Goal: Transaction & Acquisition: Subscribe to service/newsletter

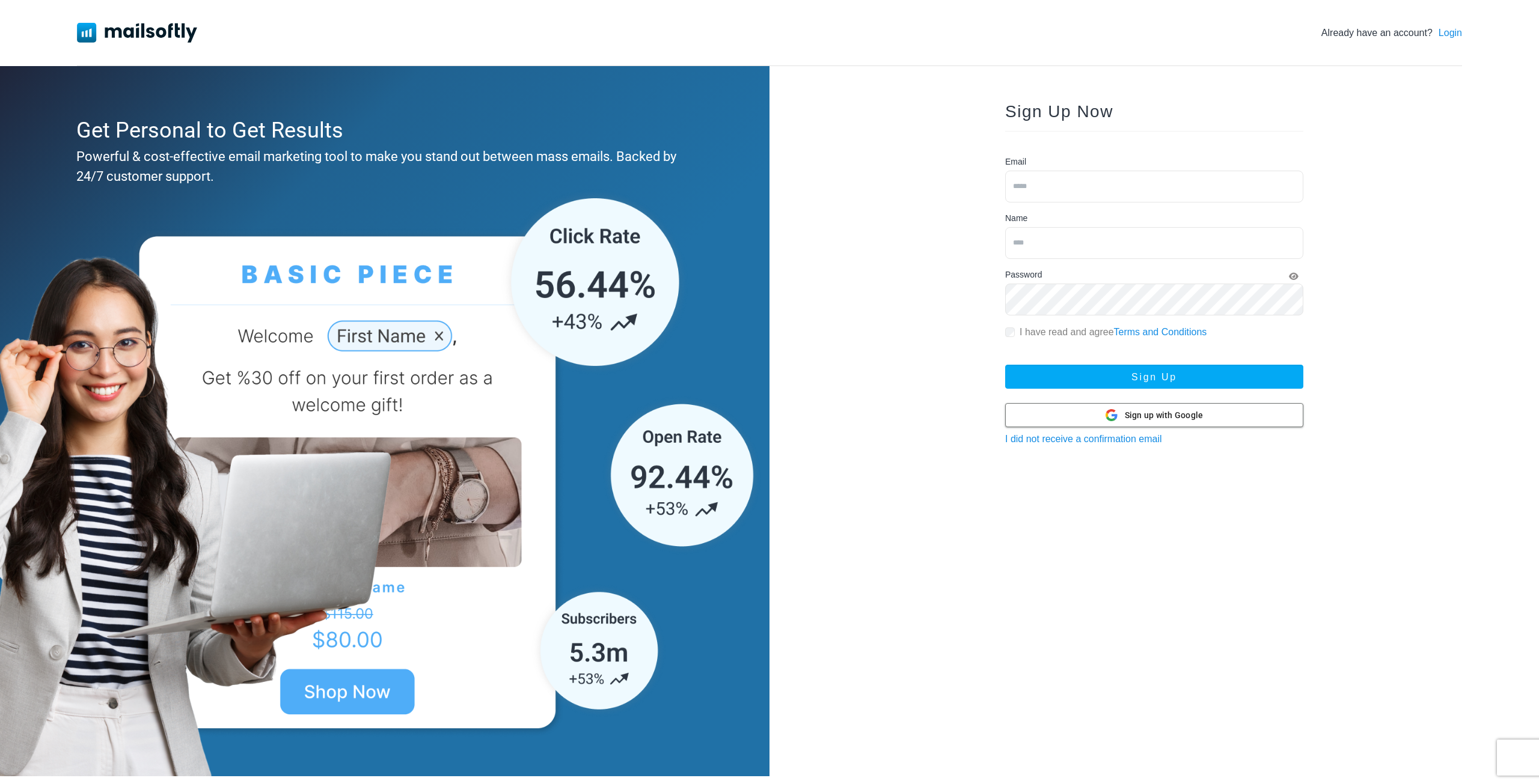
click at [1077, 416] on div at bounding box center [1154, 415] width 297 height 23
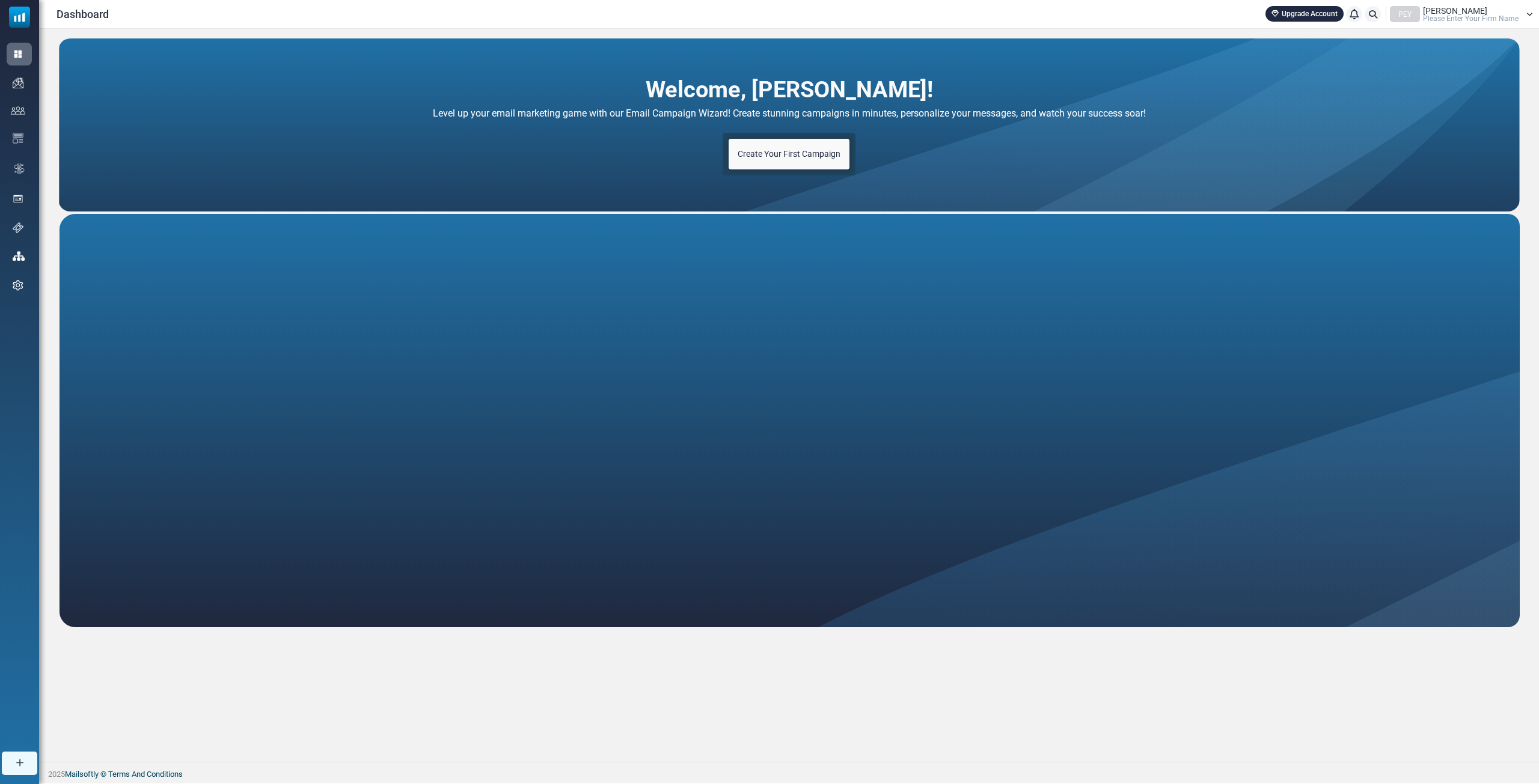
click at [777, 159] on span "Create Your First Campaign" at bounding box center [789, 154] width 103 height 9
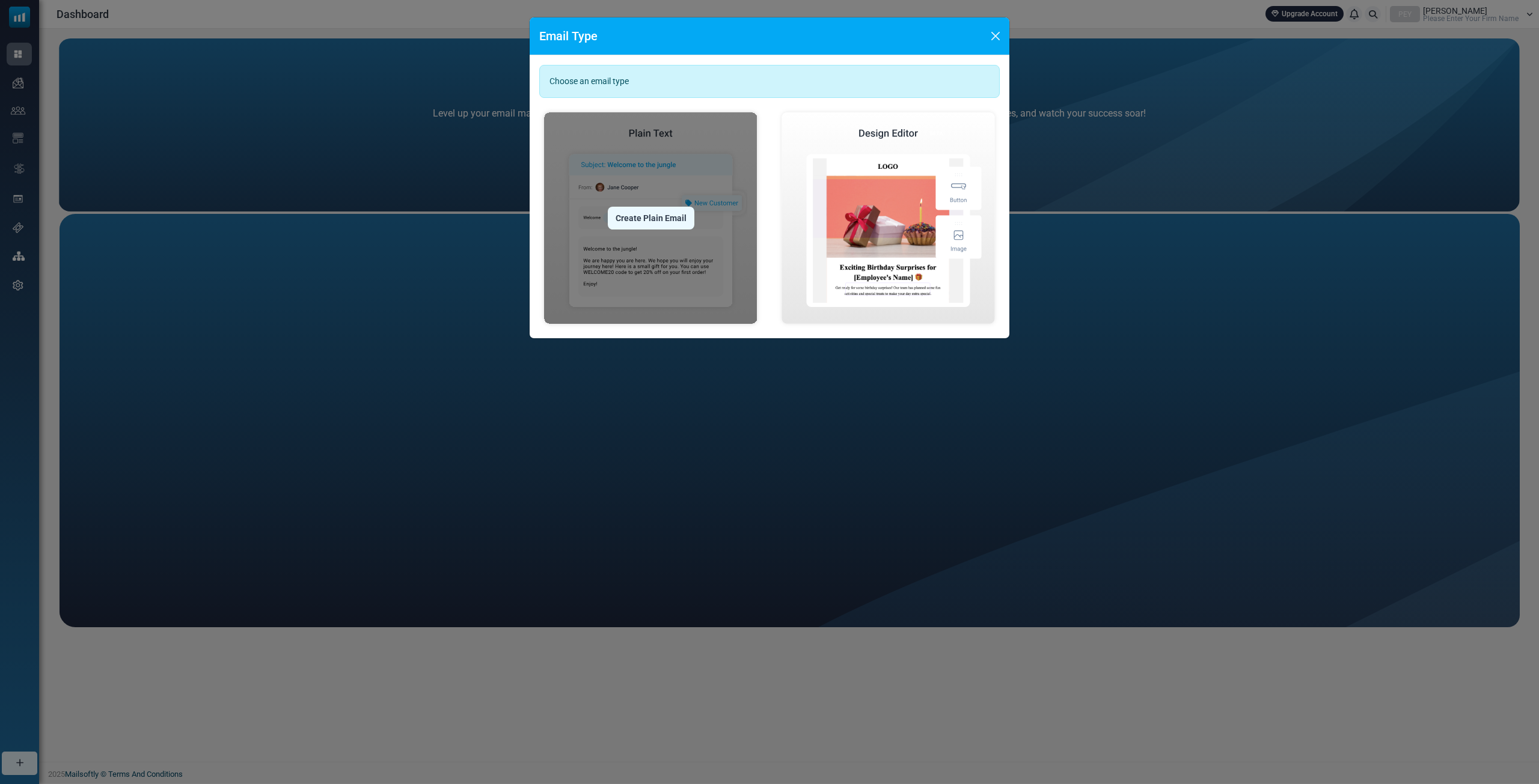
click at [649, 146] on img at bounding box center [650, 218] width 223 height 221
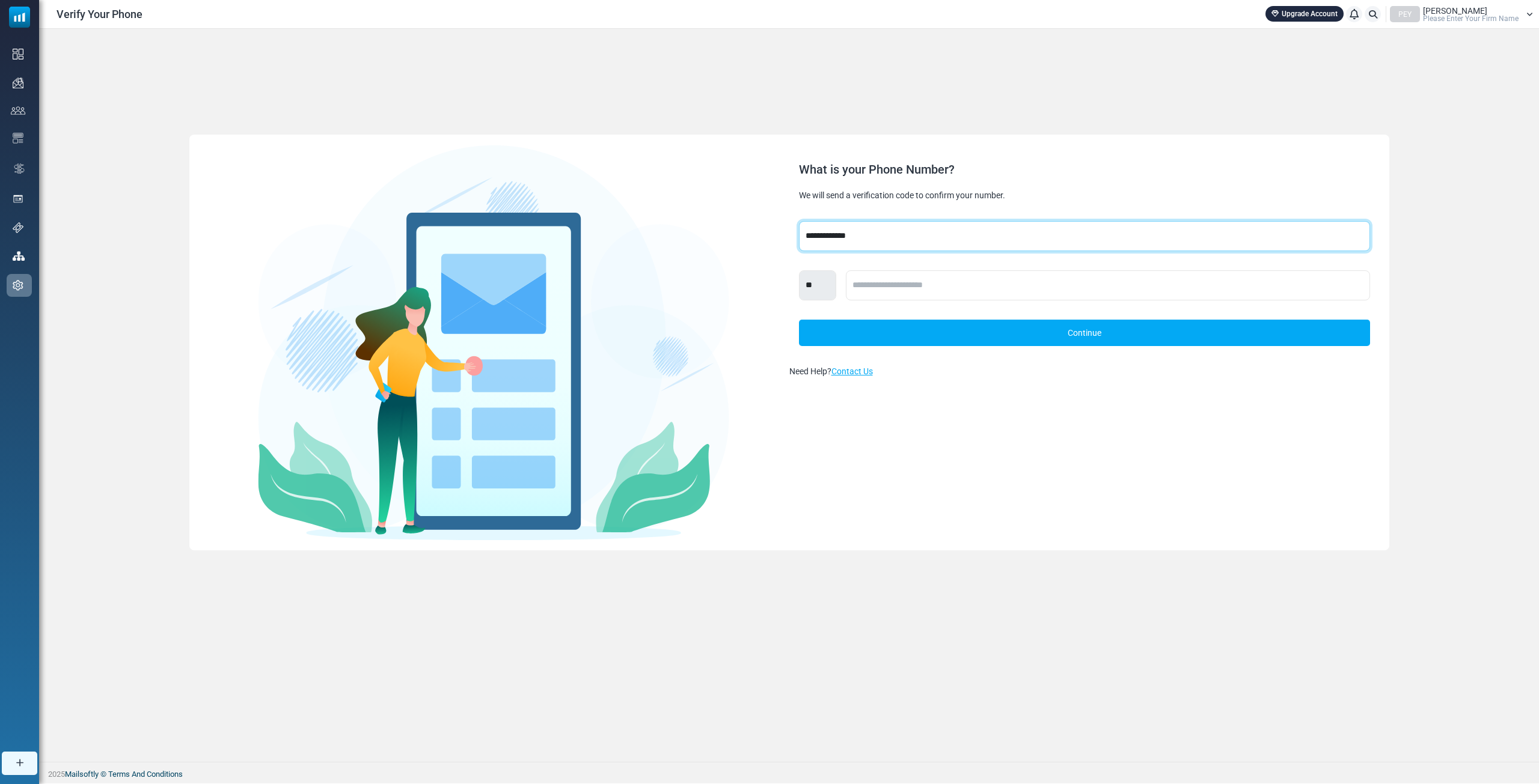
click at [852, 244] on select "**********" at bounding box center [1084, 236] width 571 height 30
click at [853, 244] on select "**********" at bounding box center [1084, 236] width 571 height 30
select select "***"
click at [799, 221] on select "**********" at bounding box center [1084, 236] width 571 height 30
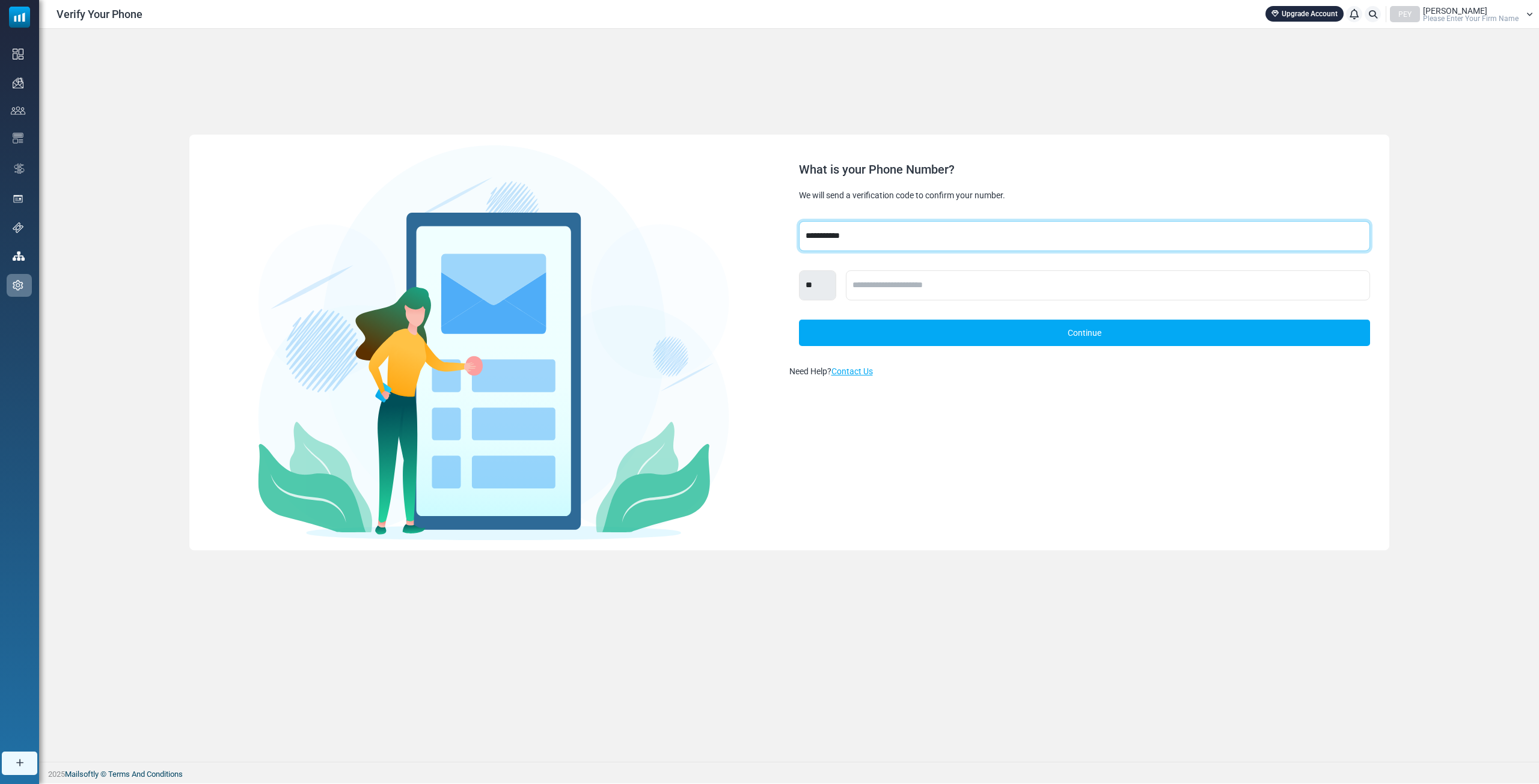
select select "***"
click at [891, 276] on input "text" at bounding box center [1108, 285] width 524 height 30
type input "**********"
click at [1015, 332] on link "Continue" at bounding box center [1084, 333] width 571 height 26
click at [848, 230] on input "text" at bounding box center [840, 236] width 83 height 30
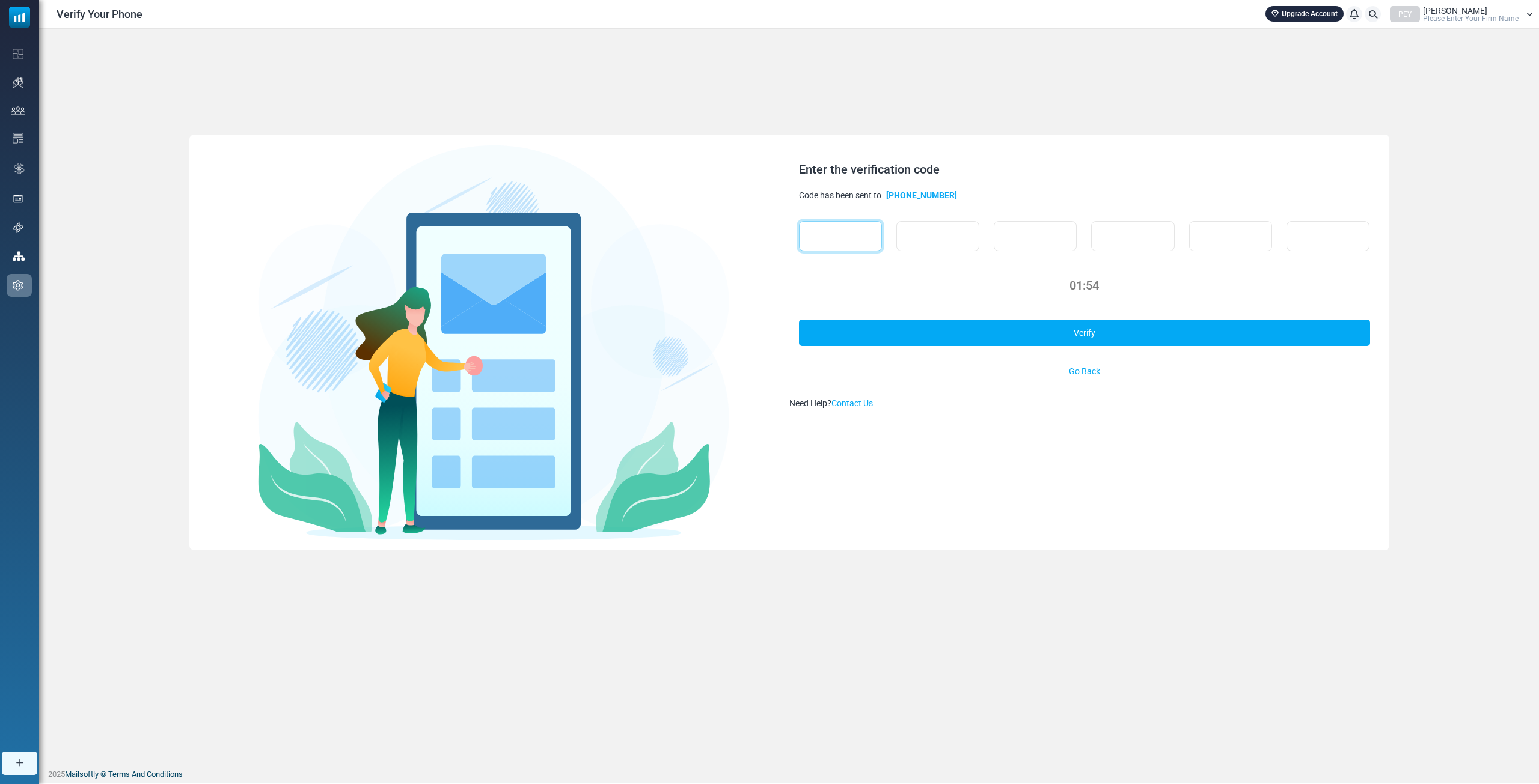
type input "*"
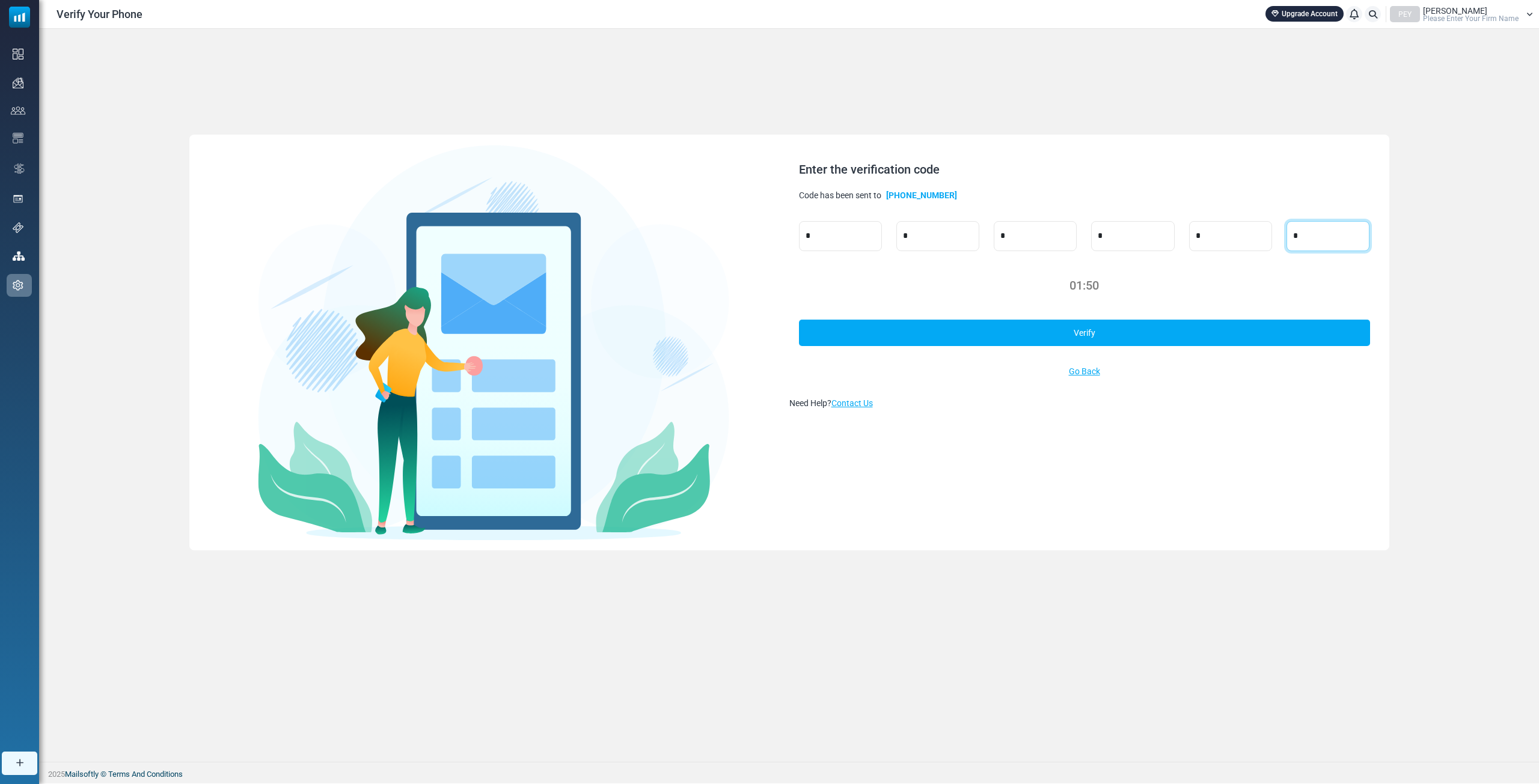
type input "*"
click at [1049, 337] on link "Verify" at bounding box center [1084, 333] width 571 height 26
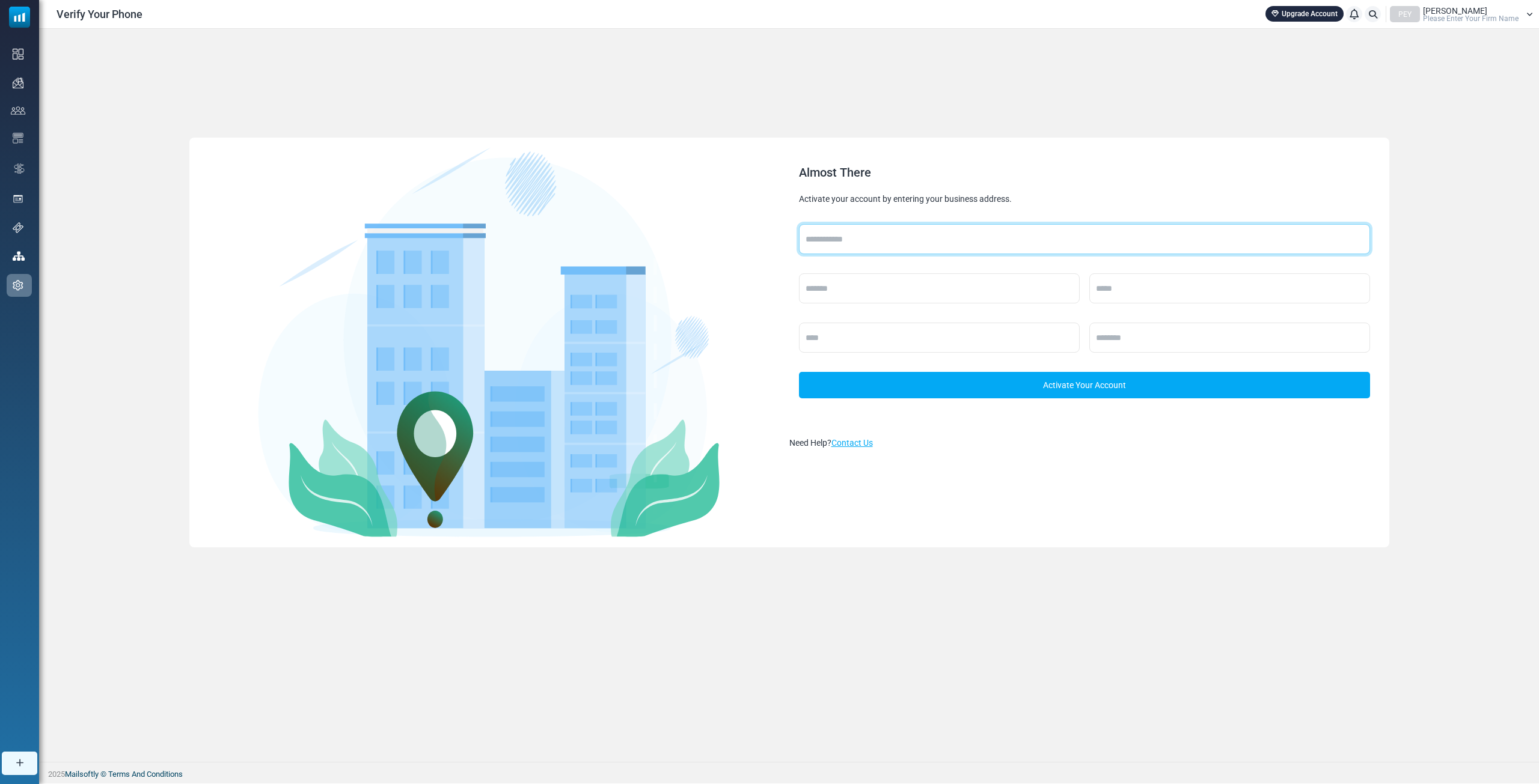
click at [913, 242] on input "text" at bounding box center [1084, 239] width 571 height 30
click at [887, 293] on input "text" at bounding box center [939, 288] width 281 height 30
type input "******"
type input "*"
type input "******"
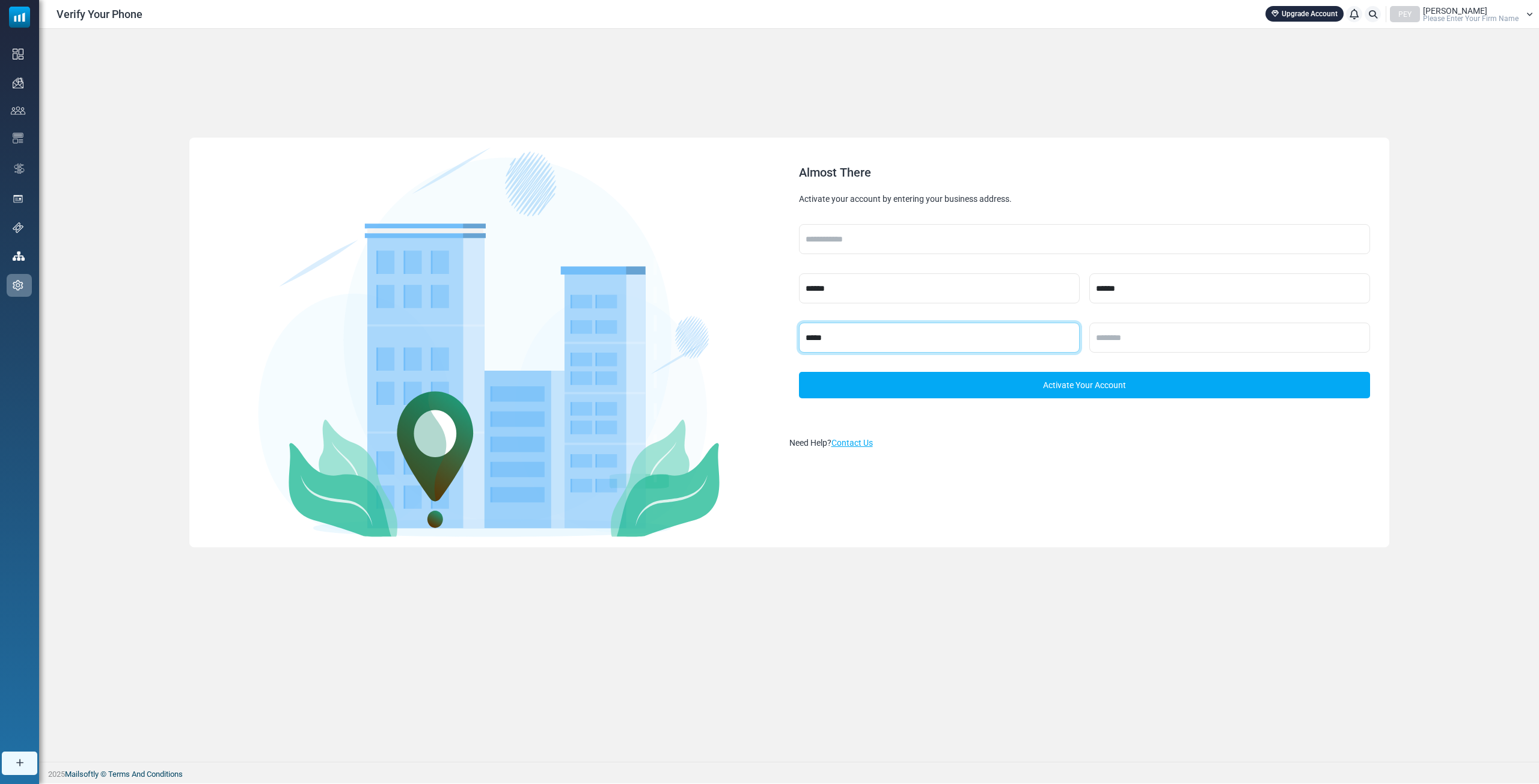
type input "*****"
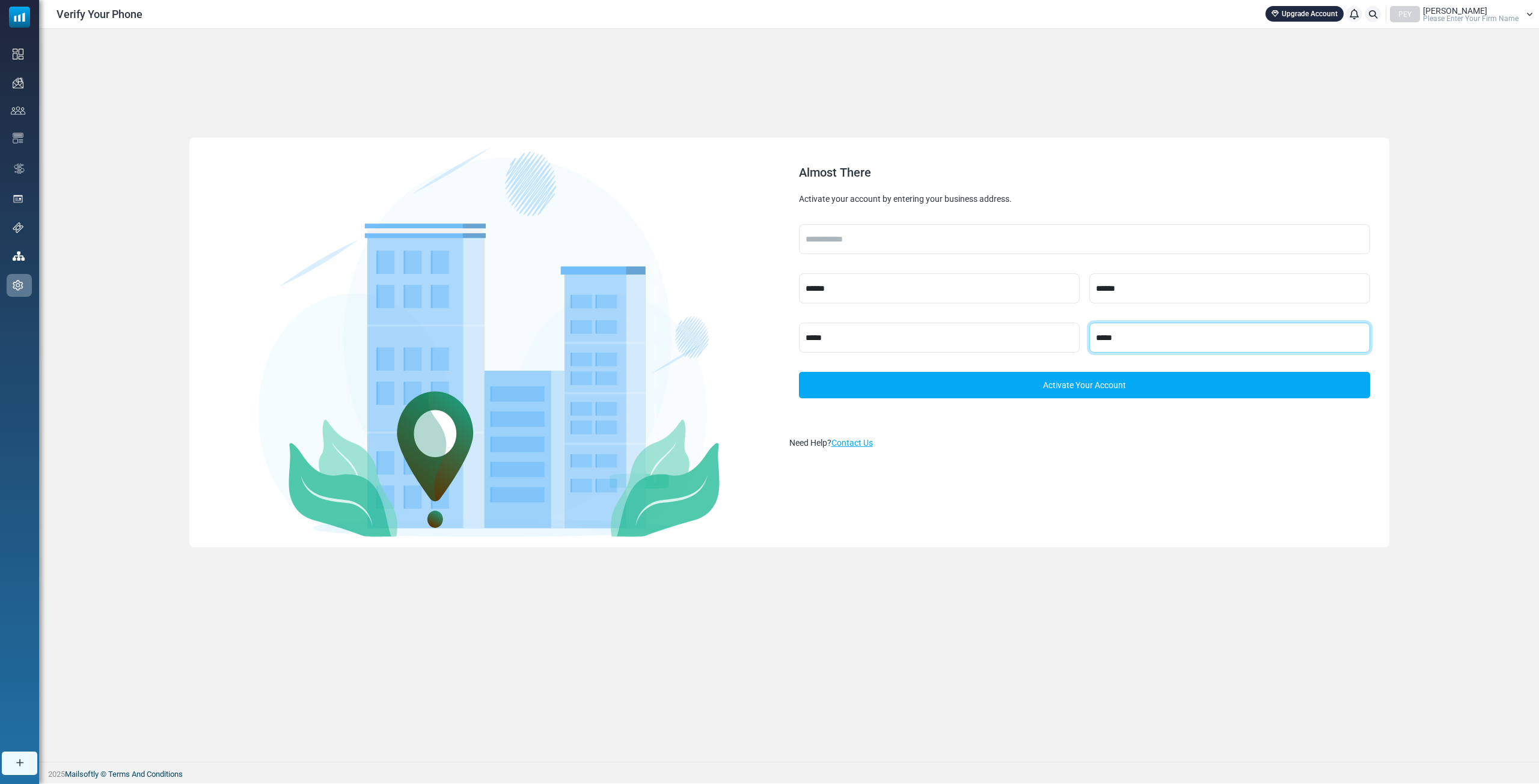
type input "*****"
click at [874, 247] on input "text" at bounding box center [1084, 239] width 571 height 30
type input "******"
click at [1062, 386] on link "Activate Your Account" at bounding box center [1084, 385] width 571 height 26
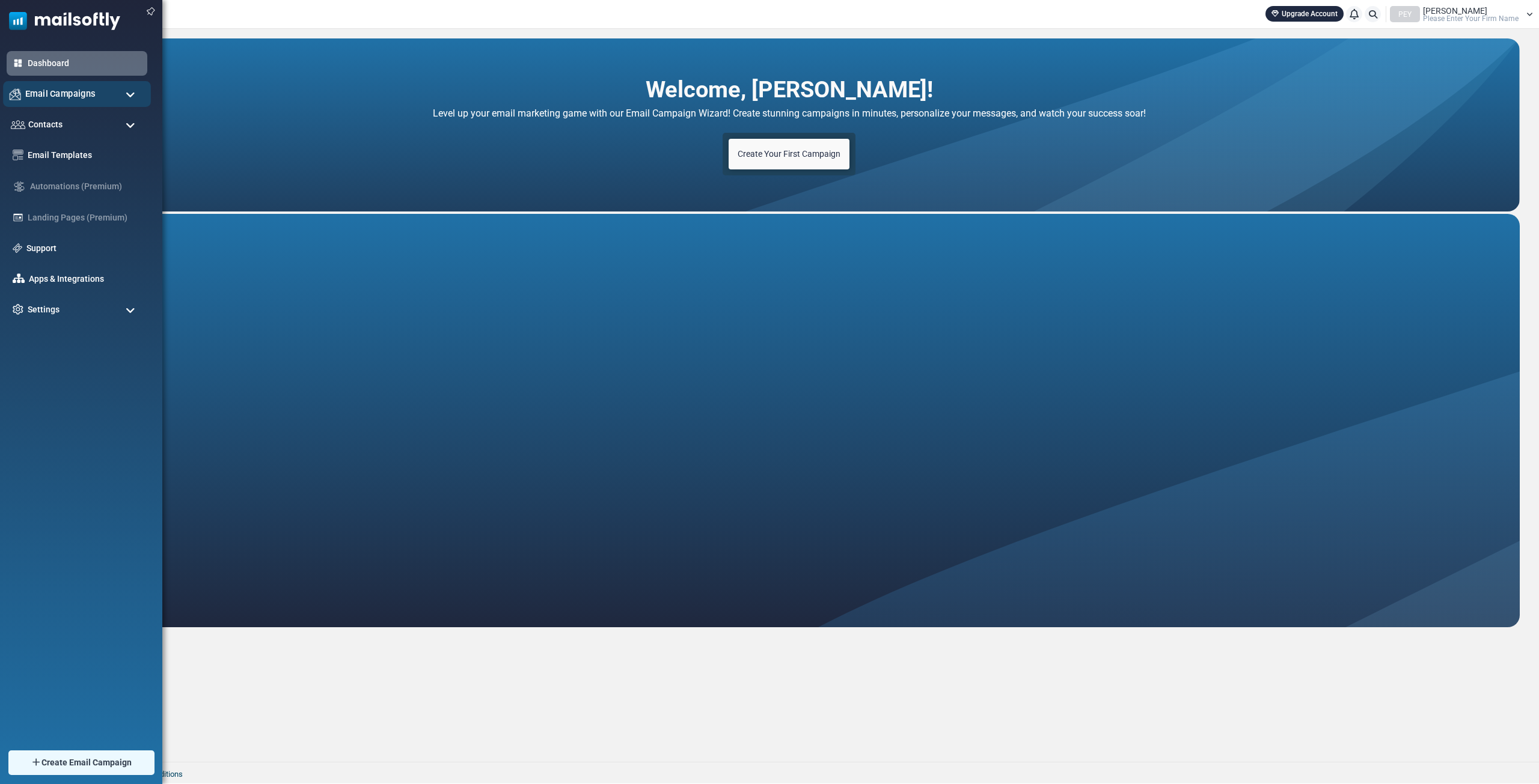
click at [62, 94] on span "Email Campaigns" at bounding box center [60, 94] width 71 height 14
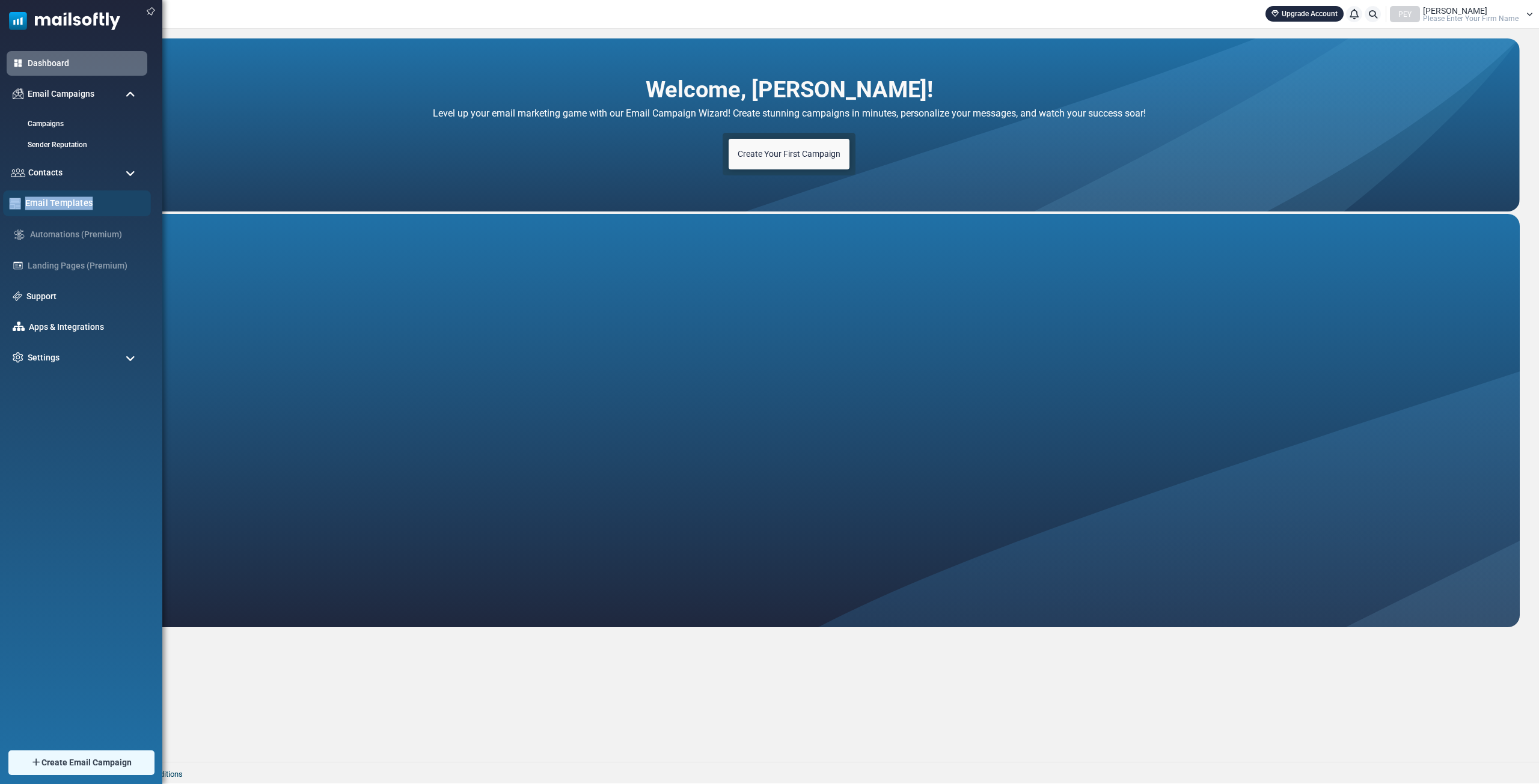
click at [100, 195] on ul "Dashboard Email Campaigns Campaigns Sender Reputation Contacts Contacts Contact…" at bounding box center [78, 210] width 157 height 319
click at [100, 195] on div "Email Templates" at bounding box center [77, 203] width 148 height 26
click at [98, 195] on div "Email Templates" at bounding box center [77, 203] width 148 height 26
click at [93, 204] on link "Email Templates" at bounding box center [85, 203] width 119 height 14
click at [93, 204] on div at bounding box center [770, 392] width 1539 height 784
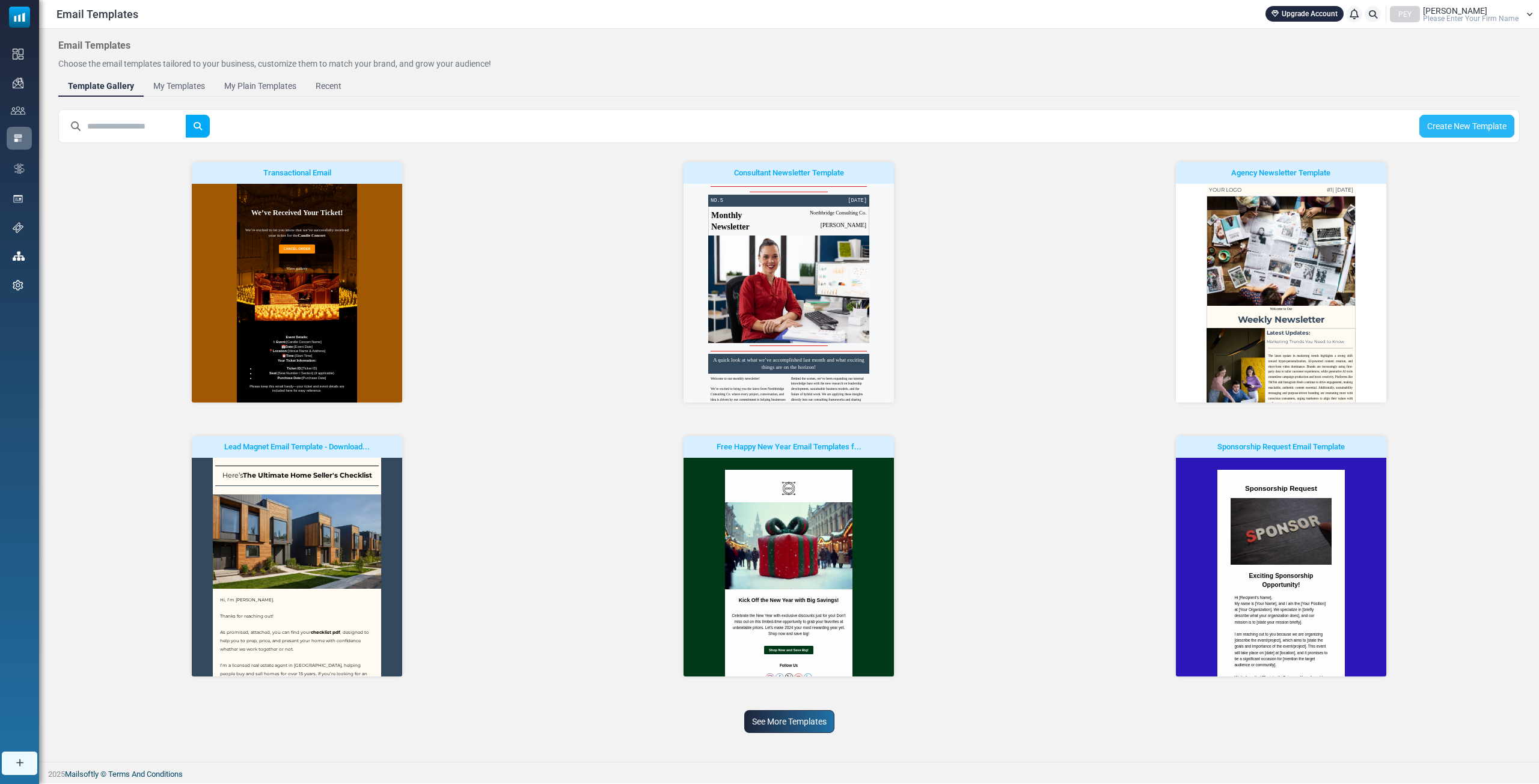
click at [1458, 123] on link "Create New Template" at bounding box center [1466, 126] width 95 height 23
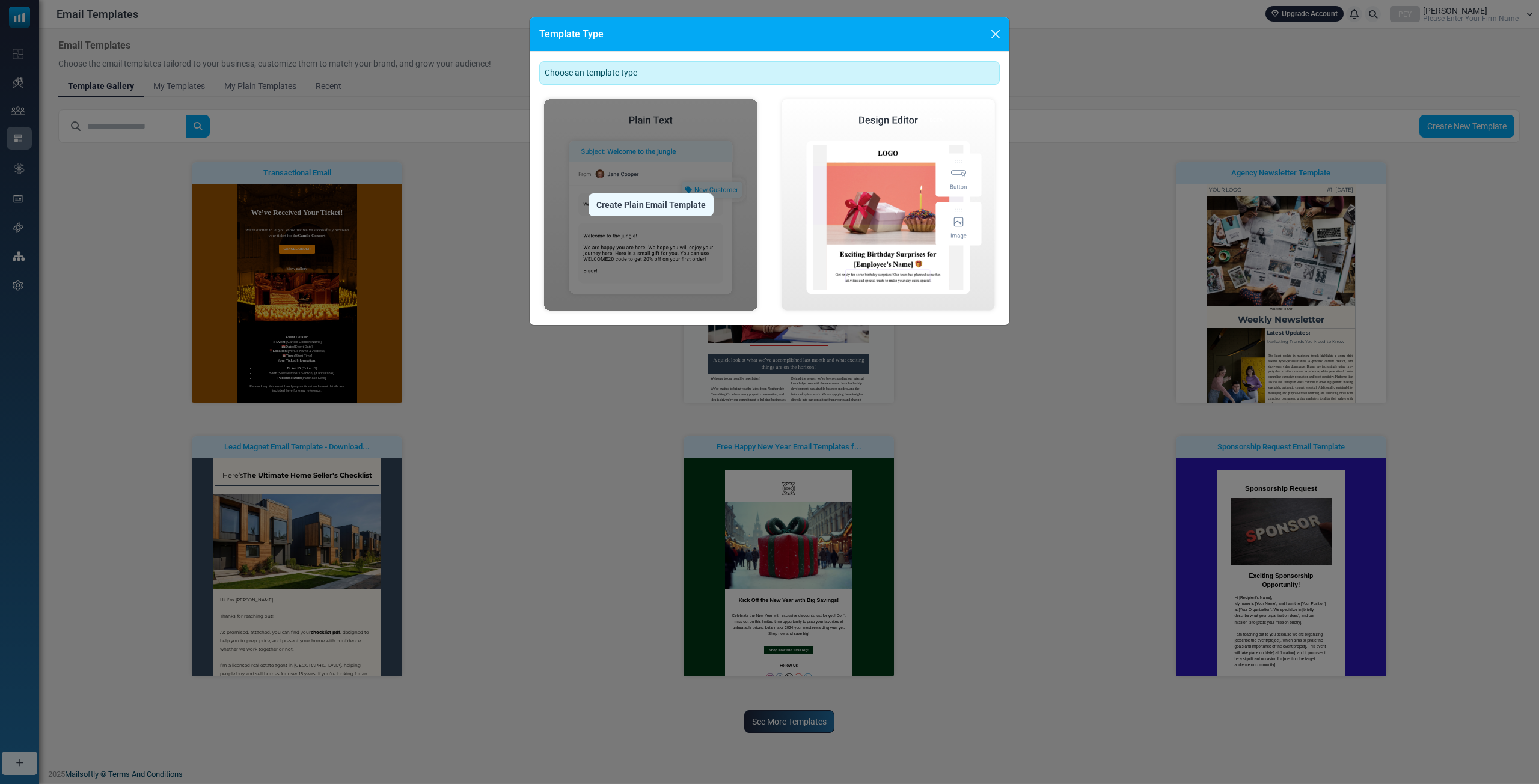
click at [648, 214] on div "Create Plain Email Template" at bounding box center [651, 205] width 125 height 23
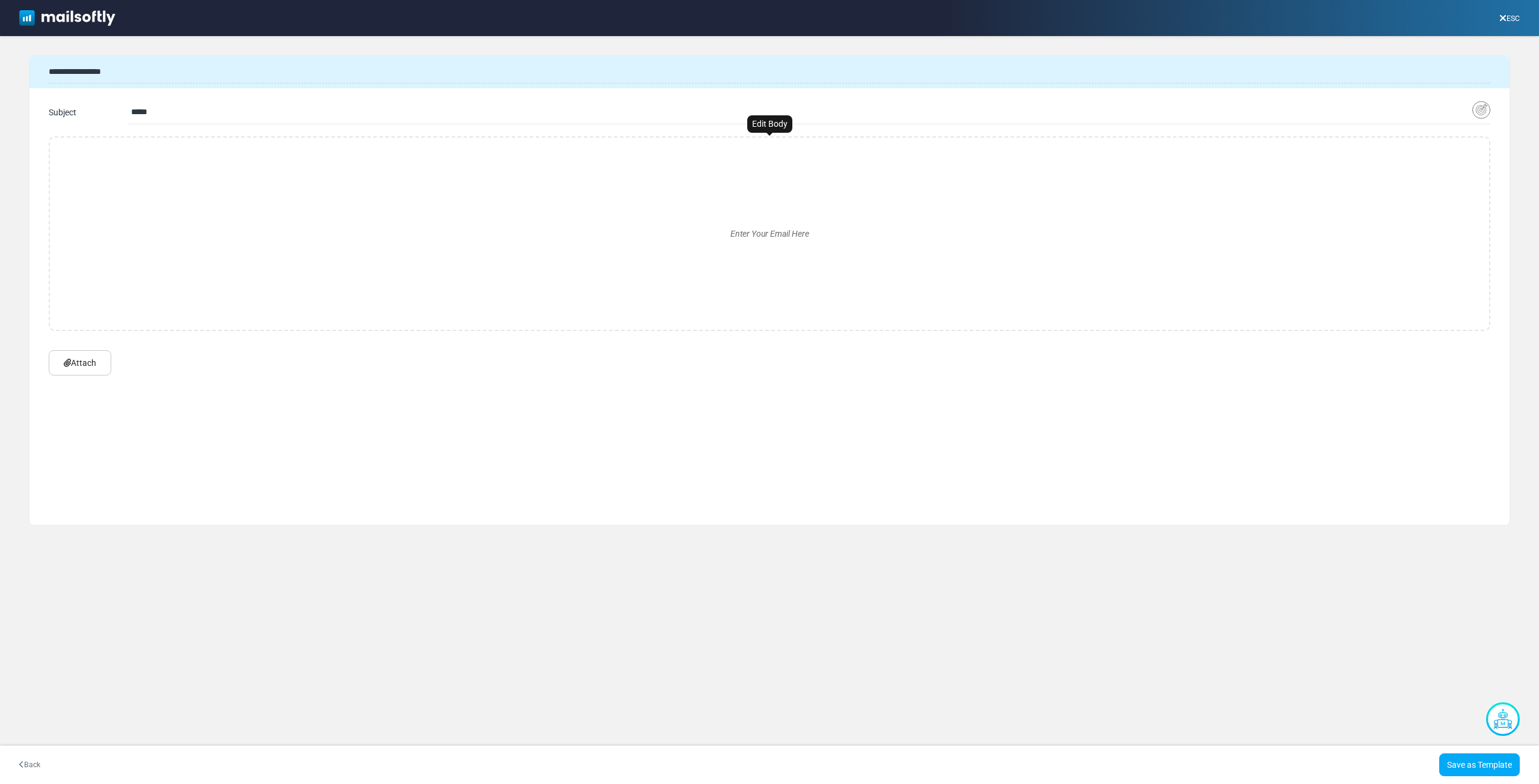
click at [643, 214] on div "Enter Your Email Here" at bounding box center [770, 233] width 1420 height 173
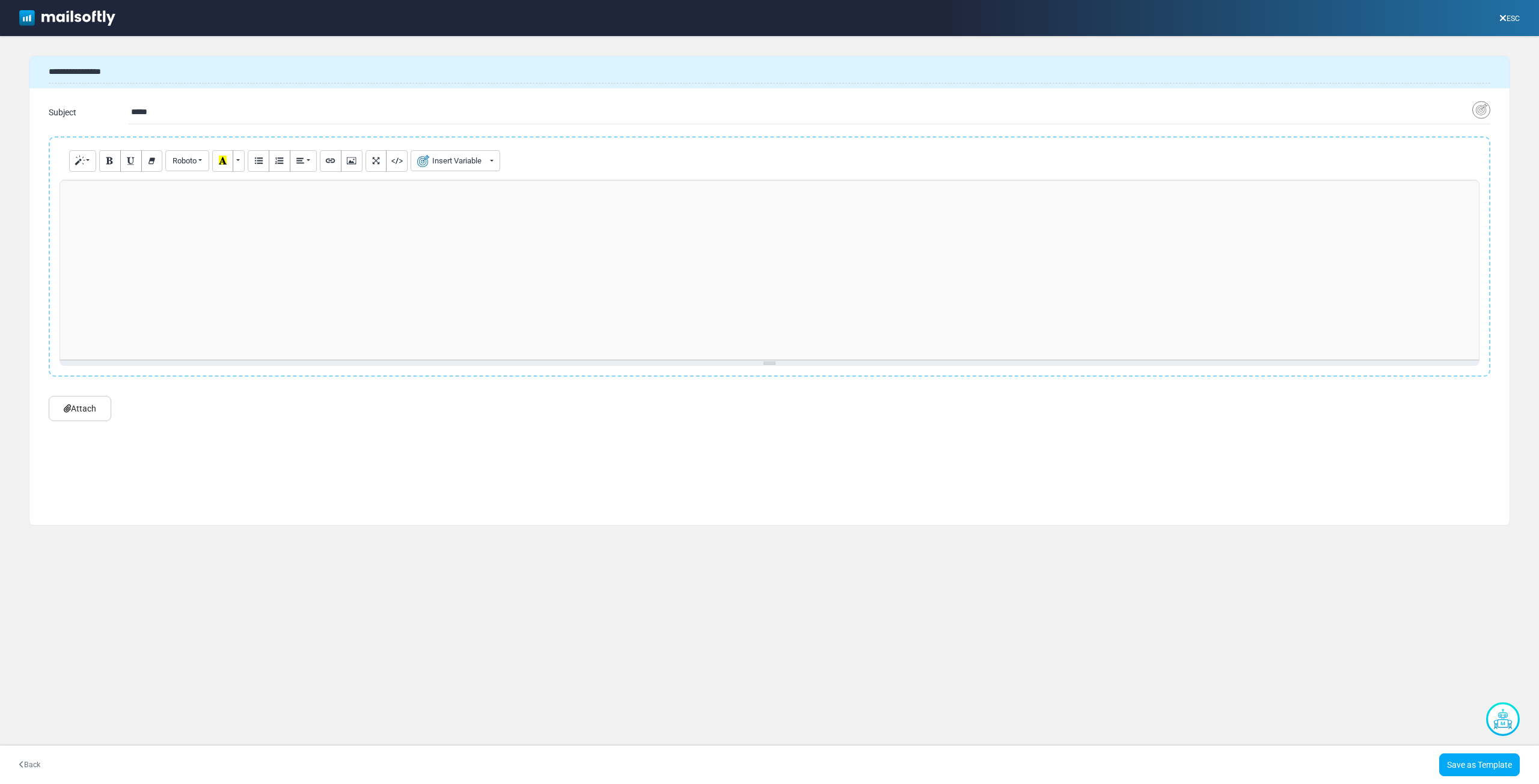
drag, startPoint x: 489, startPoint y: 219, endPoint x: 482, endPoint y: 217, distance: 7.3
click at [485, 218] on div at bounding box center [770, 270] width 1420 height 180
click at [448, 113] on input "*****" at bounding box center [801, 112] width 1341 height 23
click at [449, 114] on input "*****" at bounding box center [801, 112] width 1341 height 23
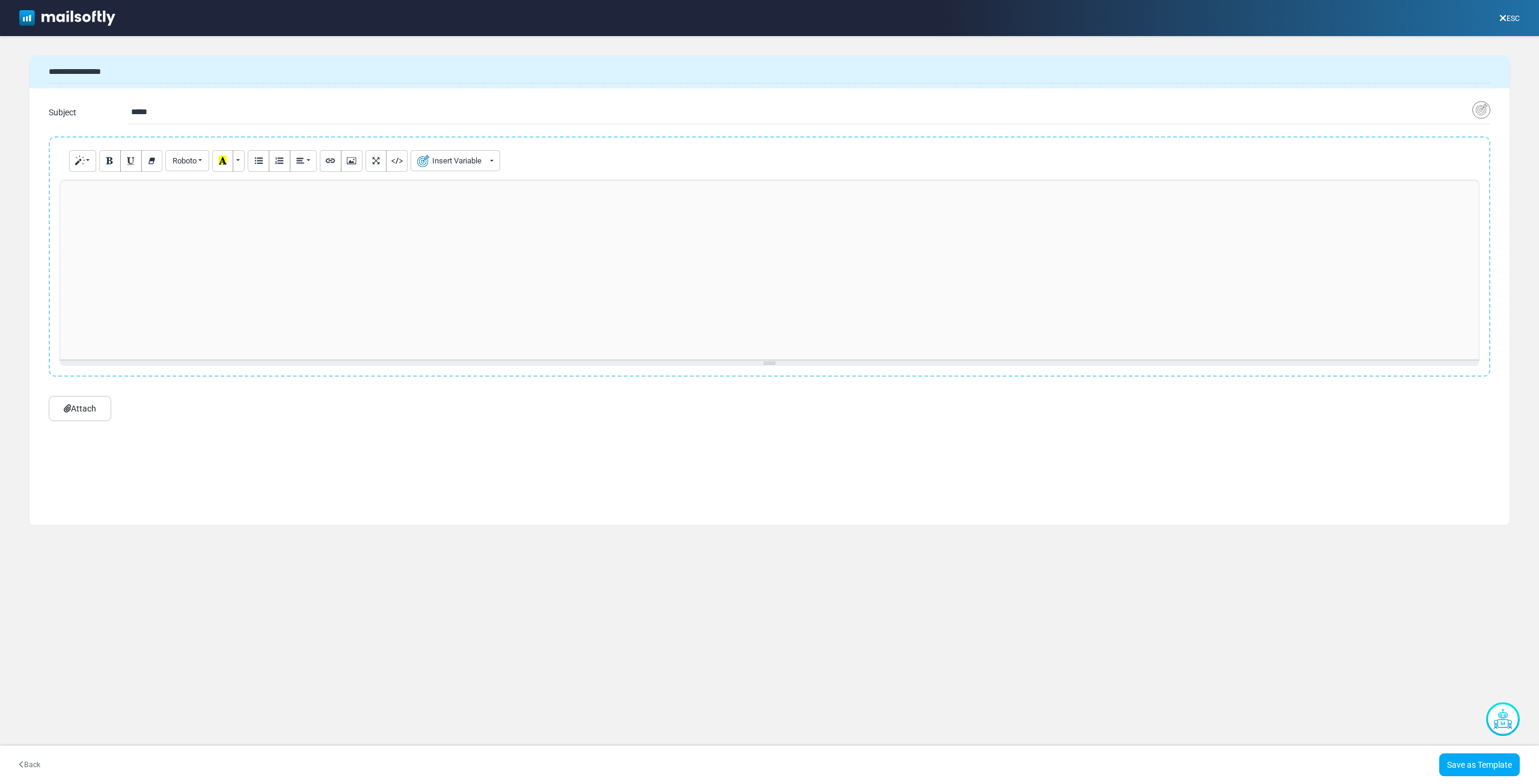
click at [487, 239] on div at bounding box center [770, 270] width 1420 height 180
paste div
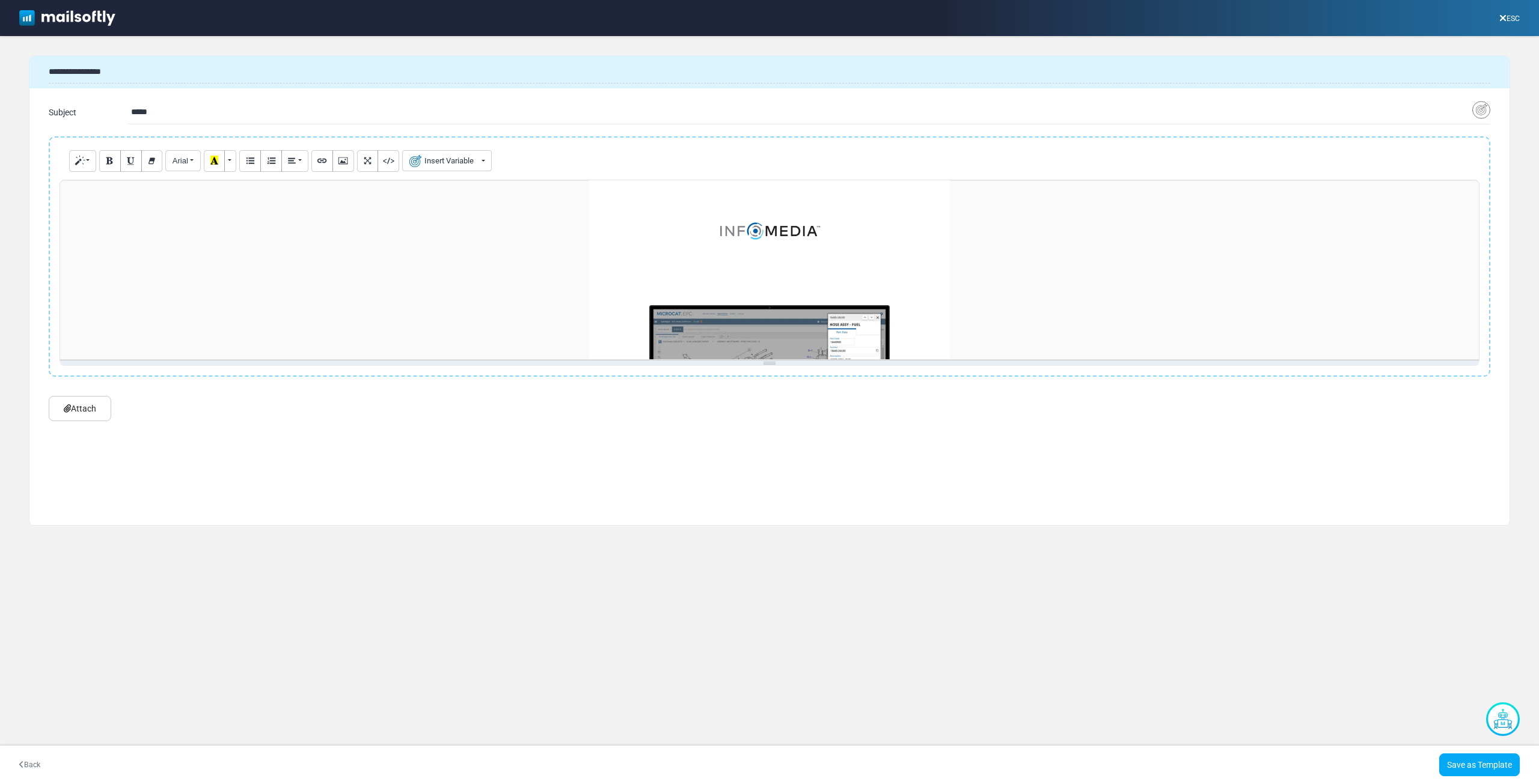
scroll to position [60, 0]
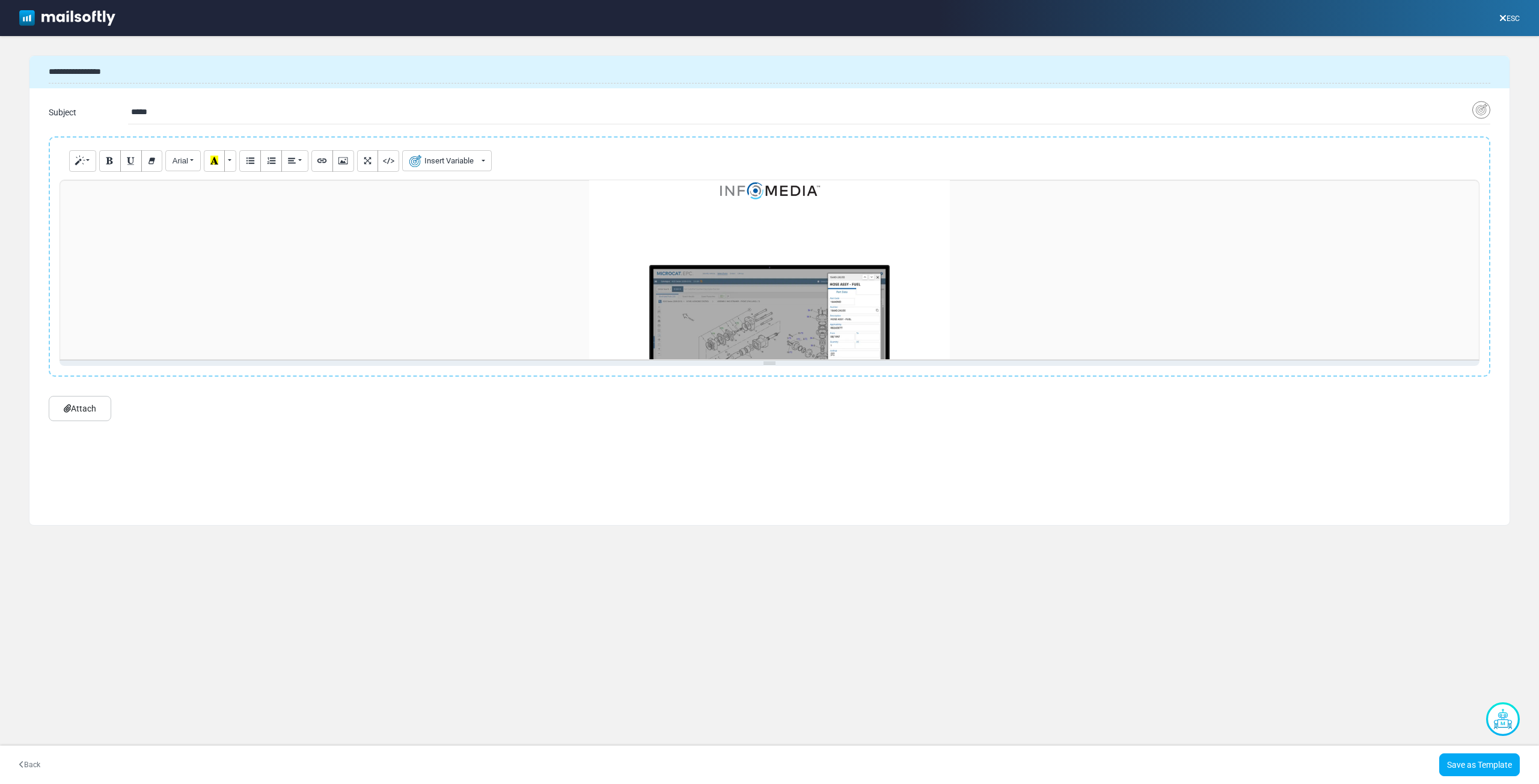
click at [279, 114] on input "*****" at bounding box center [801, 112] width 1341 height 23
paste input "*******"
type input "**********"
click at [1467, 766] on link "Save as Template" at bounding box center [1479, 765] width 81 height 23
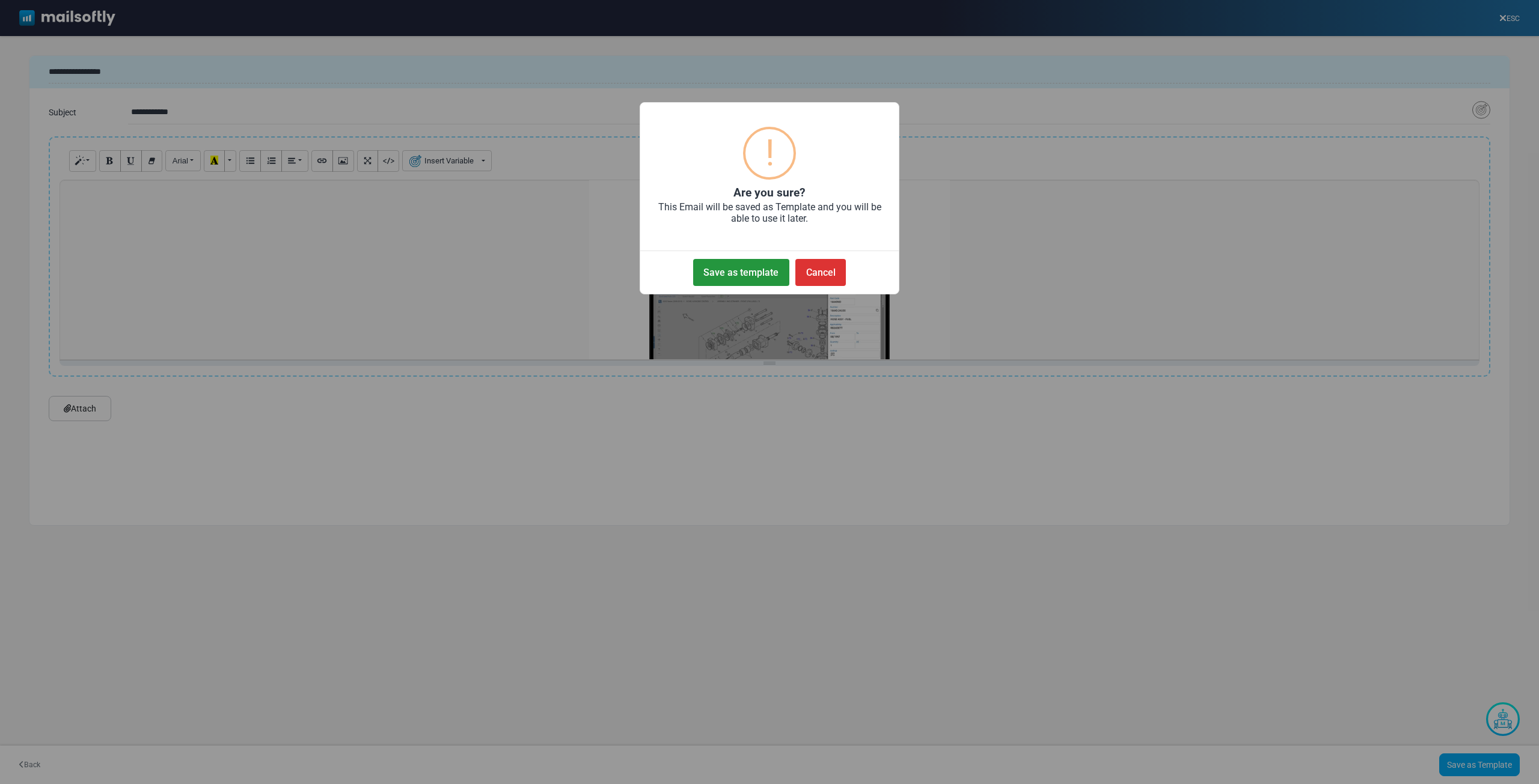
click at [742, 268] on button "Save as template" at bounding box center [741, 272] width 96 height 27
click at [765, 276] on button "Ok" at bounding box center [770, 272] width 33 height 27
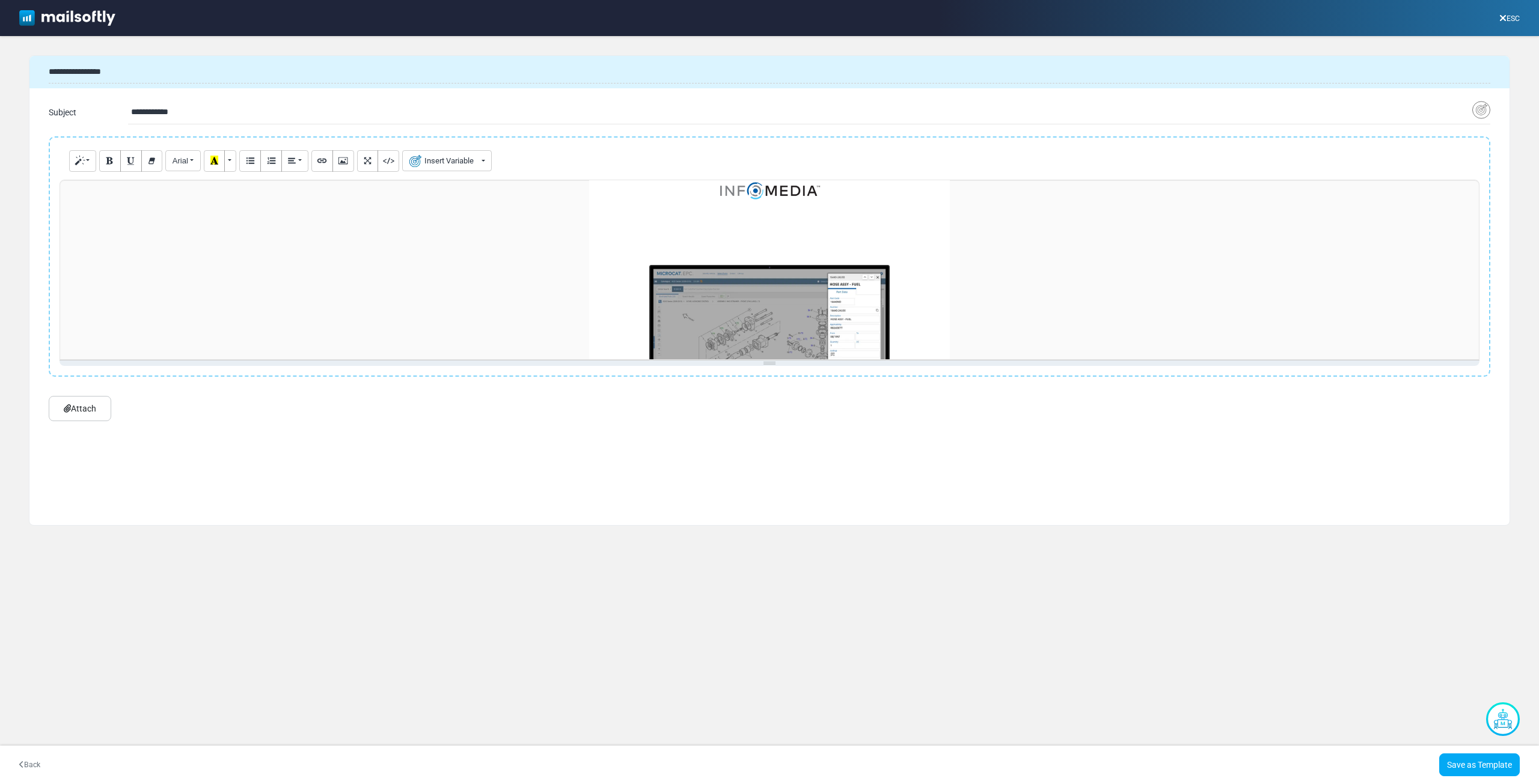
click at [1503, 18] on icon at bounding box center [1502, 18] width 7 height 1
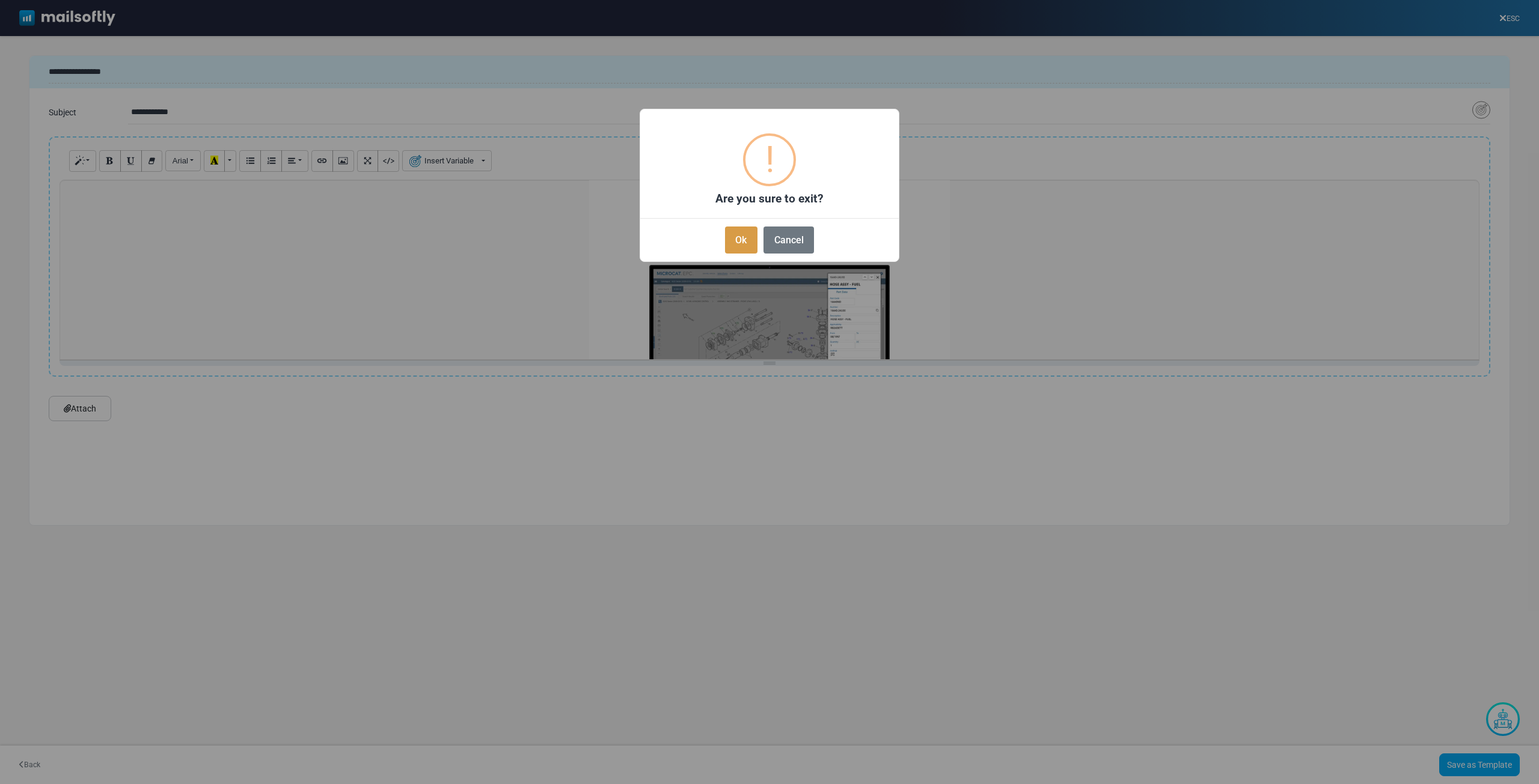
click at [741, 235] on button "Ok" at bounding box center [741, 240] width 33 height 27
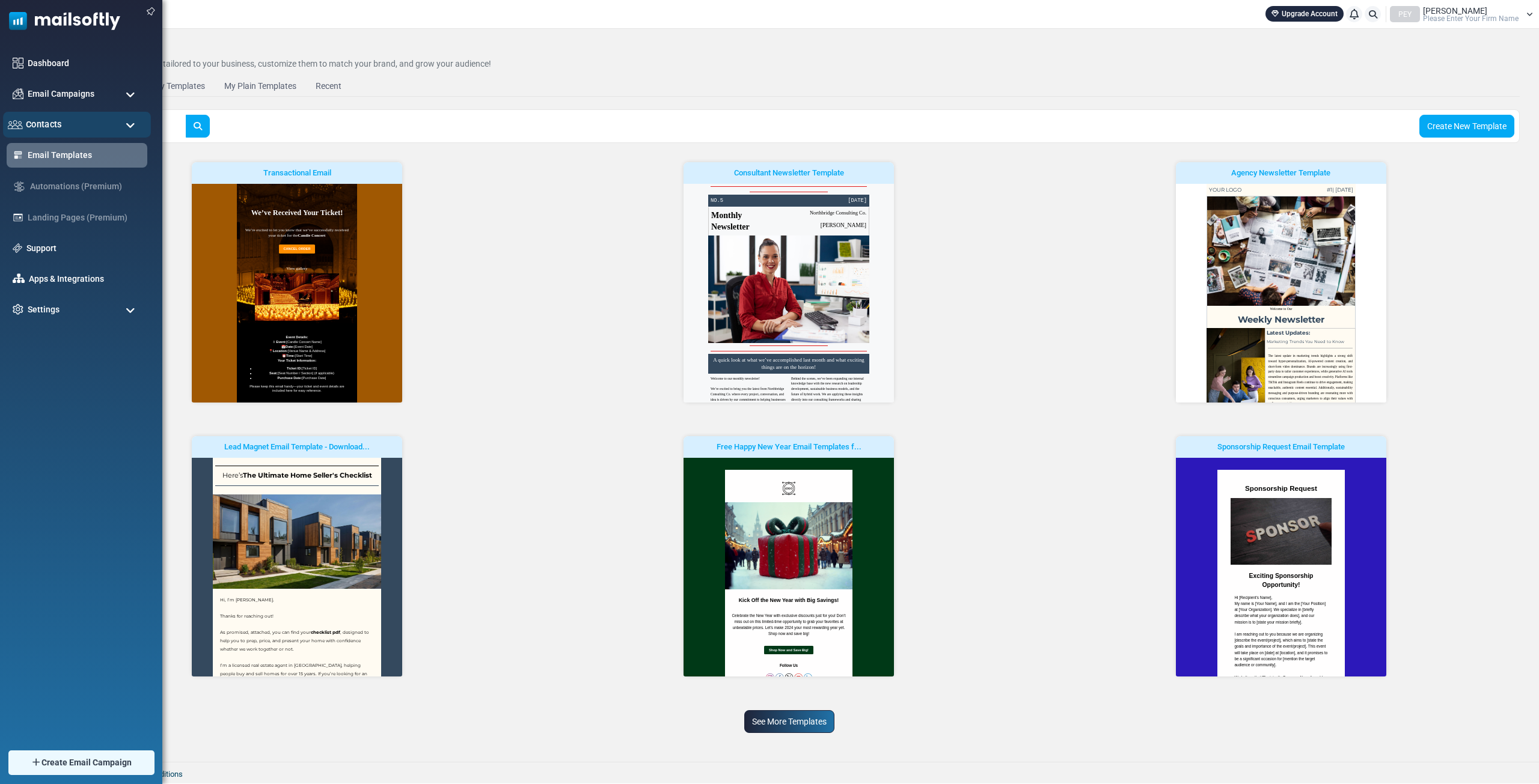
click at [64, 127] on div "Contacts" at bounding box center [77, 125] width 148 height 26
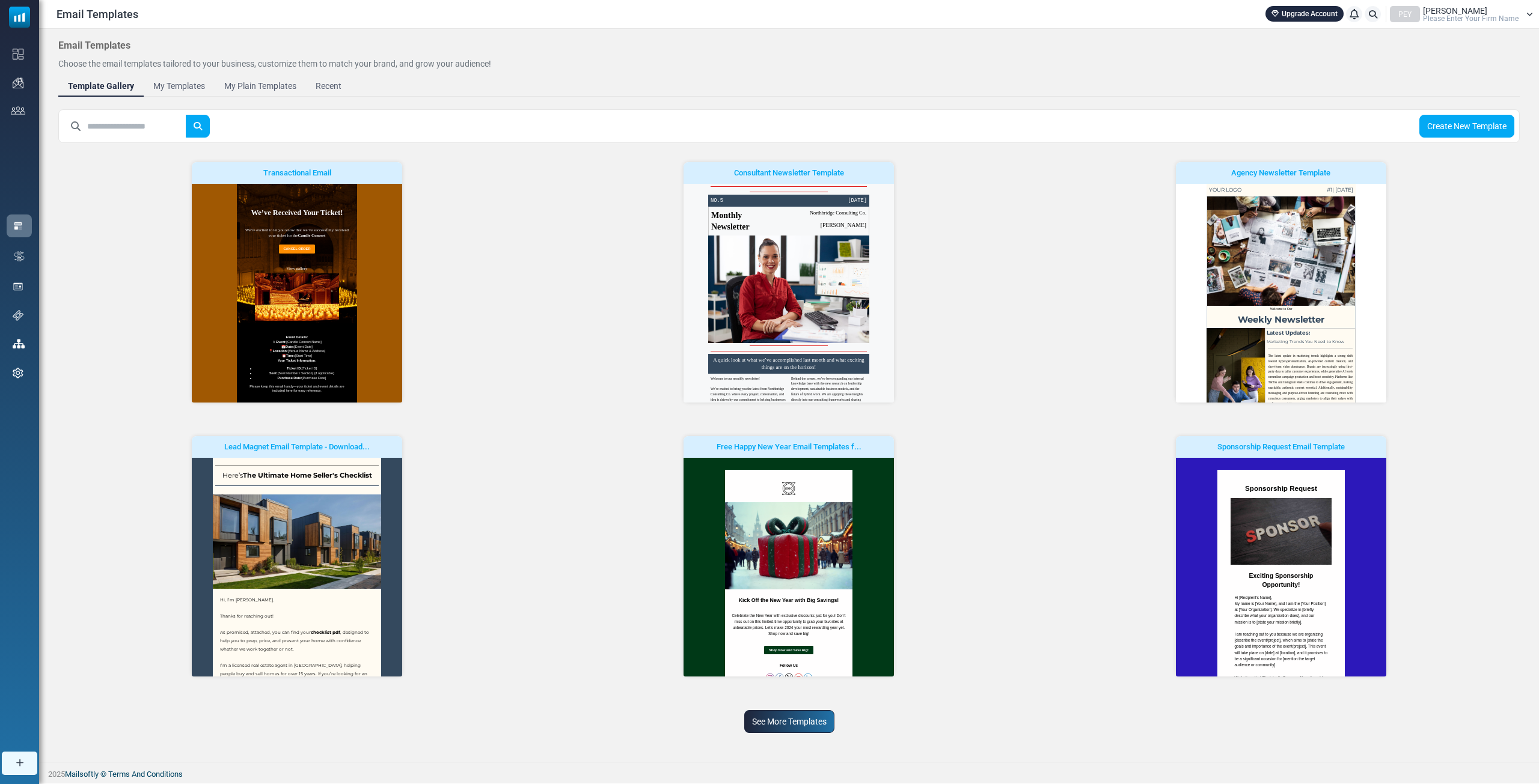
click at [0, 0] on link "Contacts" at bounding box center [0, 0] width 0 height 0
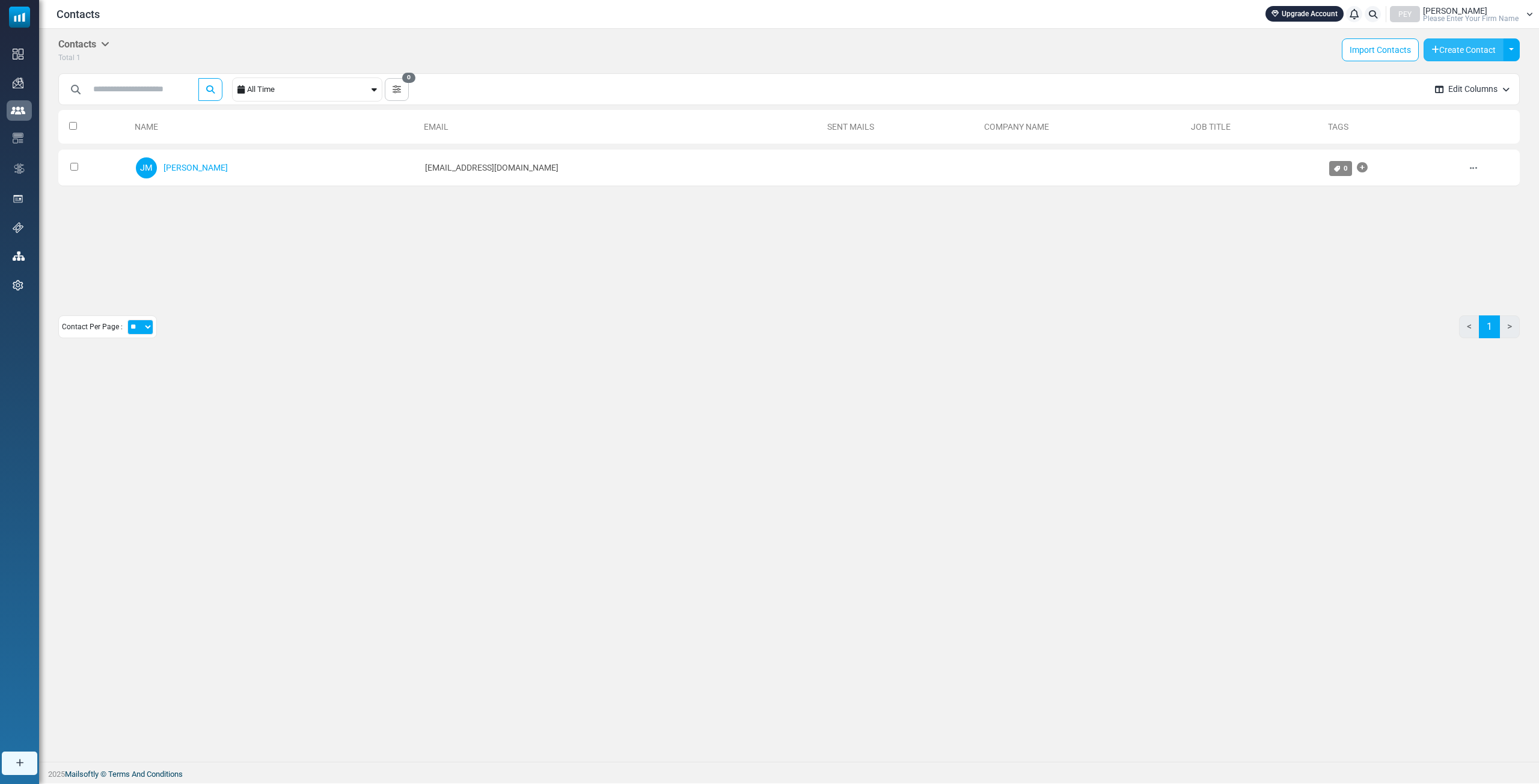
click at [1440, 50] on button "Create Contact" at bounding box center [1464, 50] width 80 height 23
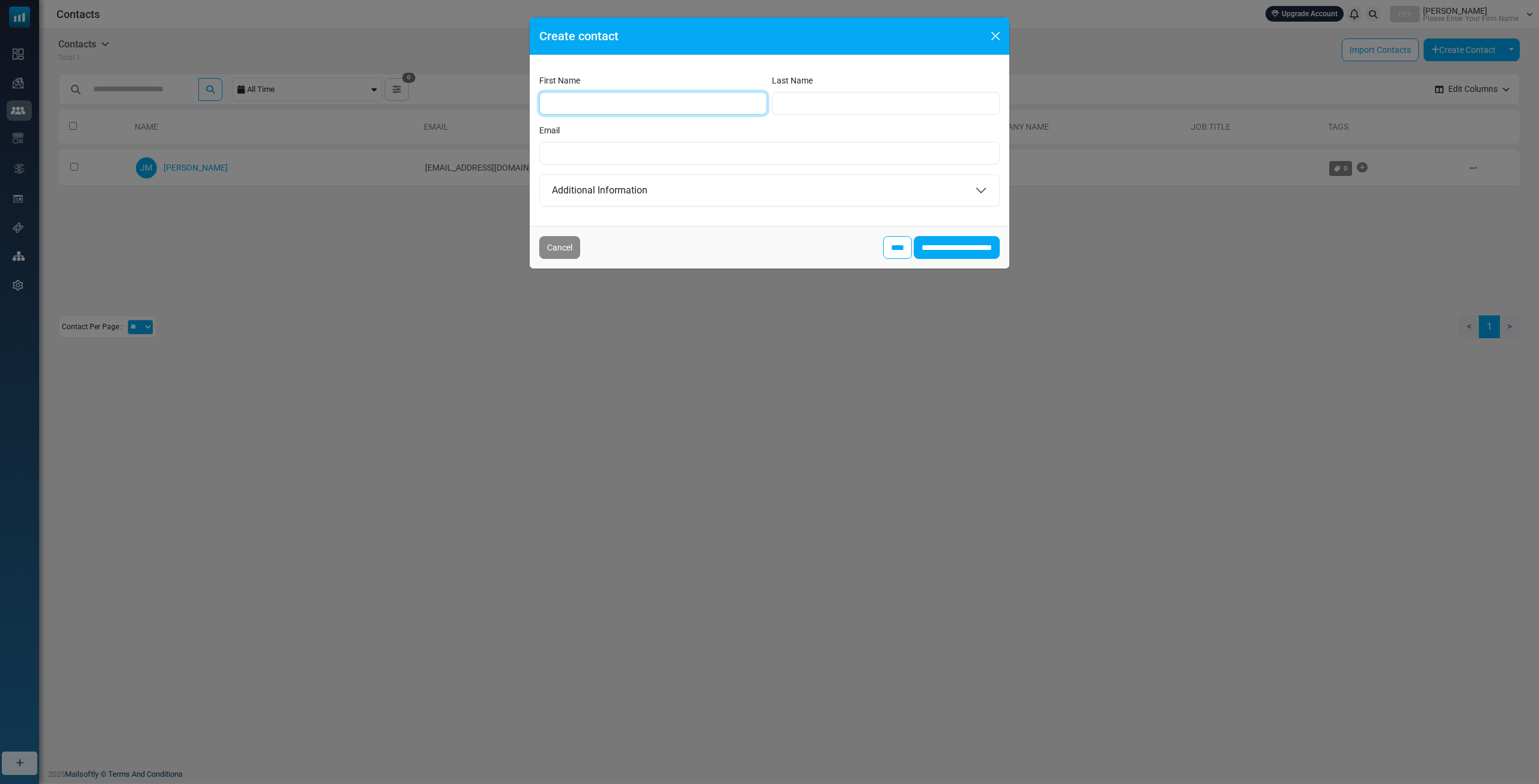
click at [649, 99] on input "First Name" at bounding box center [653, 104] width 228 height 23
click at [781, 168] on div "First Name Last Name Email Additional Information Date of Birth ******* *******…" at bounding box center [770, 141] width 480 height 171
click at [765, 190] on button "Additional Information" at bounding box center [769, 190] width 459 height 31
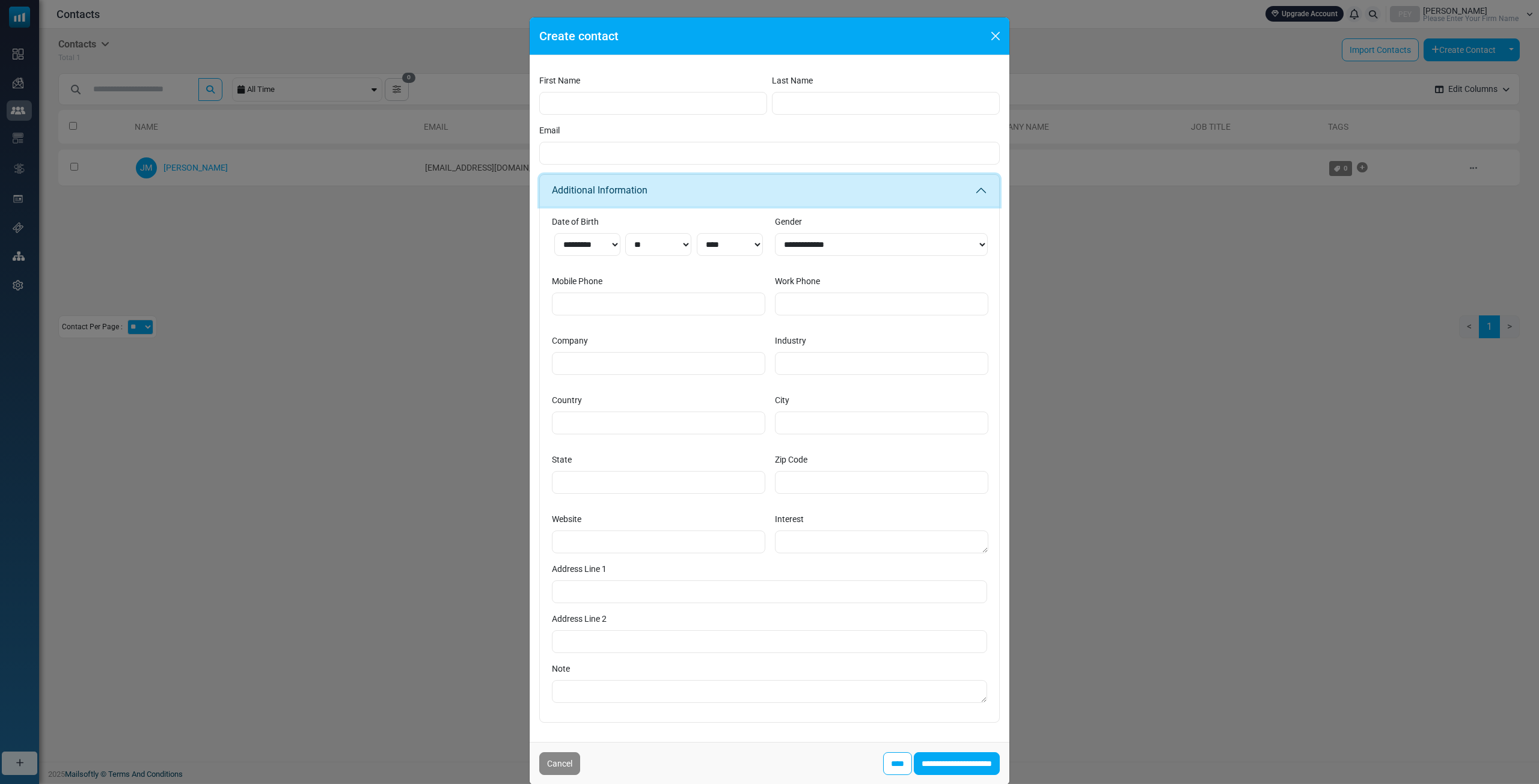
click at [765, 190] on button "Additional Information" at bounding box center [769, 190] width 459 height 31
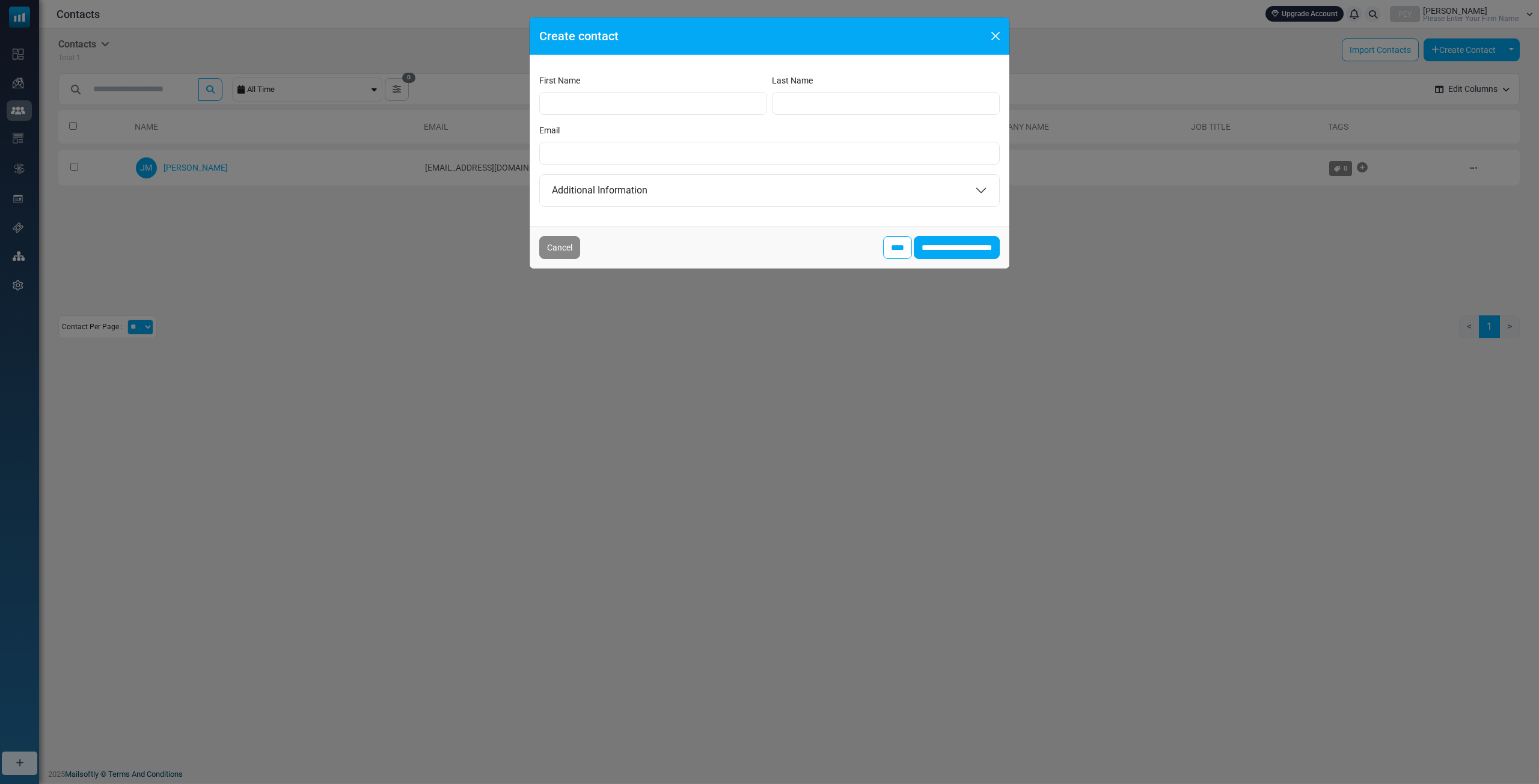
click at [1005, 35] on div "Create contact" at bounding box center [770, 37] width 480 height 38
click at [993, 27] on button "Close" at bounding box center [995, 36] width 18 height 18
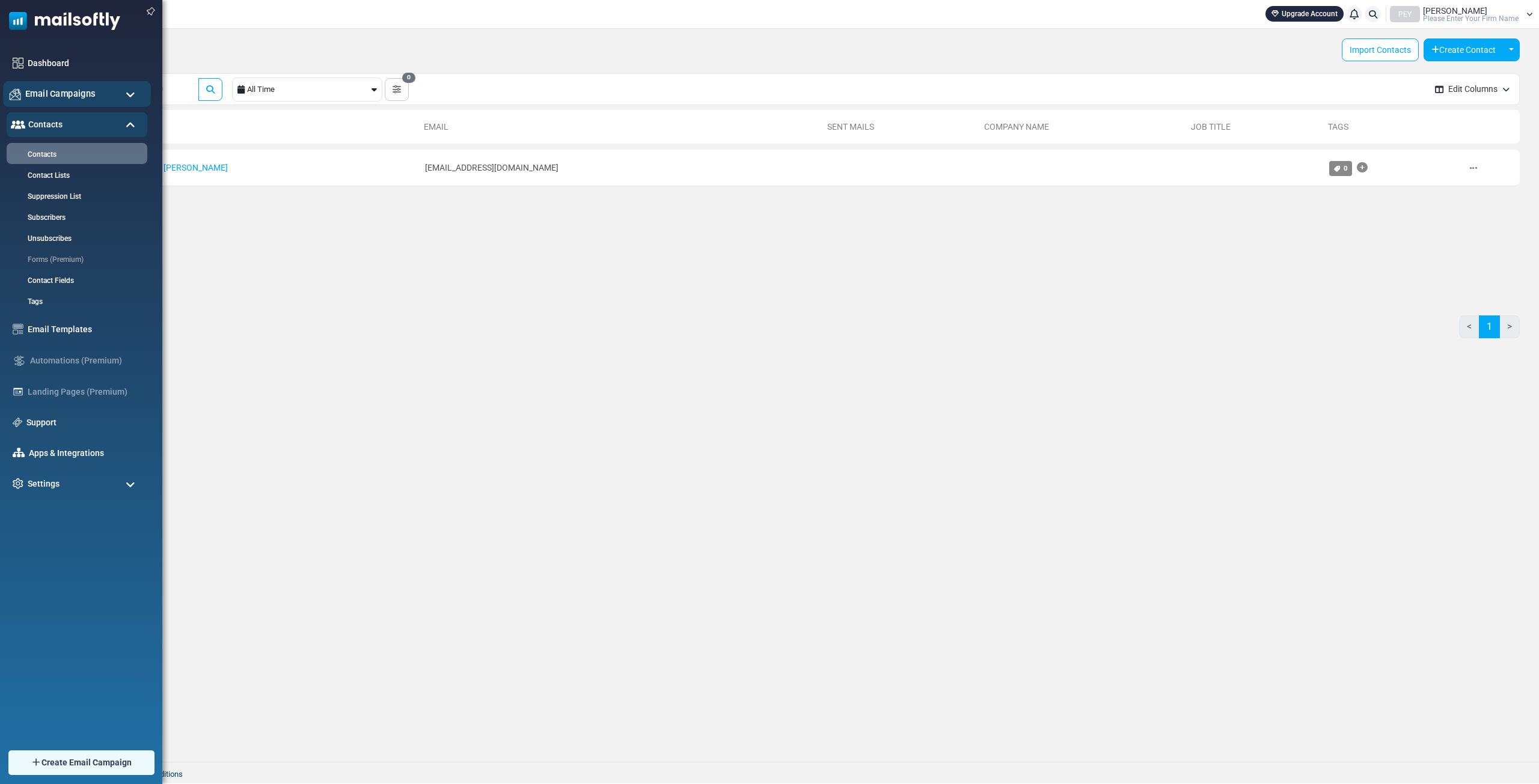
click at [123, 87] on div "Email Campaigns" at bounding box center [77, 94] width 148 height 26
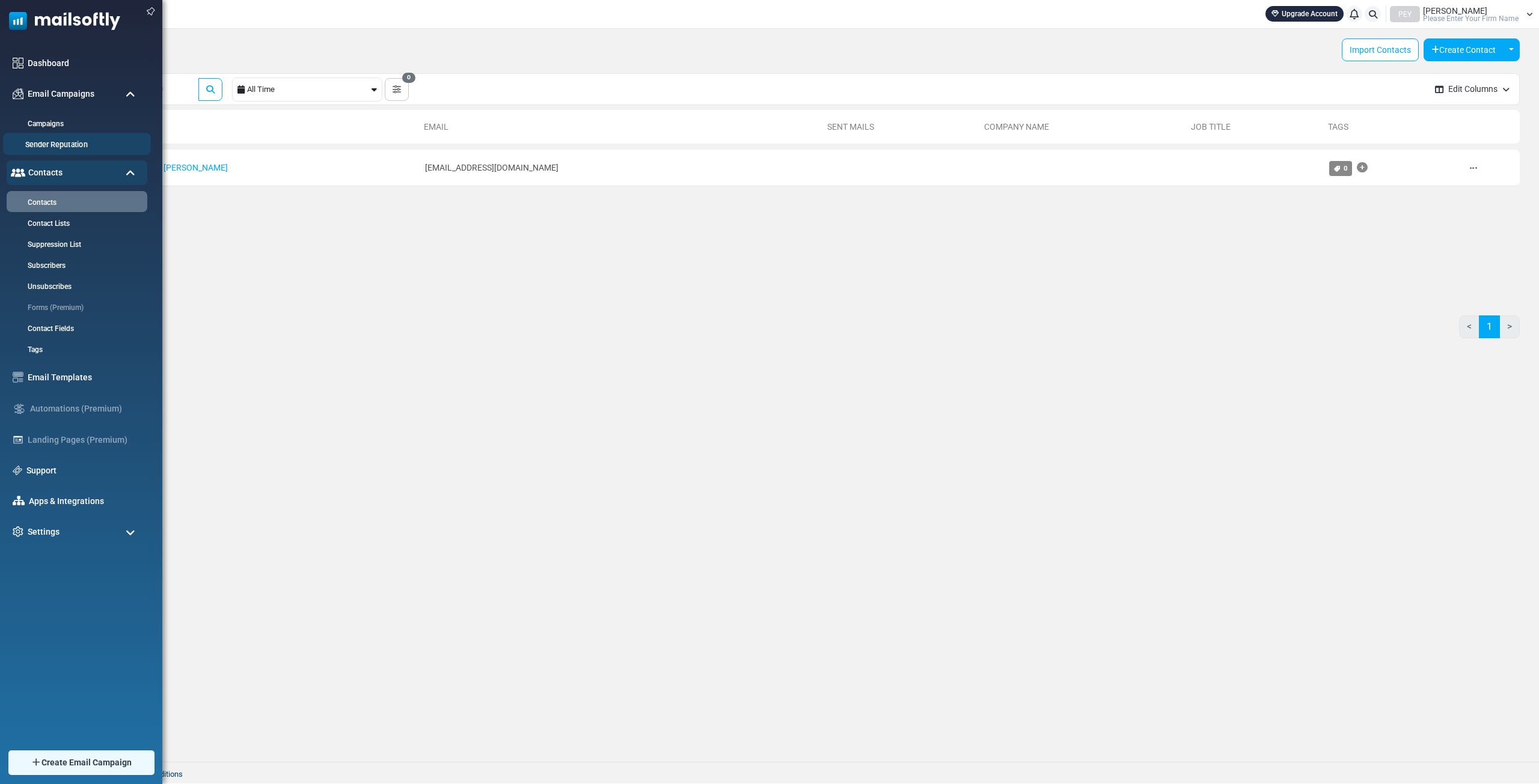
click at [88, 146] on link "Sender Reputation" at bounding box center [75, 145] width 144 height 12
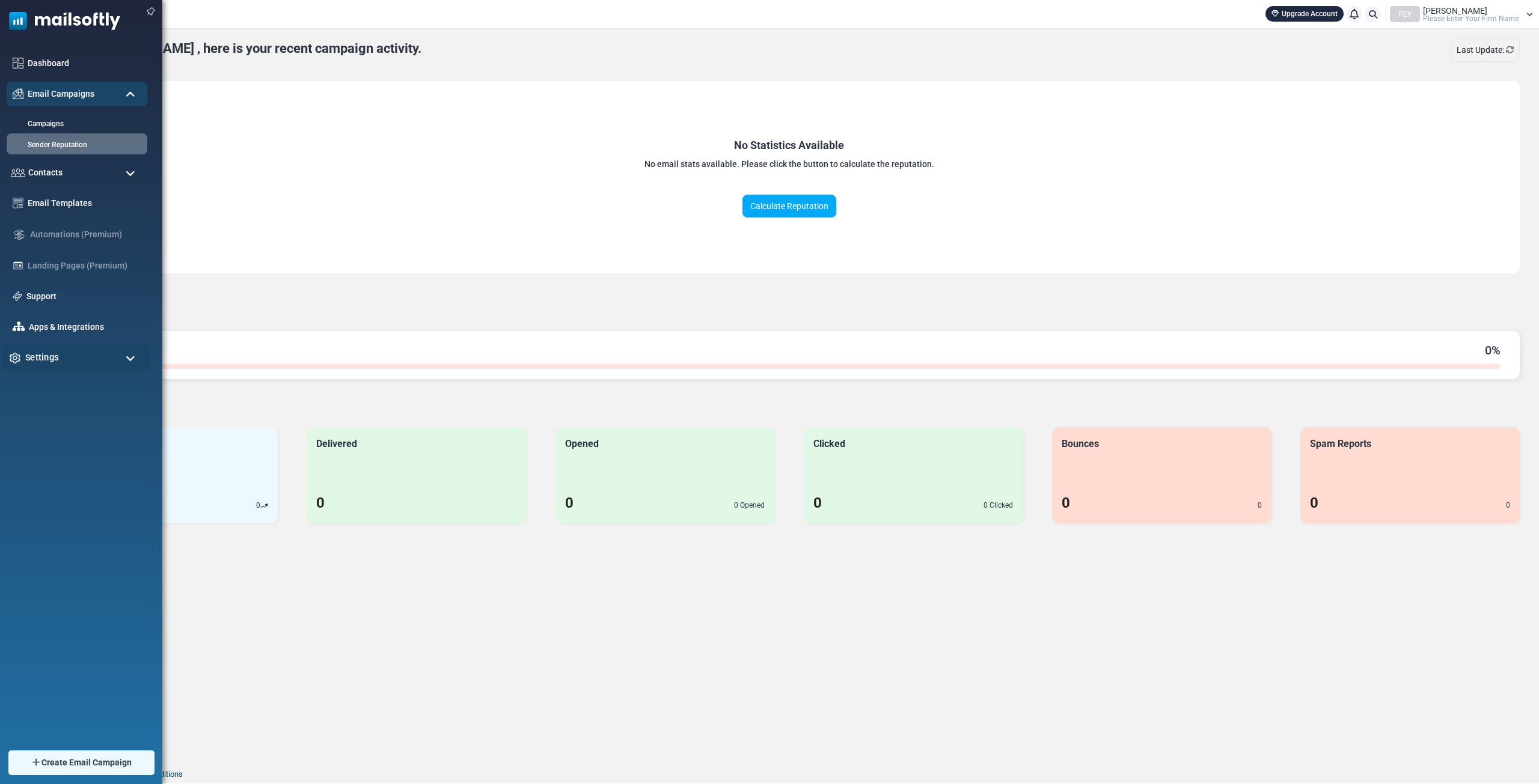
click at [56, 356] on span "Settings" at bounding box center [42, 358] width 34 height 14
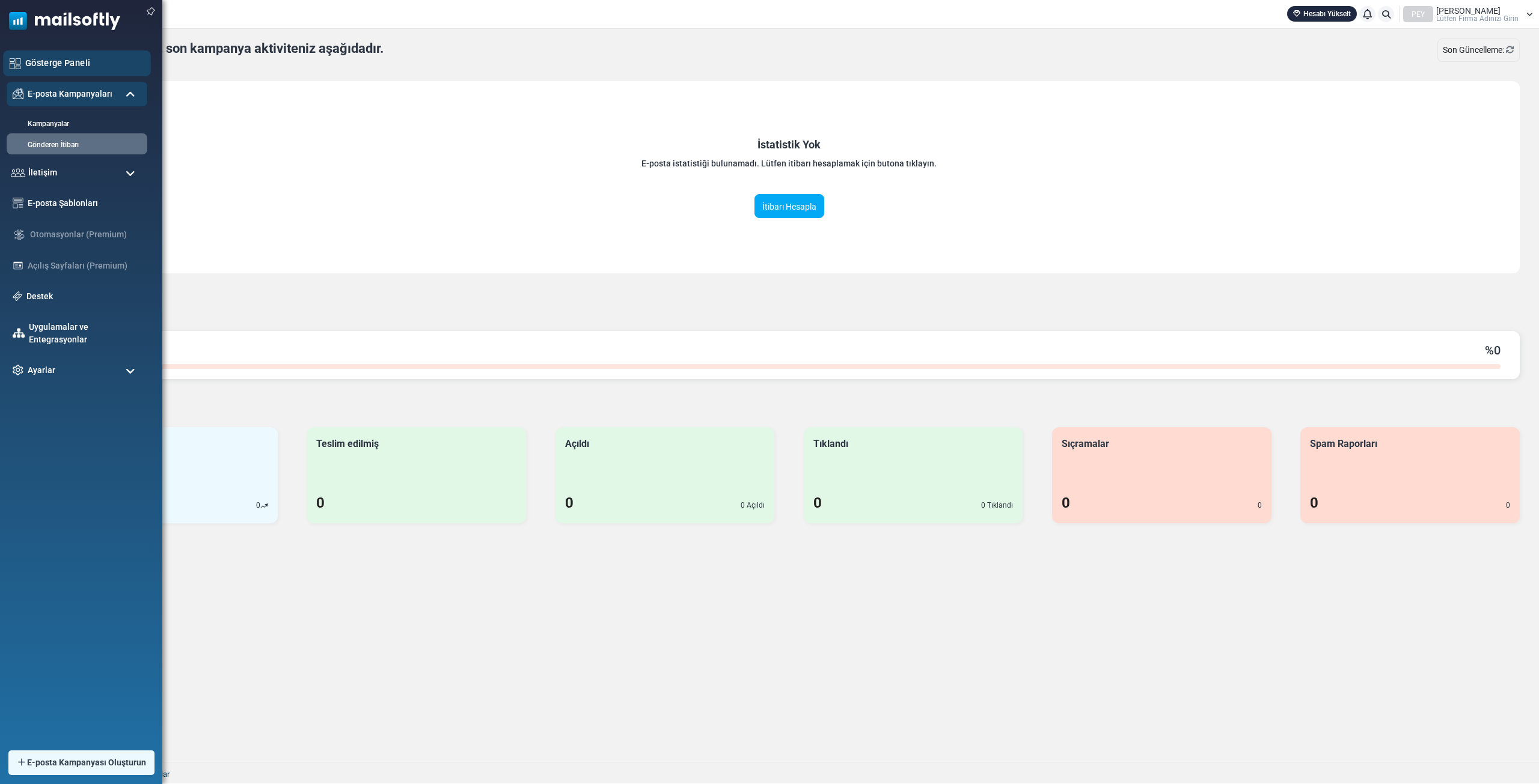
click at [67, 64] on font "Gösterge Paneli" at bounding box center [58, 62] width 65 height 10
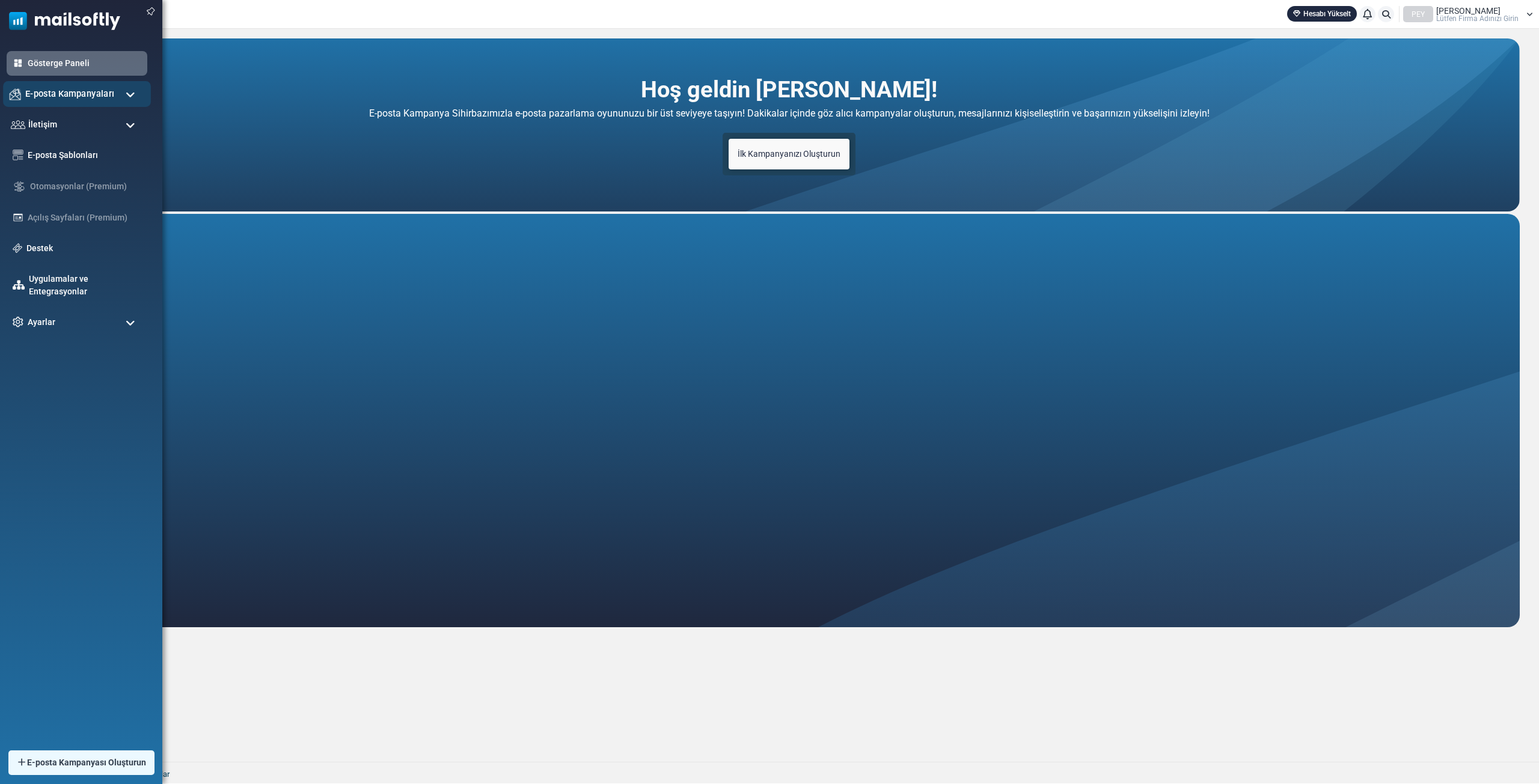
click at [106, 97] on font "E-posta Kampanyaları" at bounding box center [69, 93] width 89 height 10
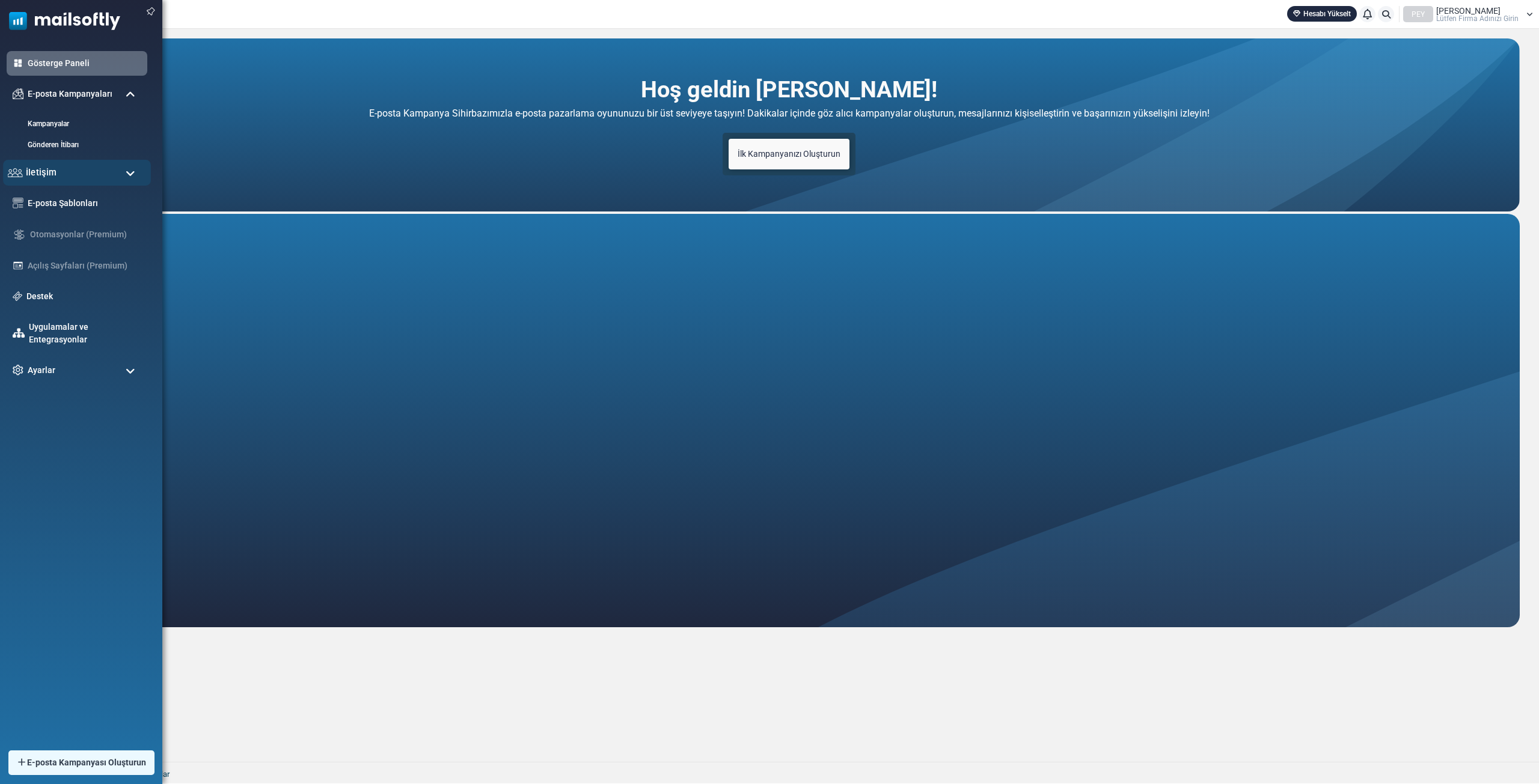
click at [106, 169] on div "İletişim" at bounding box center [77, 173] width 148 height 26
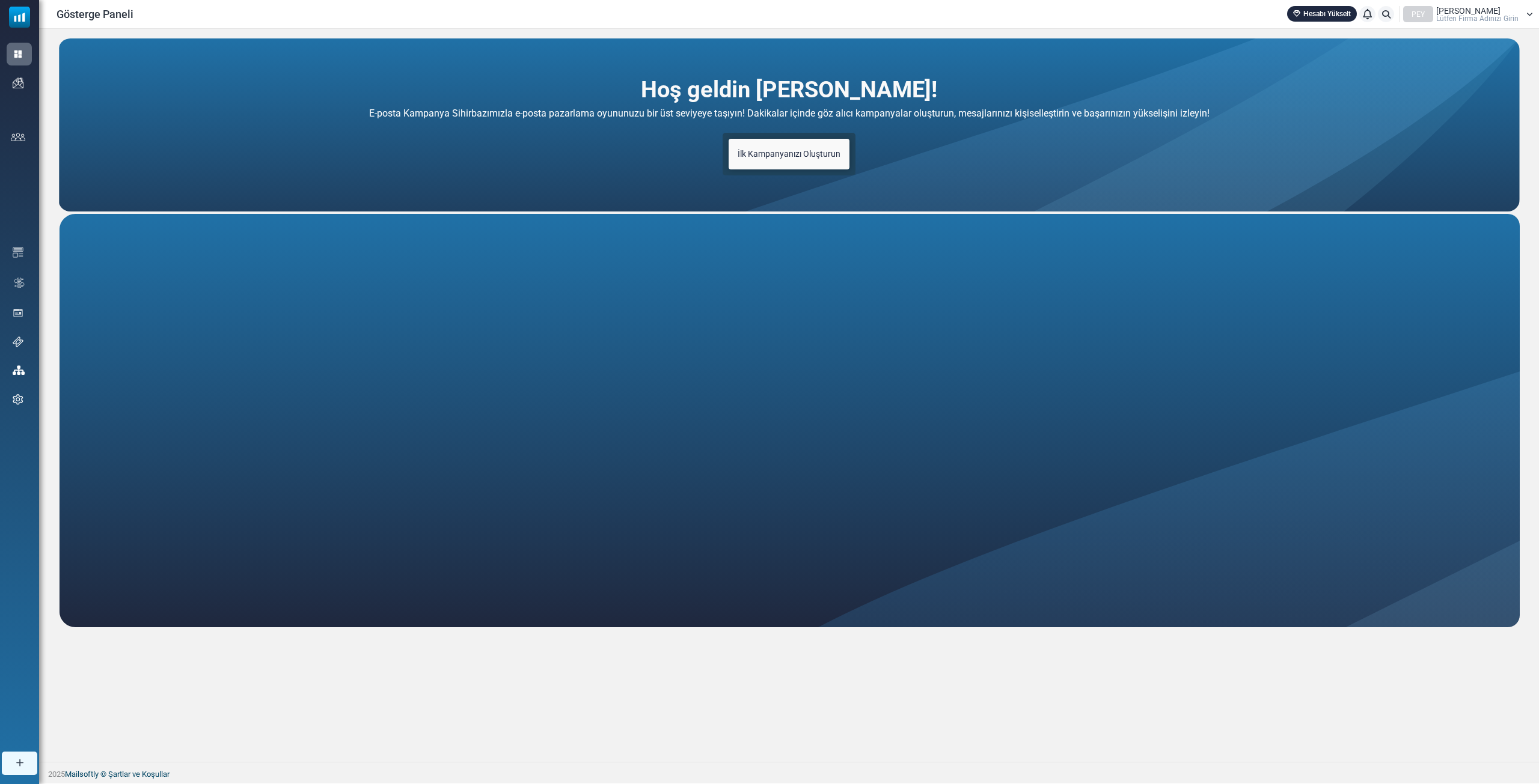
click at [0, 0] on font "Uygulamalar ve Entegrasyonlar" at bounding box center [0, 0] width 0 height 0
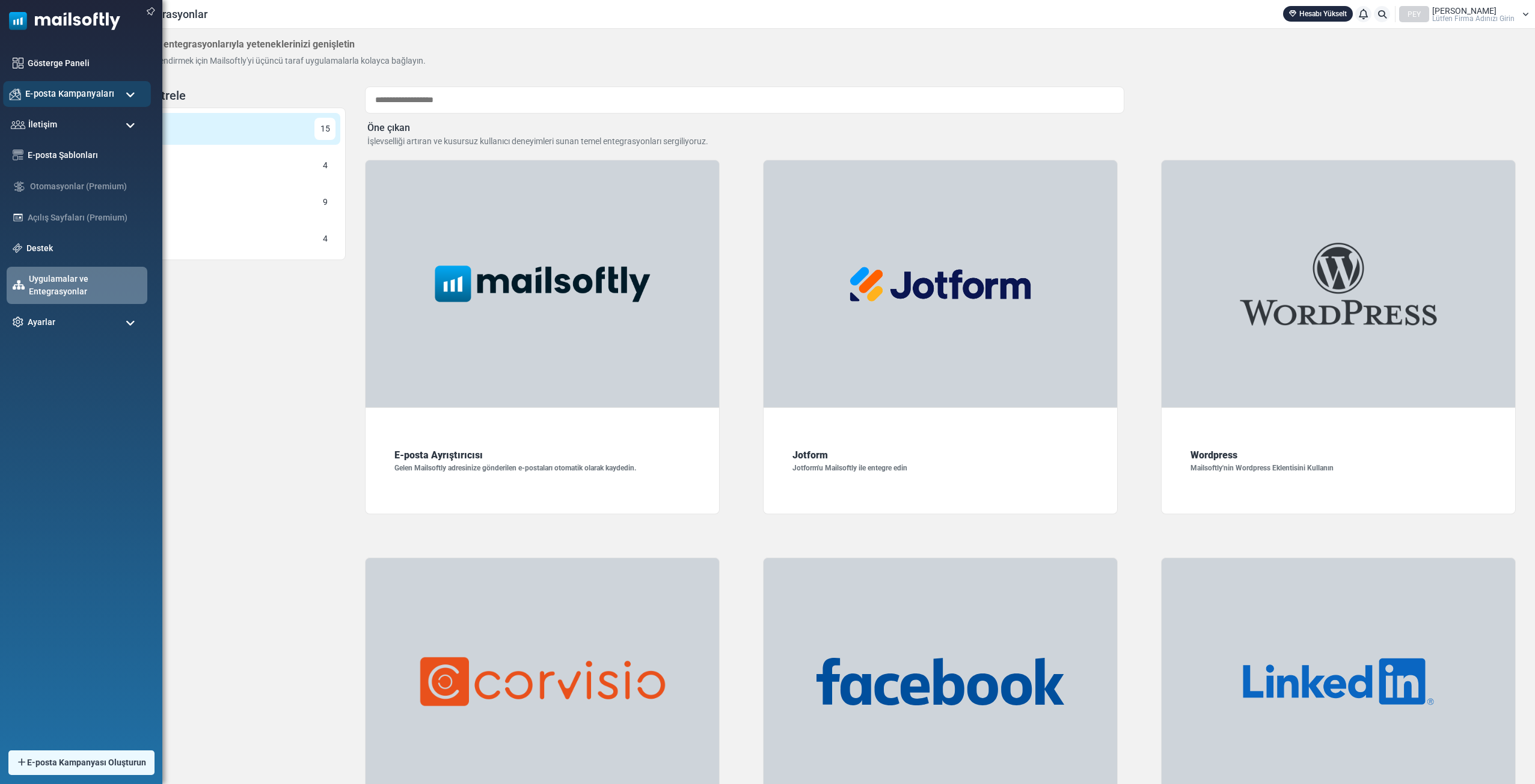
click at [102, 98] on font "E-posta Kampanyaları" at bounding box center [69, 93] width 89 height 10
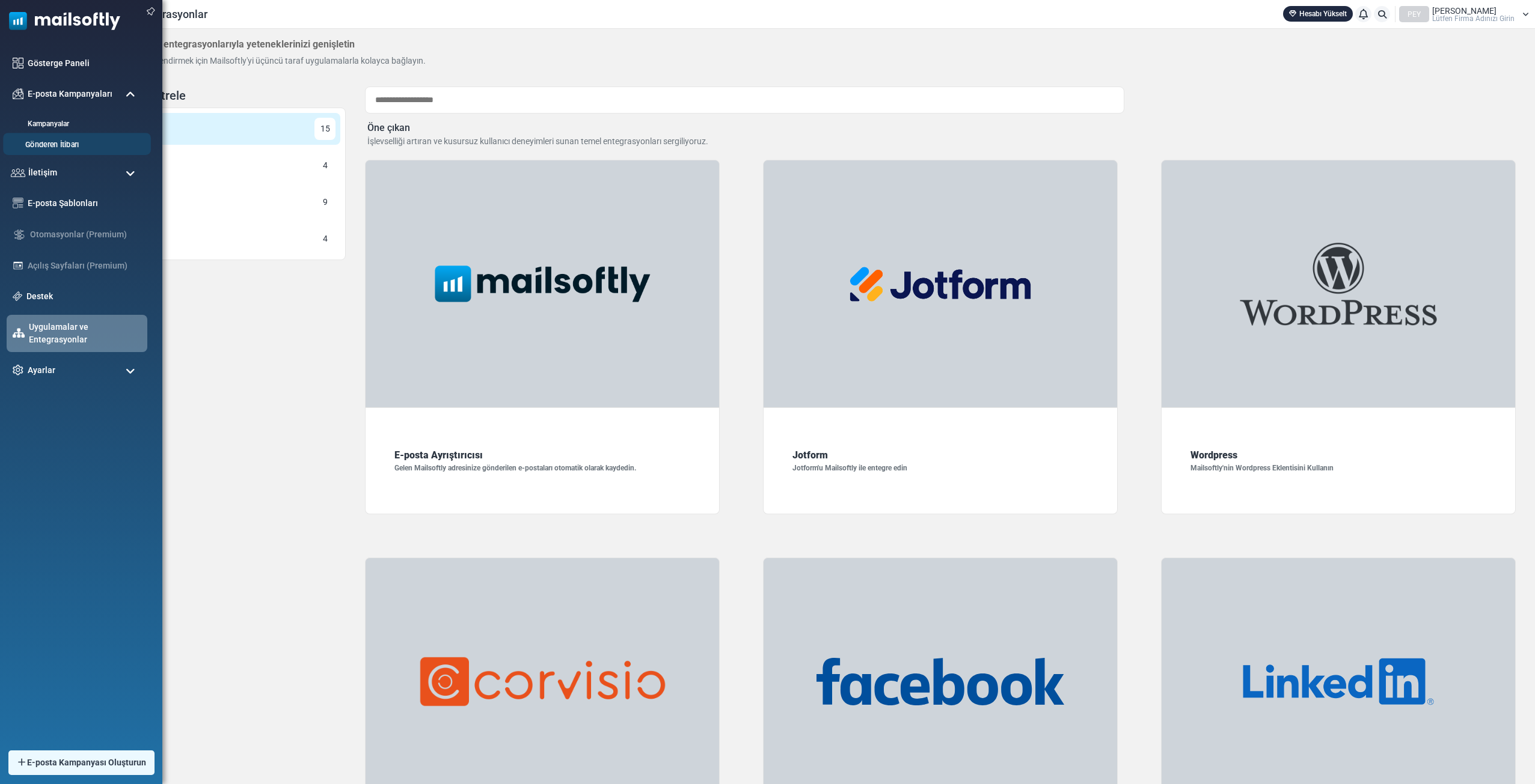
click at [90, 150] on link "Gönderen İtibarı" at bounding box center [75, 145] width 144 height 12
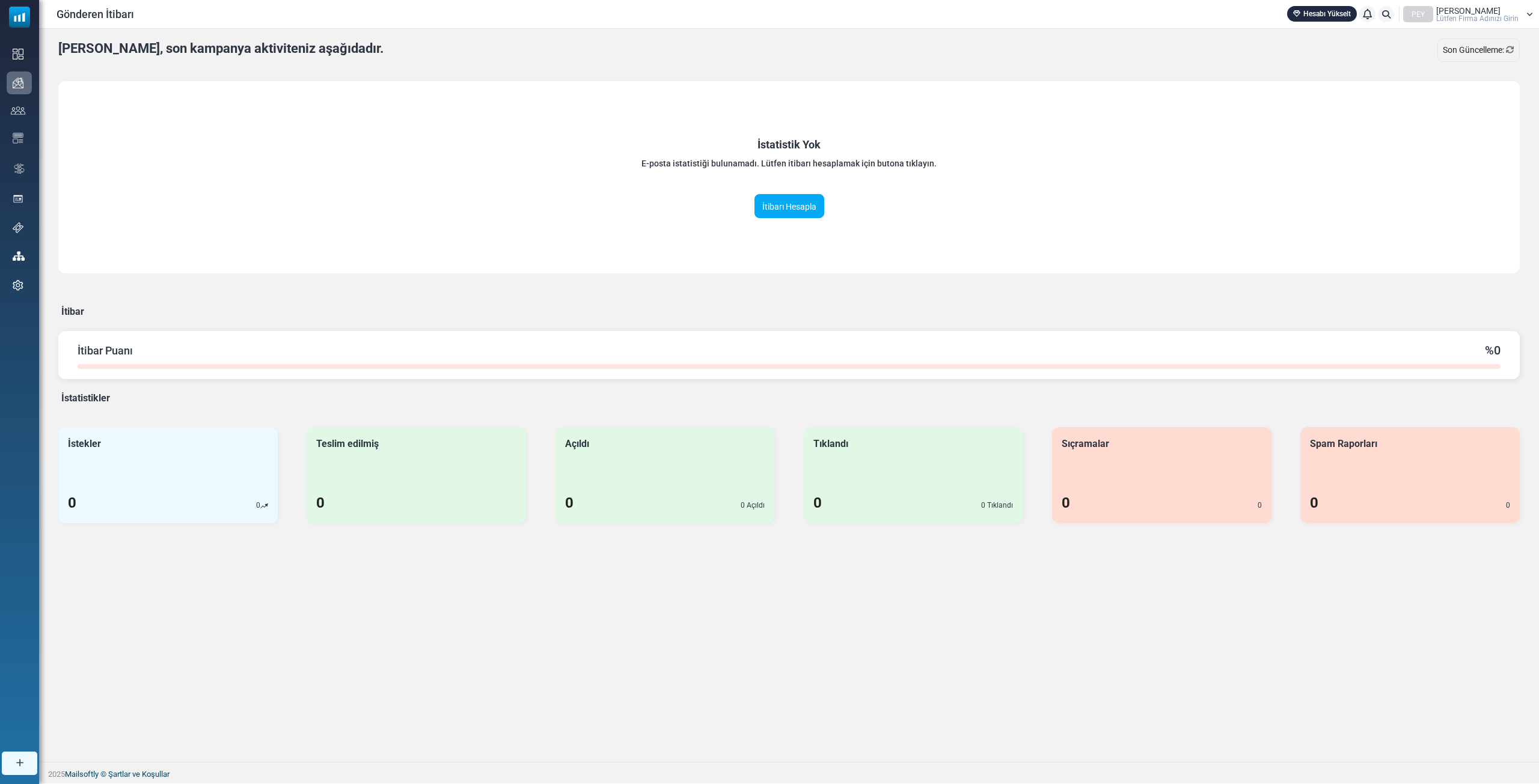
click at [835, 189] on div "İstatistik Yok E-posta istatistiği bulunamadı. Lütfen itibarı hesaplamak için b…" at bounding box center [788, 178] width 1461 height 192
click at [814, 202] on font "İtibarı Hesapla" at bounding box center [789, 207] width 54 height 9
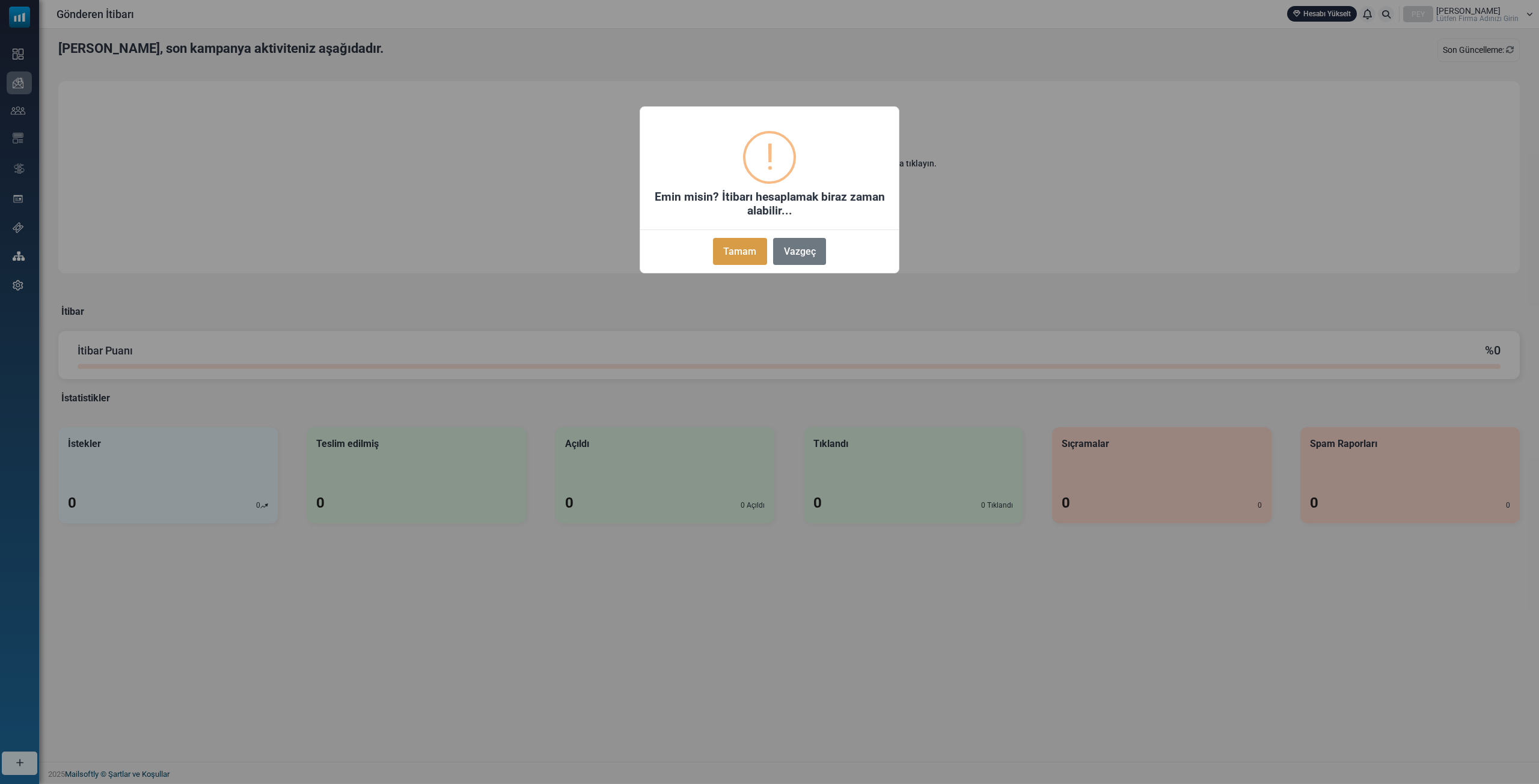
click at [748, 242] on button "Tamam" at bounding box center [740, 251] width 54 height 27
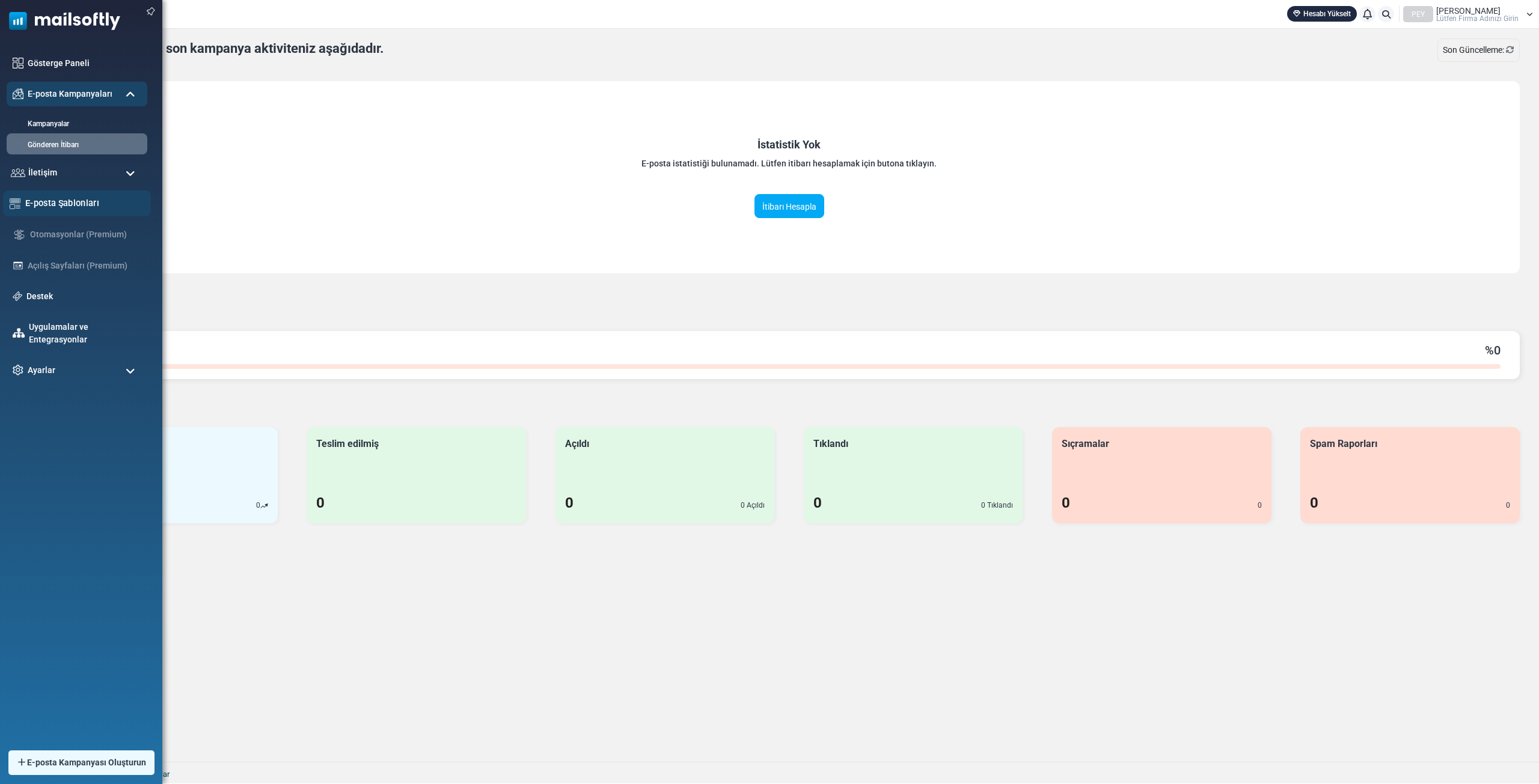
click at [83, 212] on div "E-posta Şablonları" at bounding box center [77, 203] width 148 height 26
click at [83, 201] on font "E-posta Şablonları" at bounding box center [62, 203] width 74 height 10
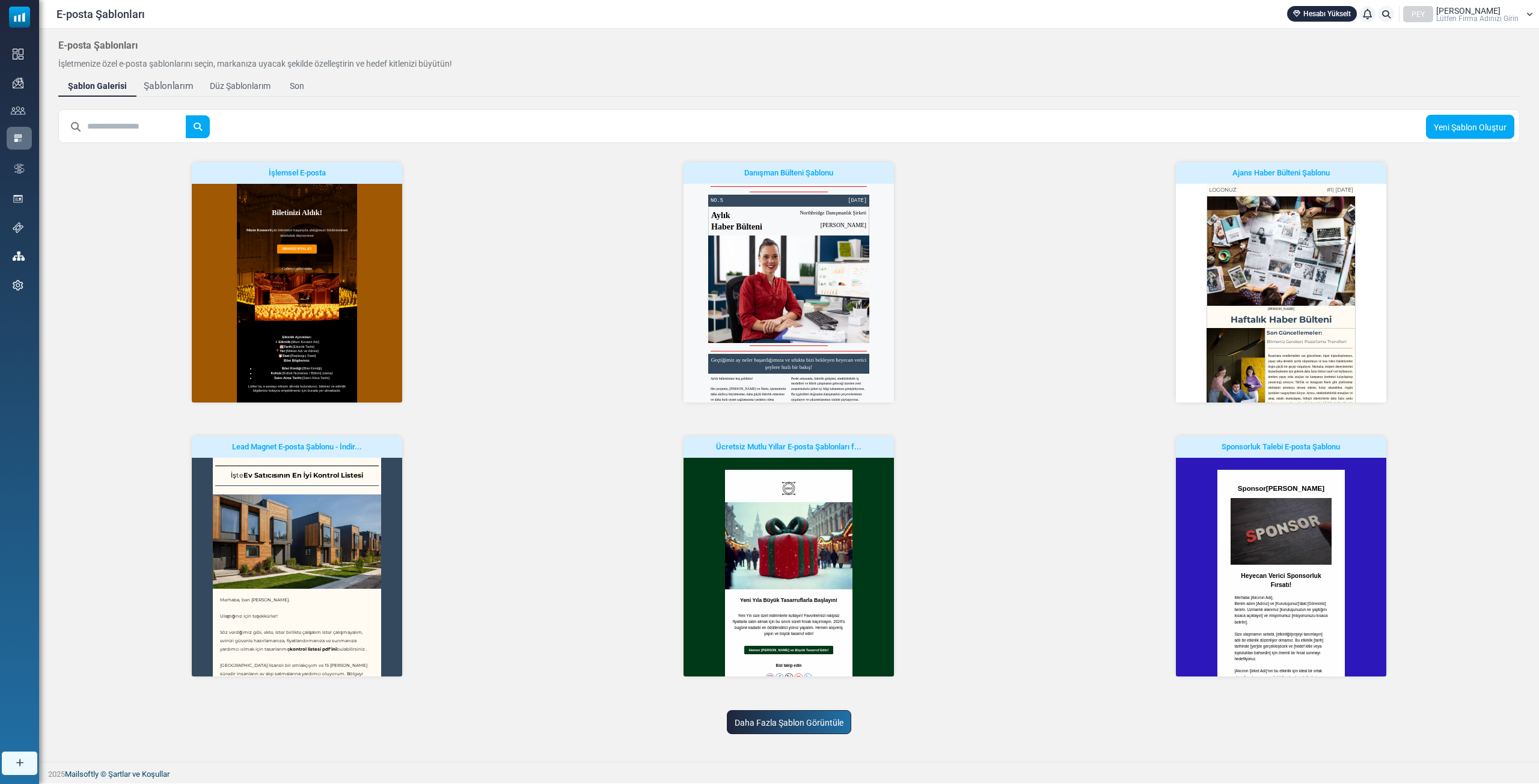
click at [186, 84] on font "Şablonlarım" at bounding box center [168, 86] width 49 height 11
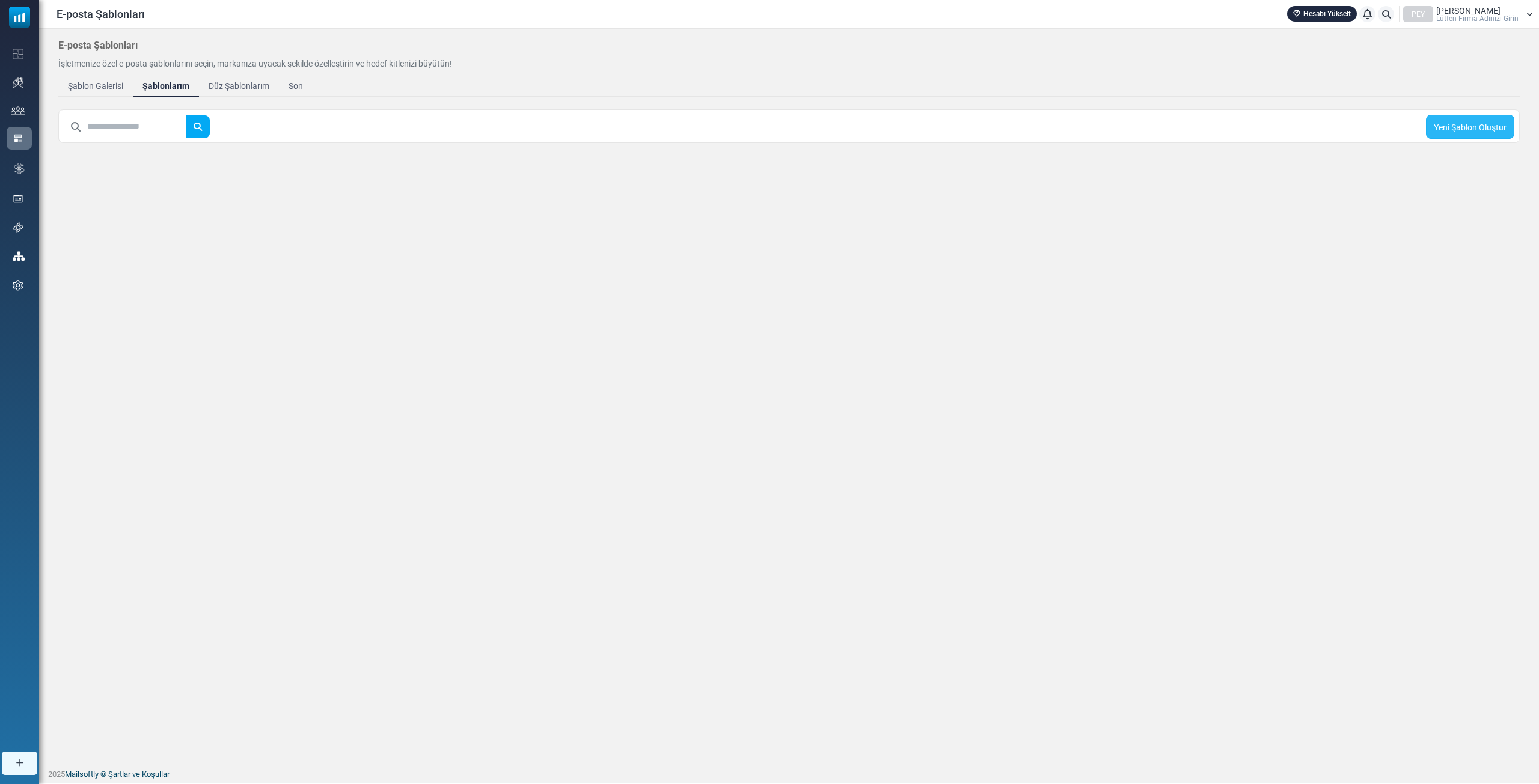
click at [1447, 124] on font "Yeni Şablon Oluştur" at bounding box center [1470, 127] width 73 height 9
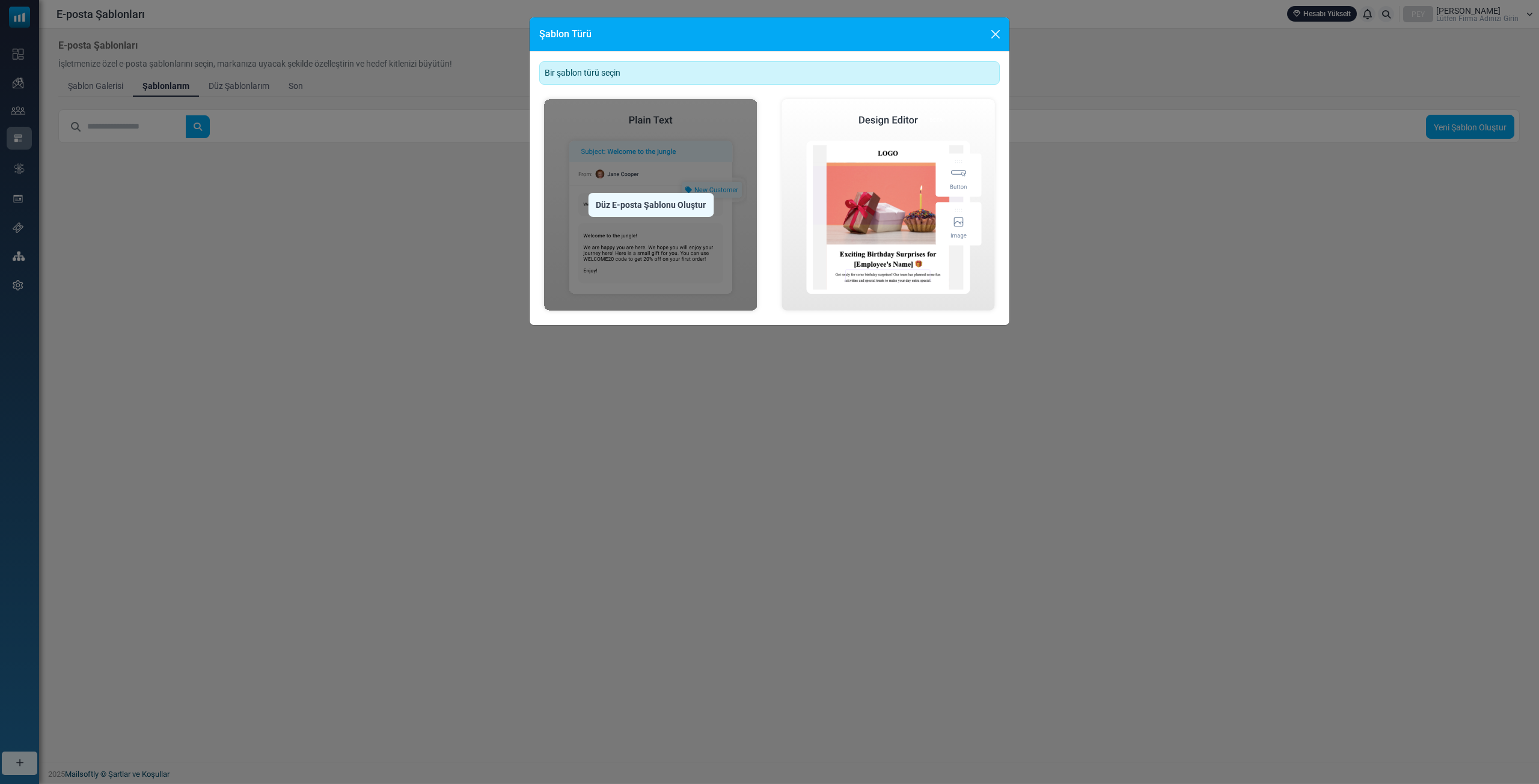
click at [645, 198] on div "Düz E-posta Şablonu Oluştur" at bounding box center [650, 205] width 125 height 24
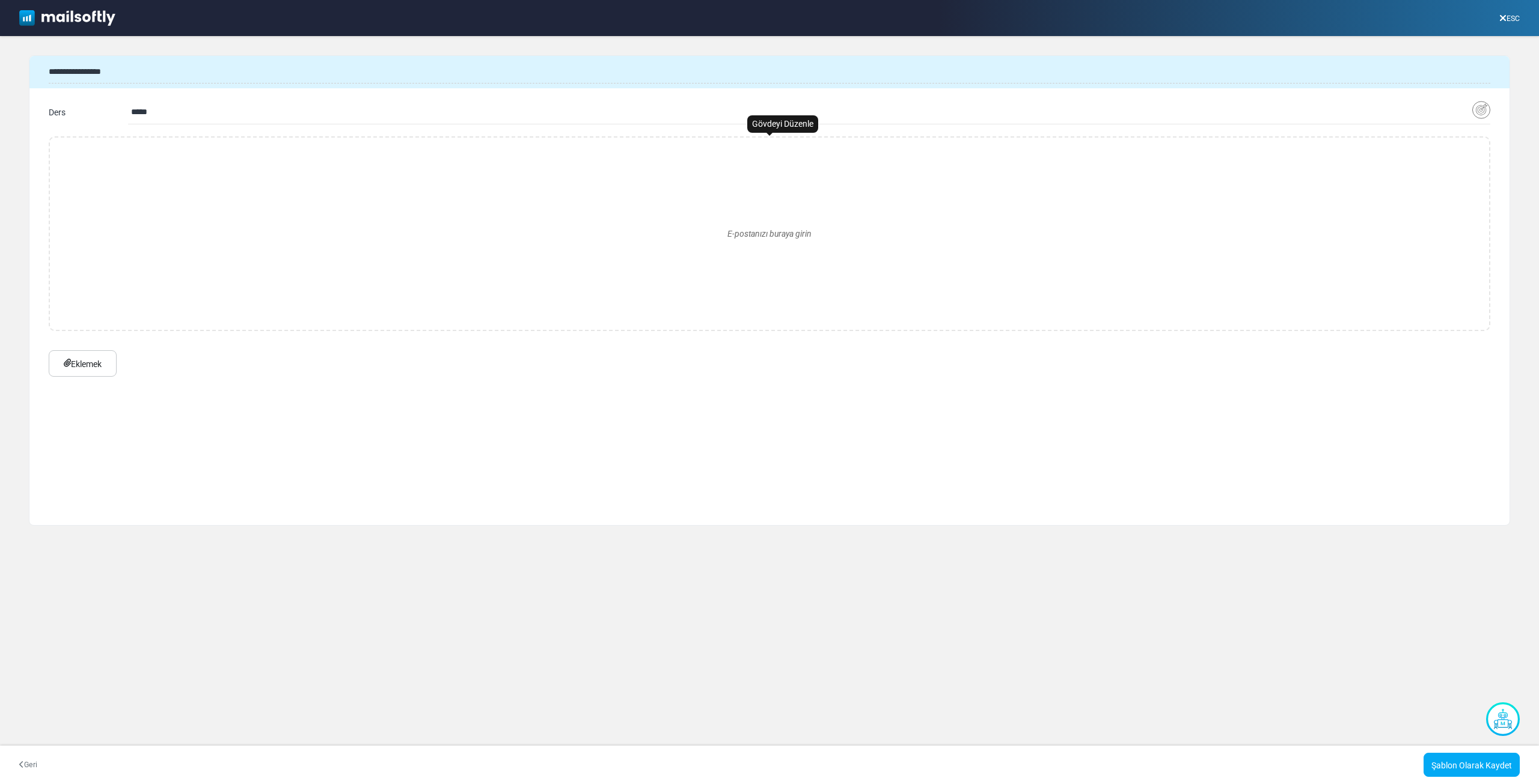
click at [644, 245] on div "E-postanızı buraya girin" at bounding box center [770, 233] width 1420 height 173
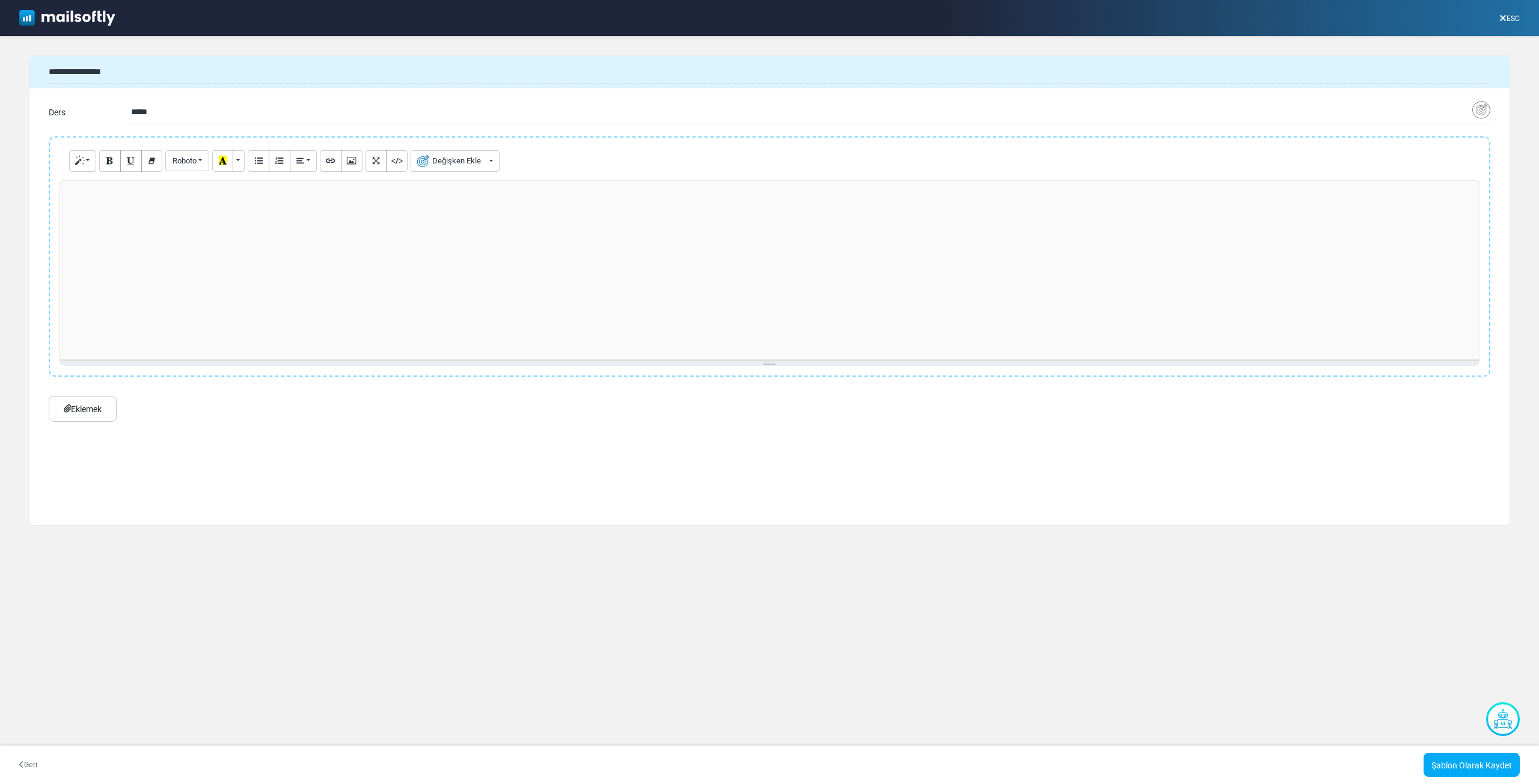
click at [601, 213] on div at bounding box center [770, 270] width 1420 height 180
click at [597, 209] on div at bounding box center [770, 270] width 1420 height 180
paste div
drag, startPoint x: 311, startPoint y: 126, endPoint x: 300, endPoint y: 115, distance: 15.6
click at [311, 126] on div "**********" at bounding box center [769, 112] width 1480 height 29
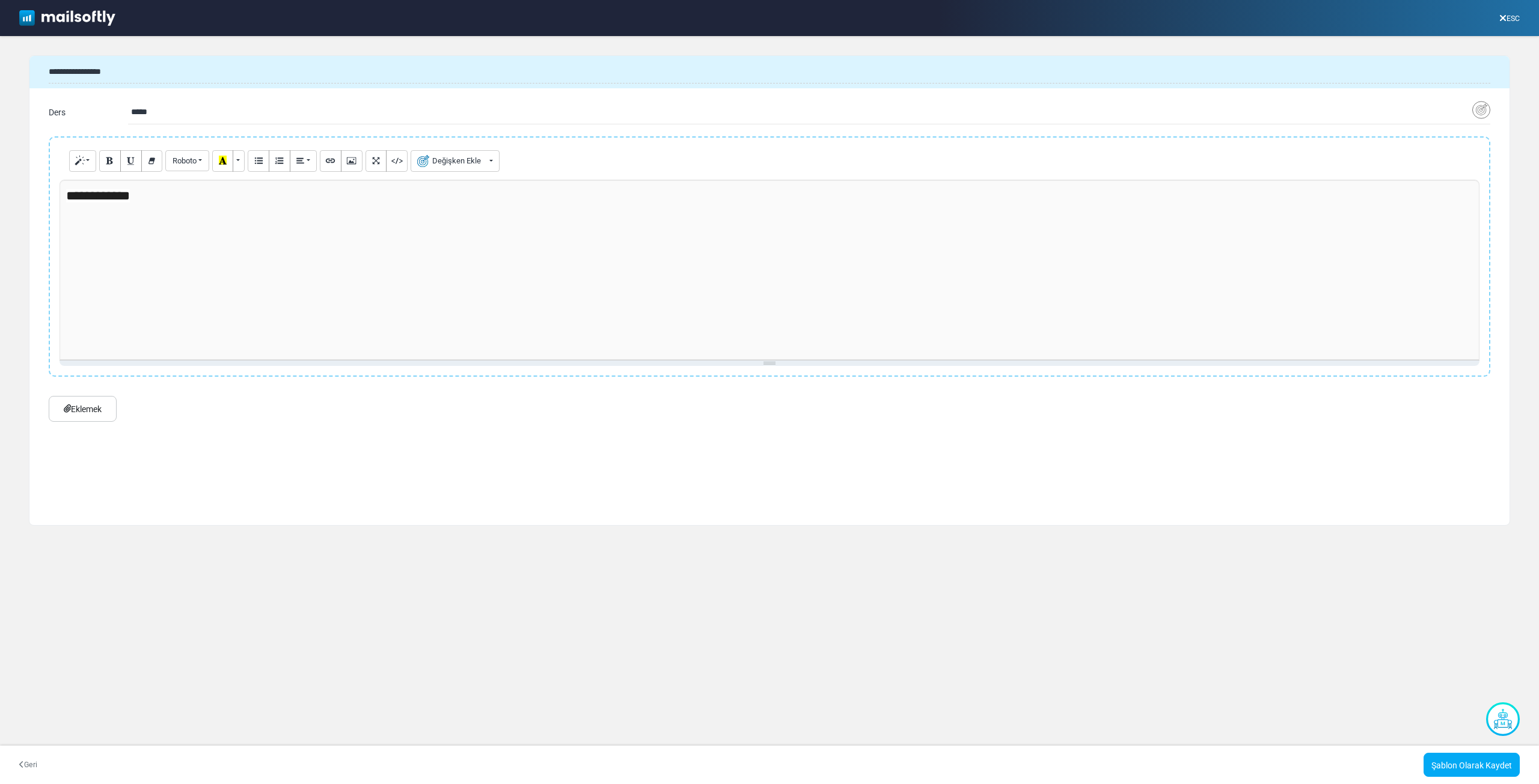
click at [299, 114] on input "*****" at bounding box center [801, 112] width 1341 height 23
paste input "*******"
type input "**********"
click at [294, 245] on div "**********" at bounding box center [770, 270] width 1420 height 180
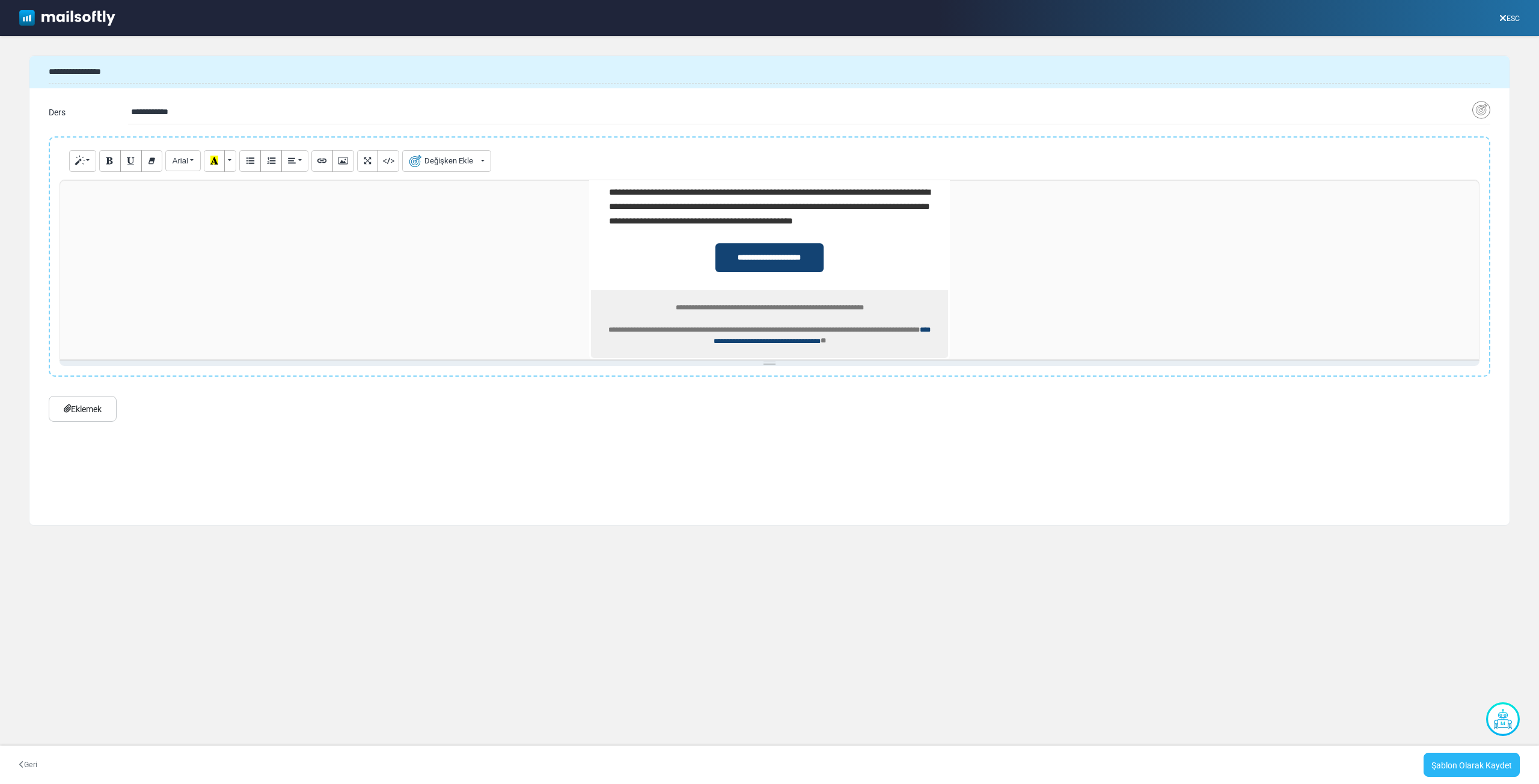
click at [1465, 764] on font "Şablon Olarak Kaydet" at bounding box center [1471, 766] width 81 height 9
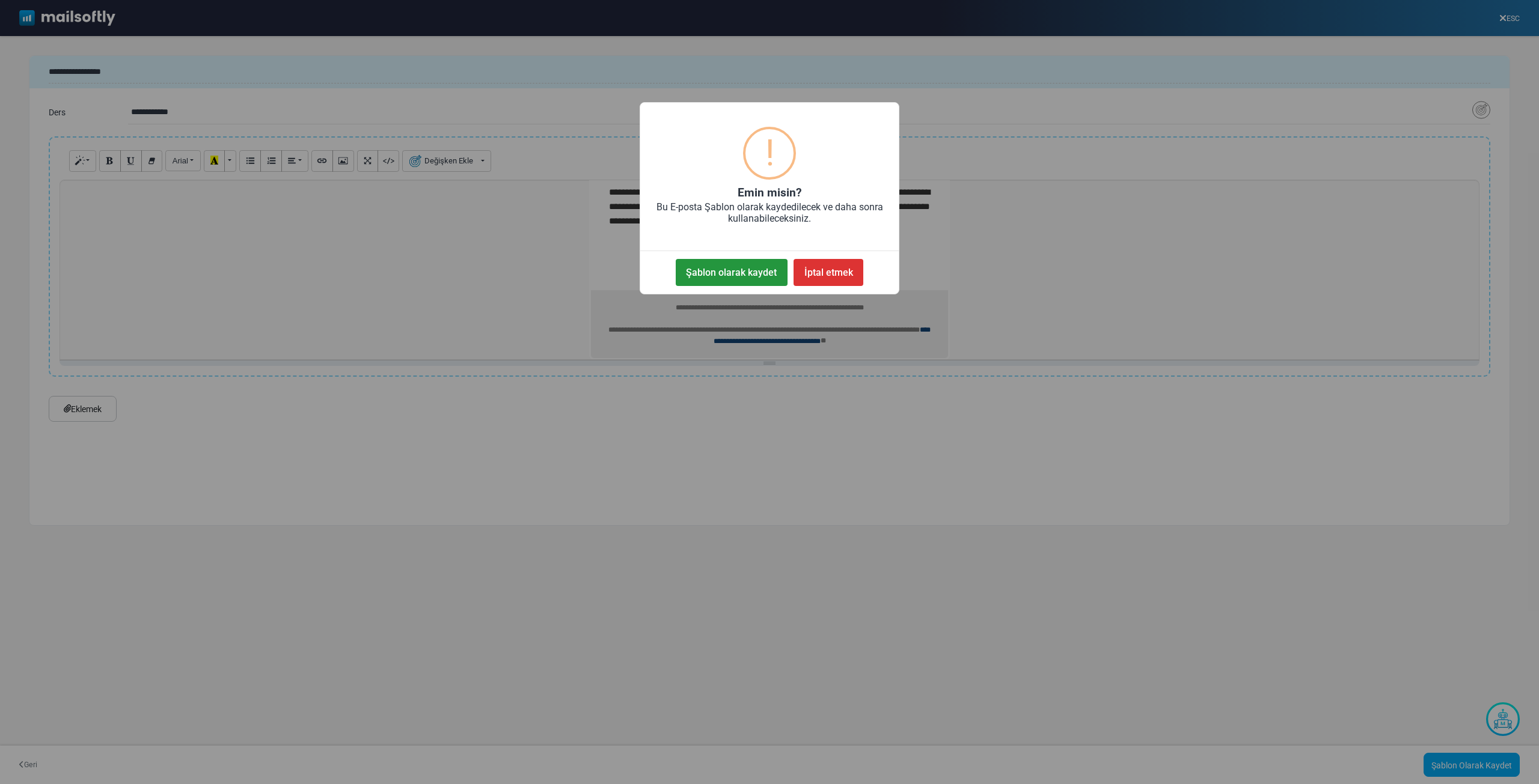
click at [747, 271] on font "Şablon olarak kaydet" at bounding box center [732, 272] width 91 height 12
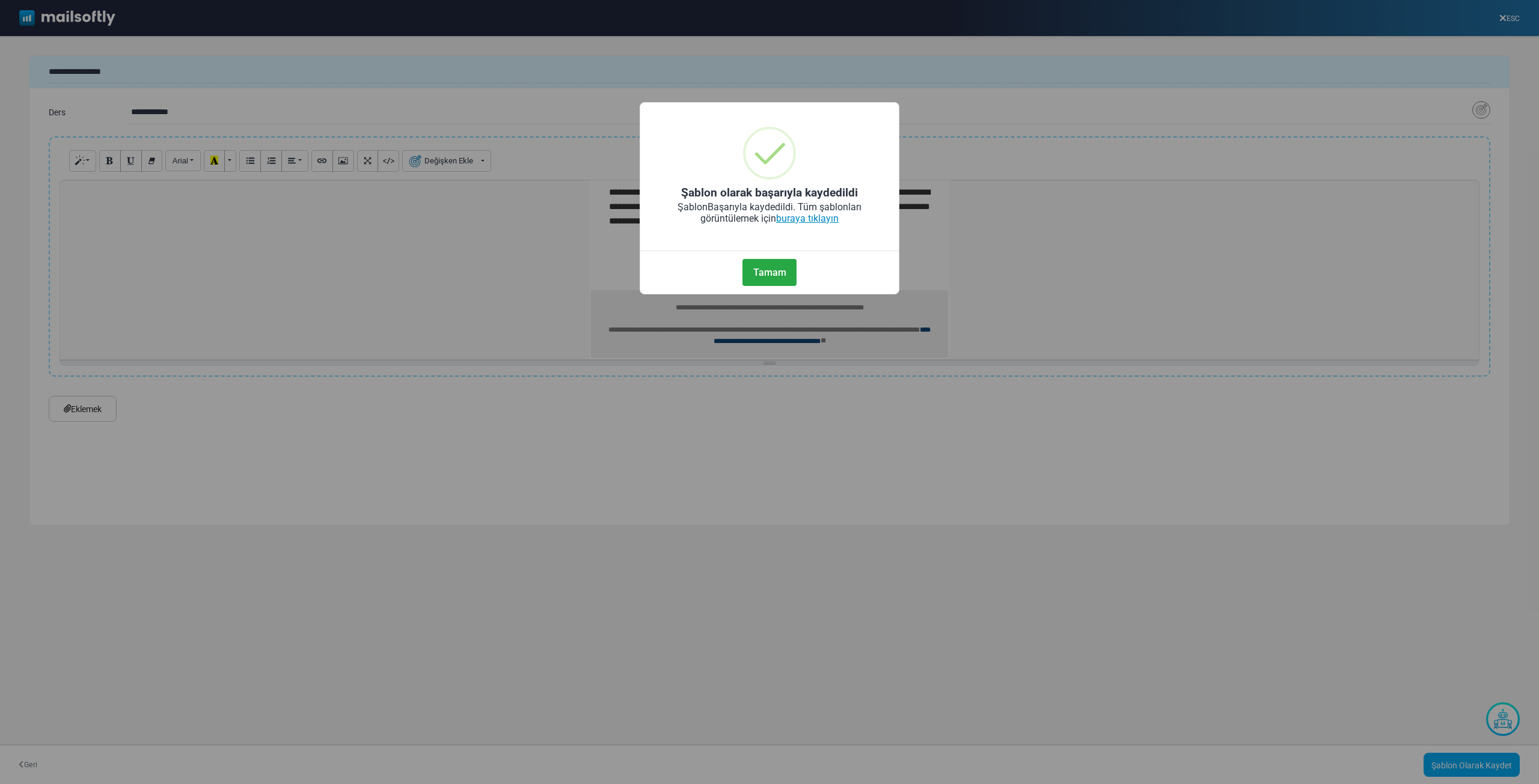
click at [810, 218] on font "buraya tıklayın" at bounding box center [807, 218] width 62 height 12
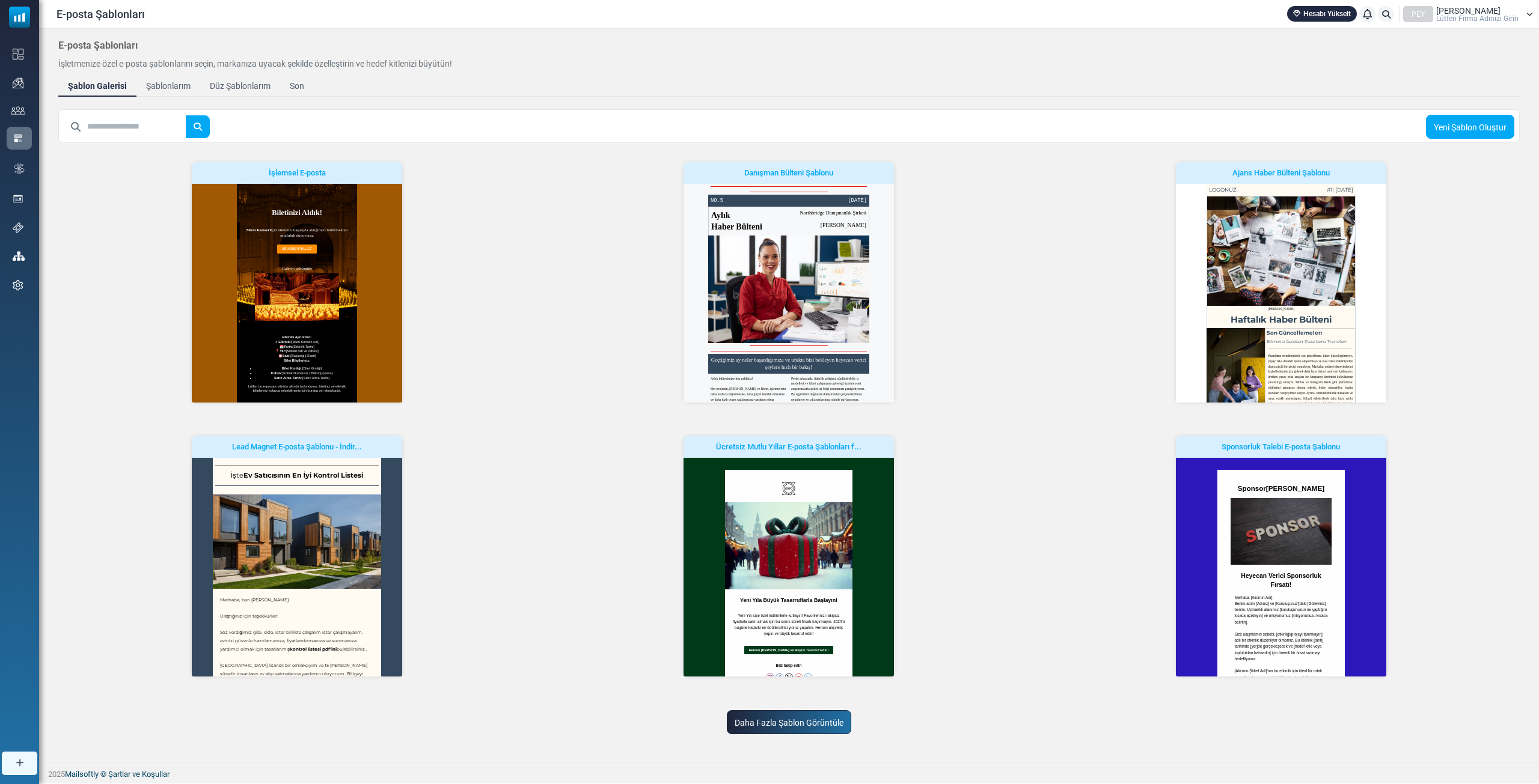
click at [222, 93] on link "Düz Şablonlarım" at bounding box center [240, 86] width 80 height 22
click at [0, 0] on div at bounding box center [0, 0] width 0 height 0
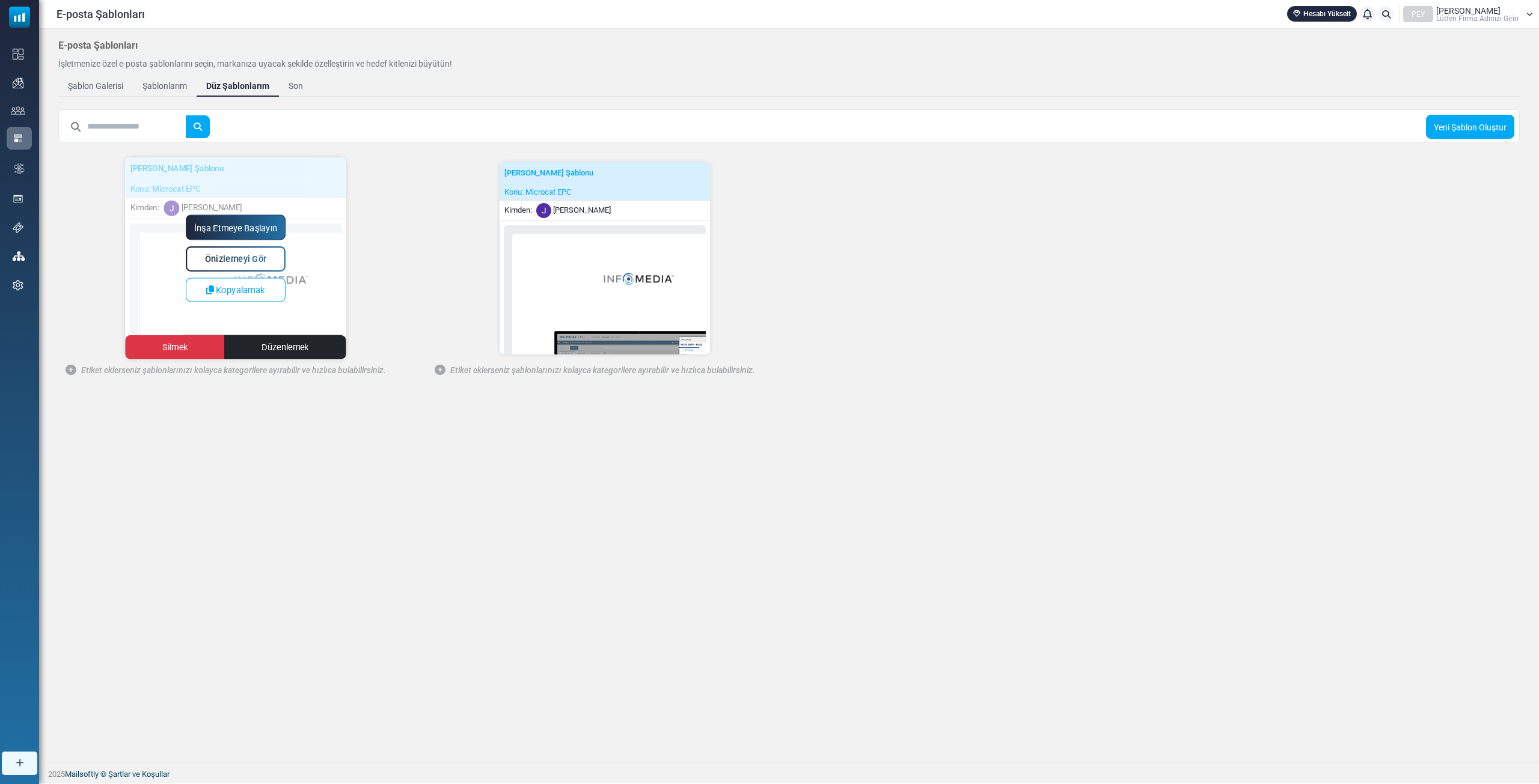
click at [272, 221] on link "İnşa Etmeye Başlayın" at bounding box center [235, 227] width 100 height 25
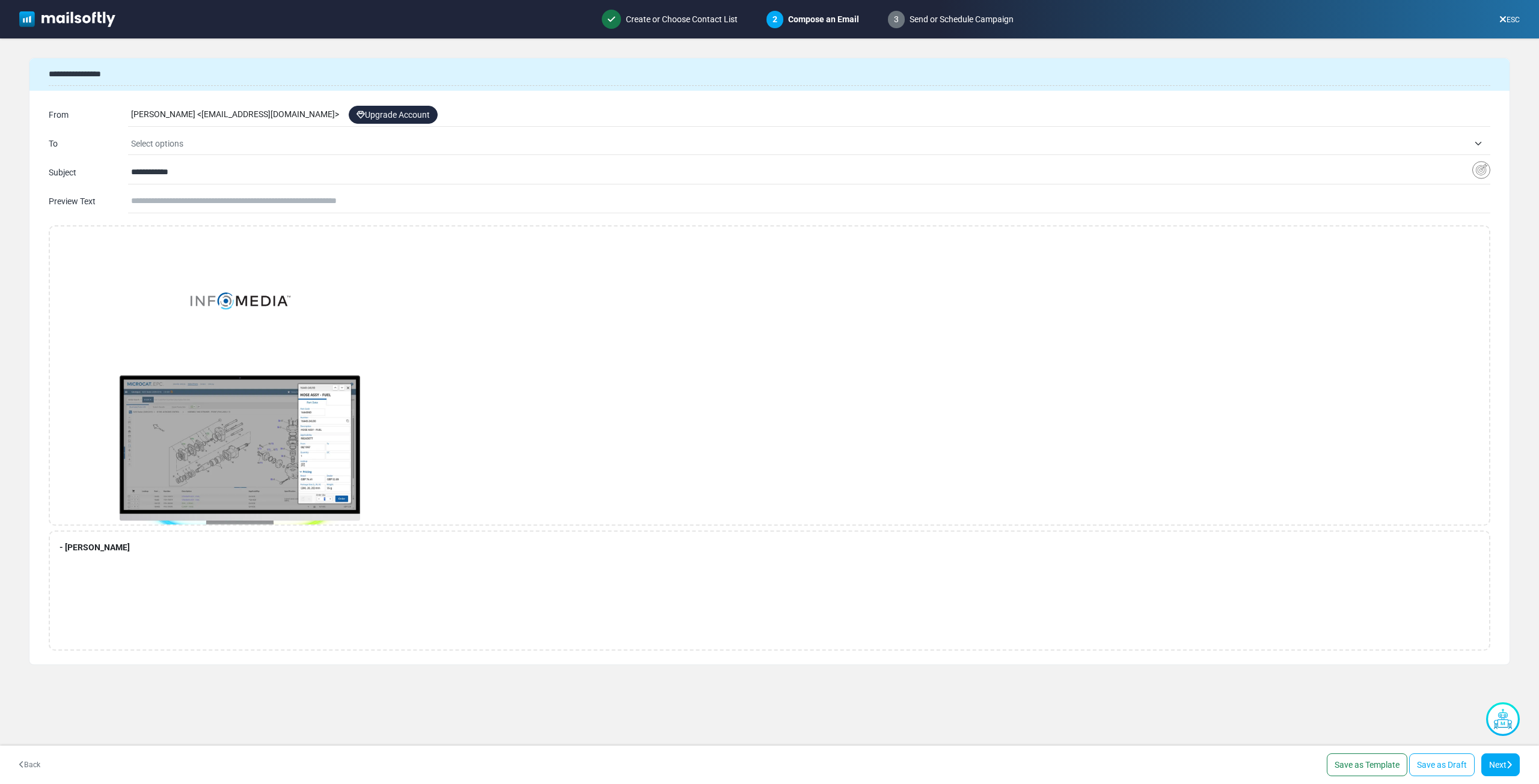
click at [264, 146] on span "Select options" at bounding box center [799, 143] width 1338 height 14
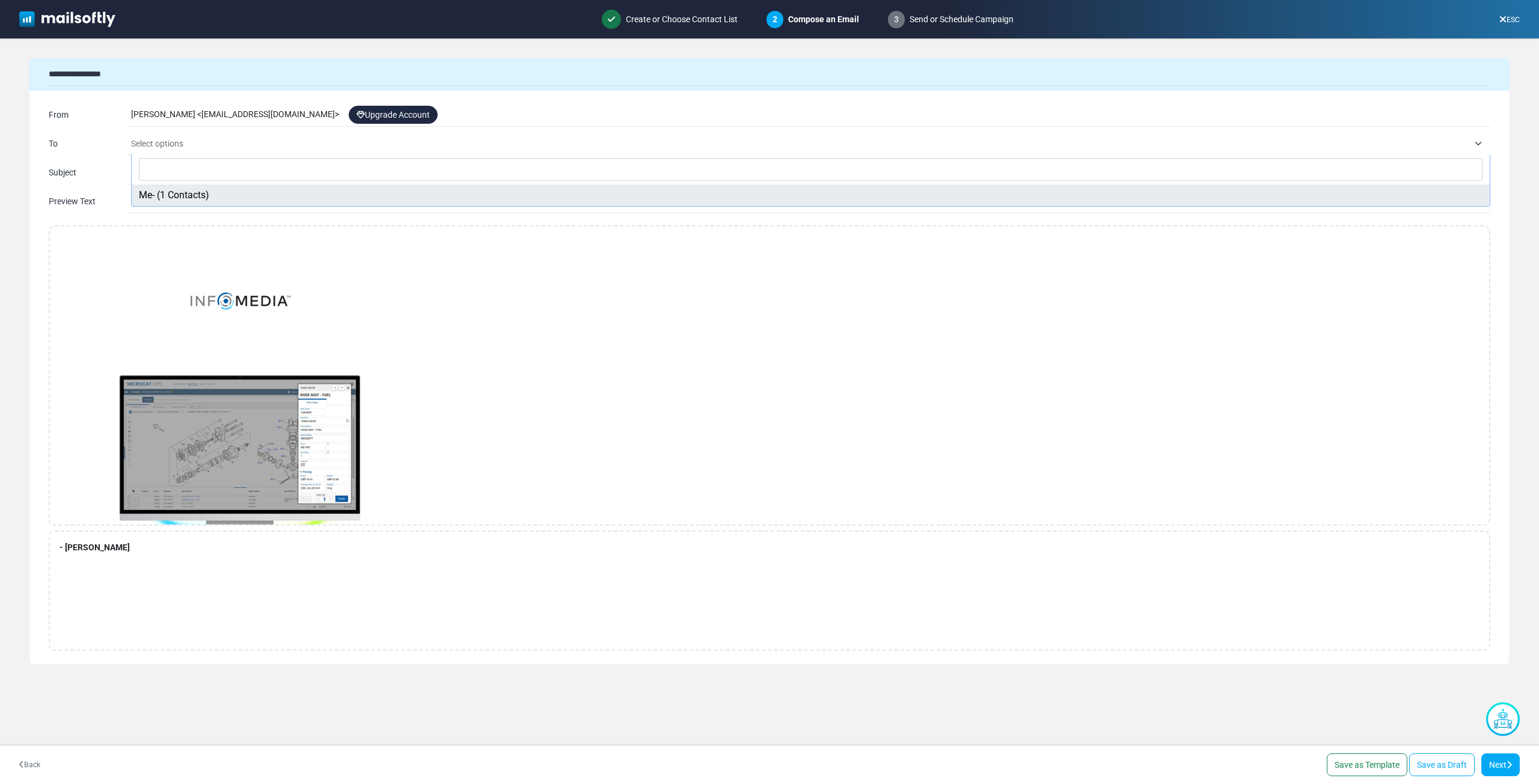
click at [223, 173] on input "Search" at bounding box center [811, 169] width 1344 height 23
click at [220, 146] on span "Select options" at bounding box center [799, 143] width 1338 height 14
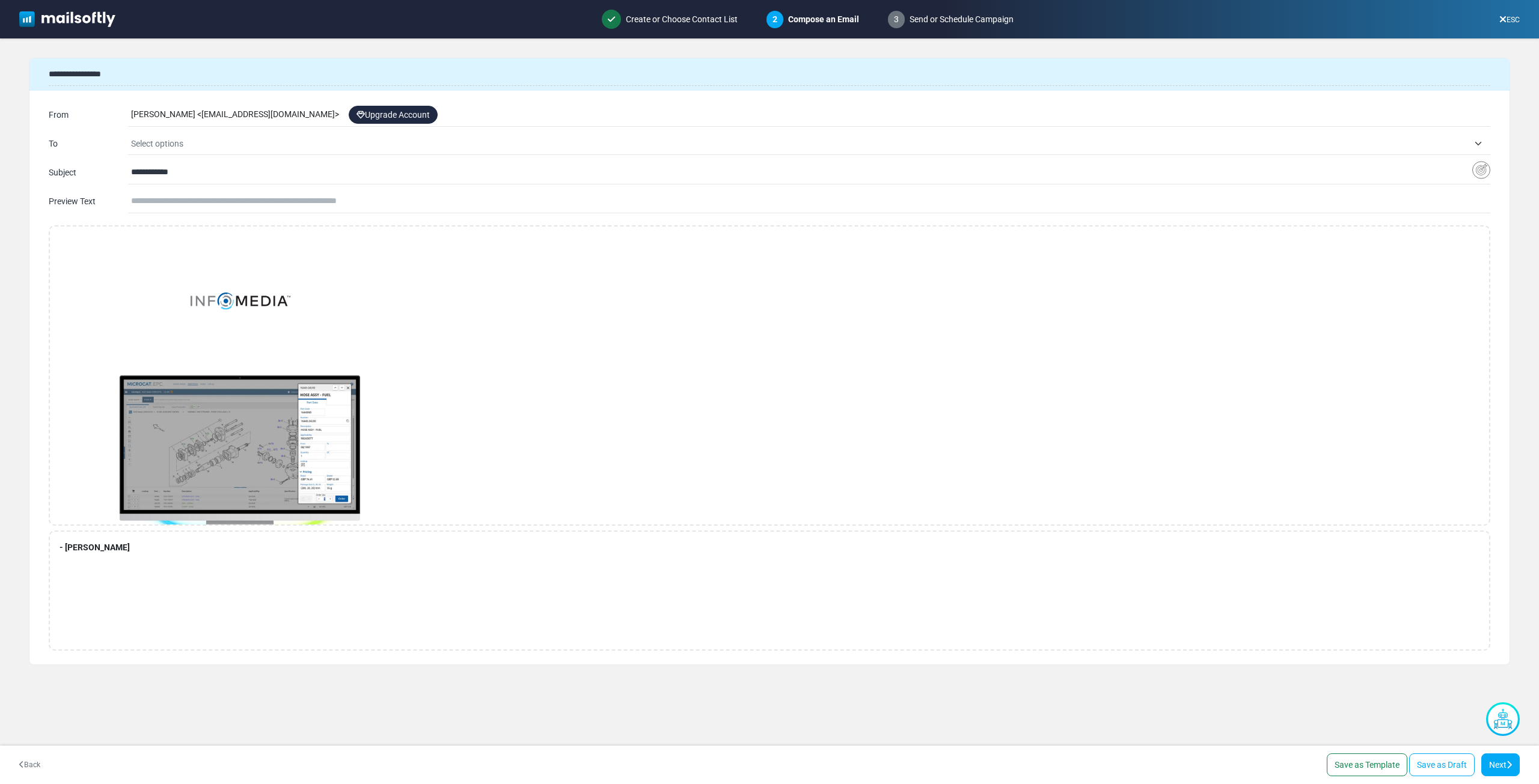
click at [200, 140] on span "Select options" at bounding box center [799, 143] width 1338 height 14
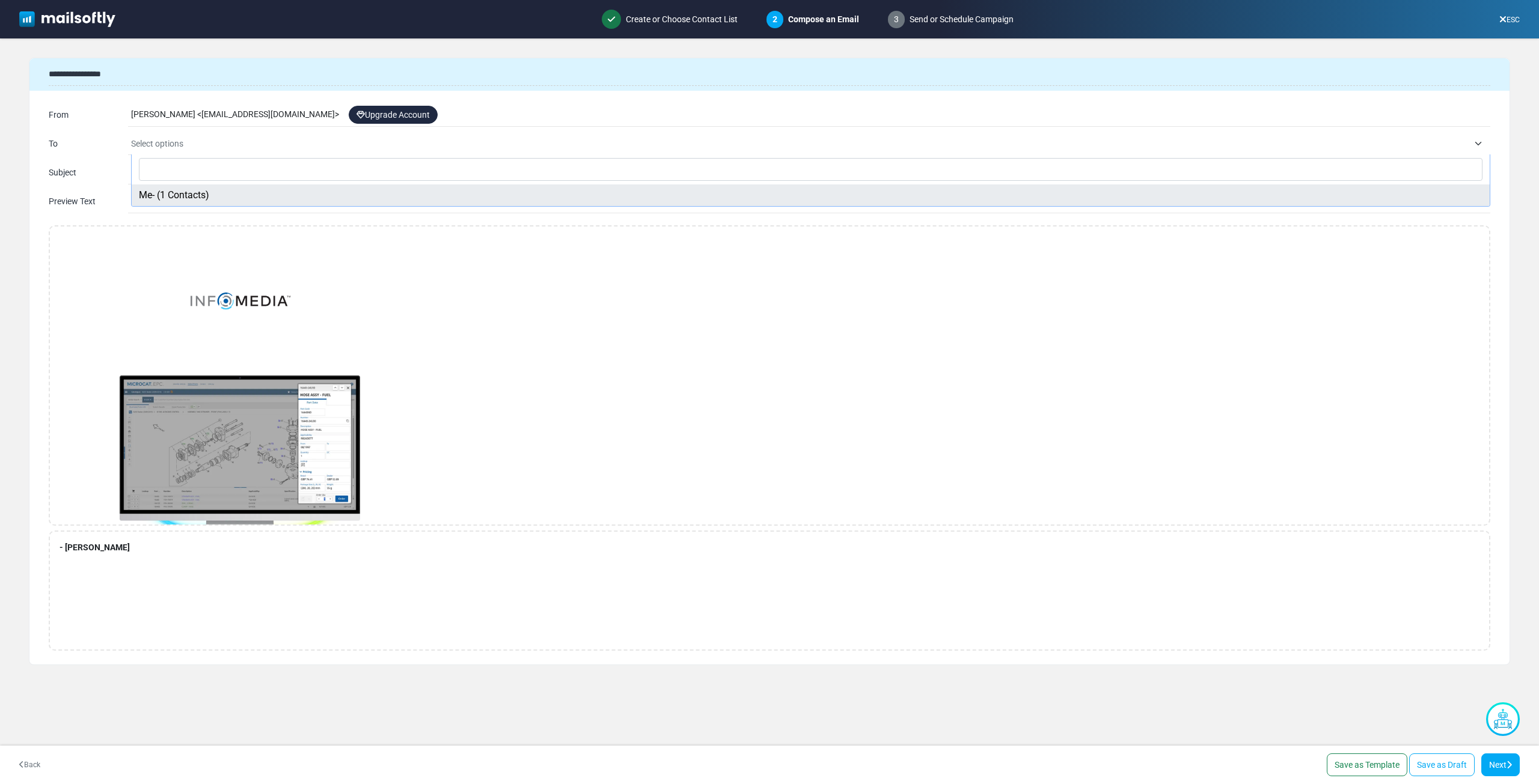
select select "*****"
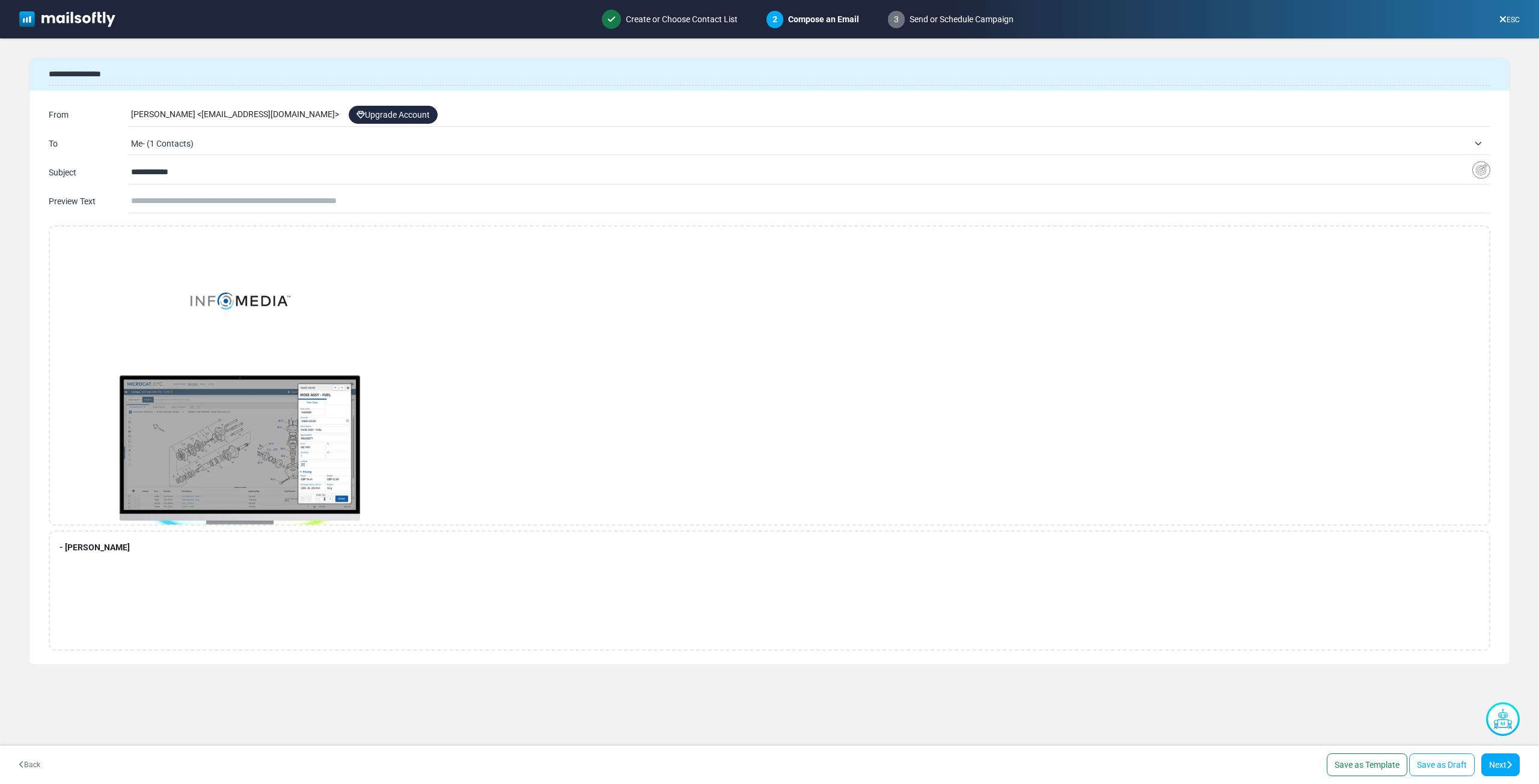
click at [177, 205] on input "text" at bounding box center [810, 201] width 1359 height 23
click at [188, 140] on span "Me- (1 Contacts)" at bounding box center [799, 143] width 1338 height 14
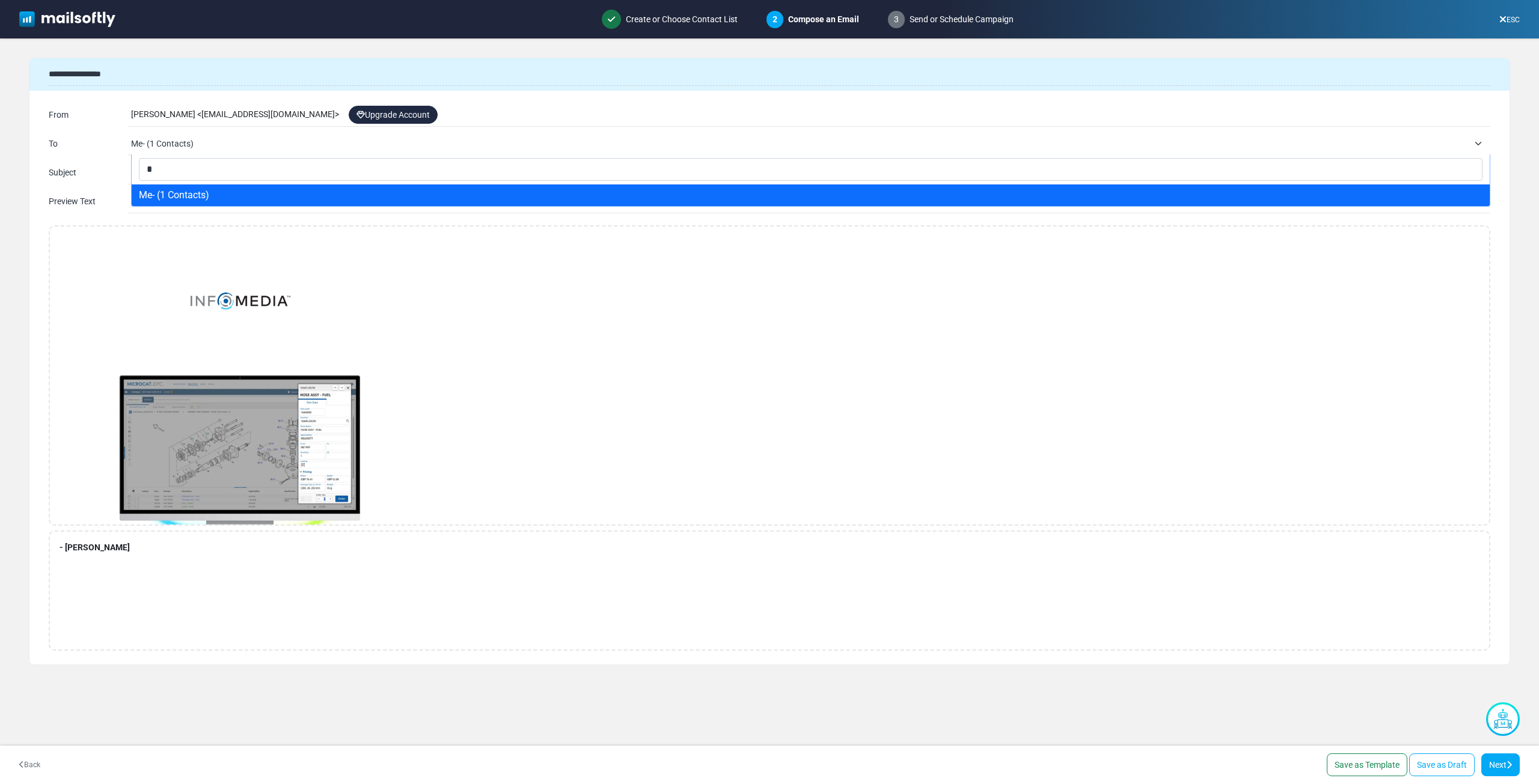
click at [184, 167] on input "*" at bounding box center [811, 169] width 1344 height 23
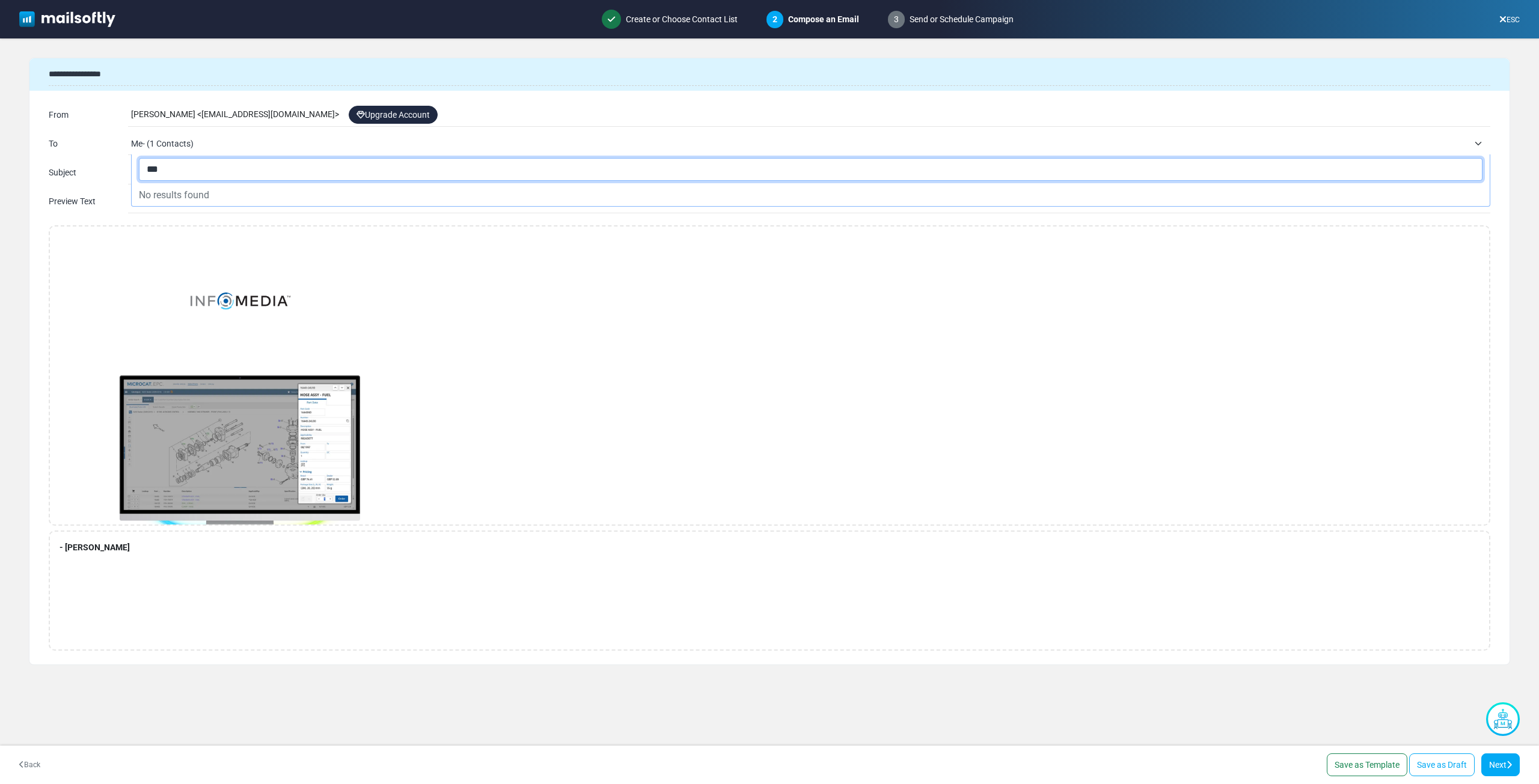
paste input "**********"
type input "**********"
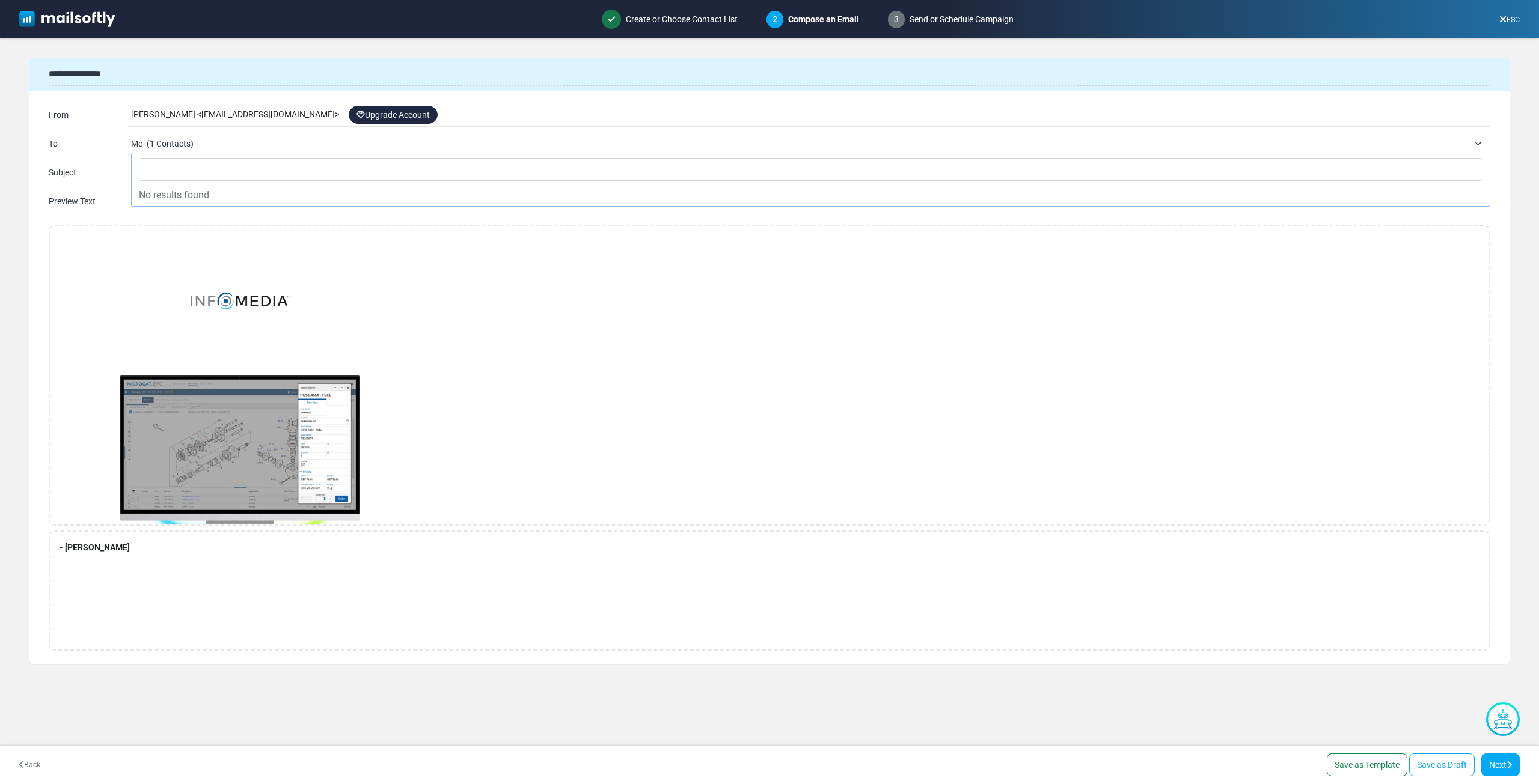
click at [281, 220] on div "**********" at bounding box center [770, 361] width 1481 height 607
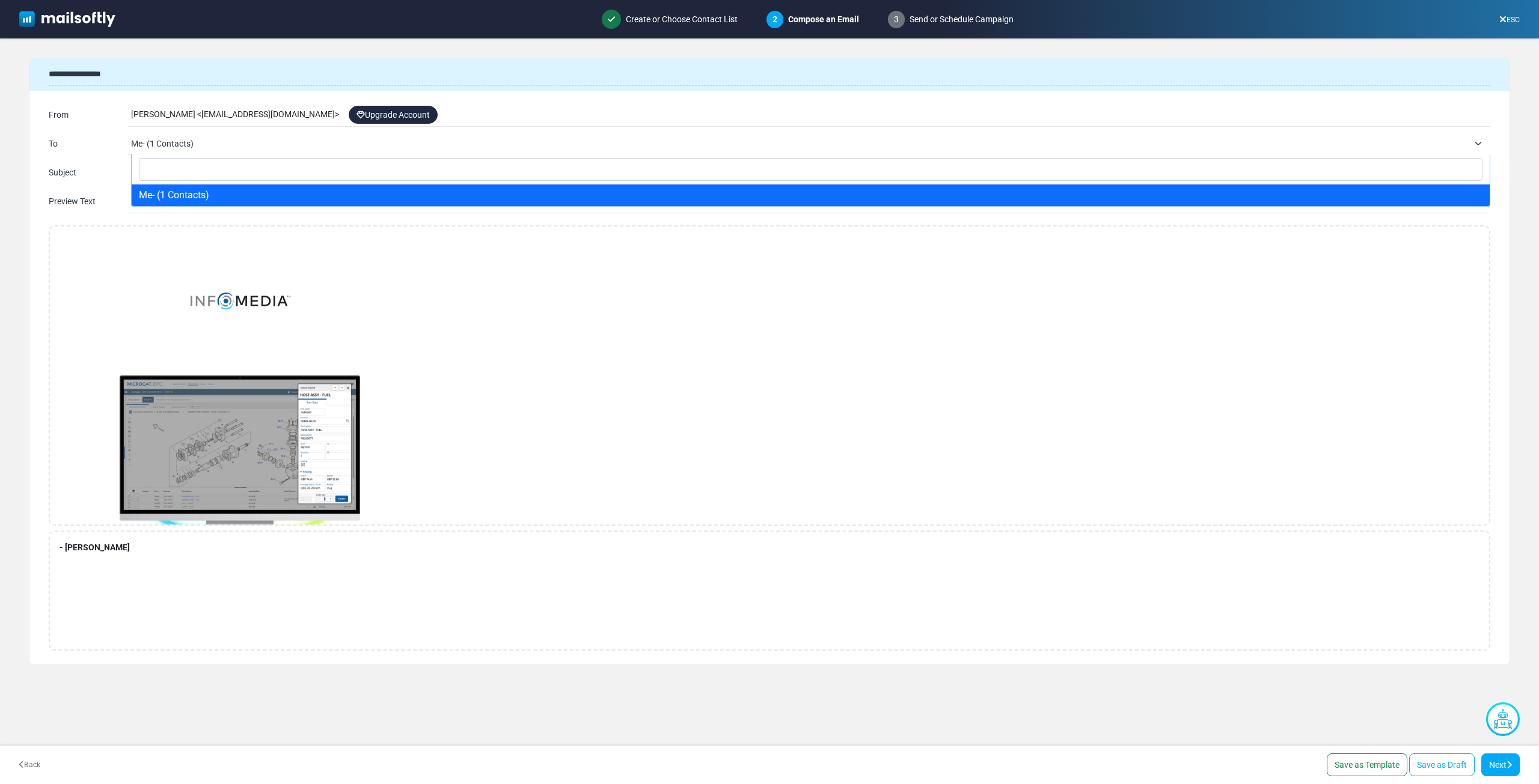
click at [275, 146] on span "Me- (1 Contacts)" at bounding box center [799, 143] width 1338 height 14
drag, startPoint x: 220, startPoint y: 196, endPoint x: 216, endPoint y: 176, distance: 20.4
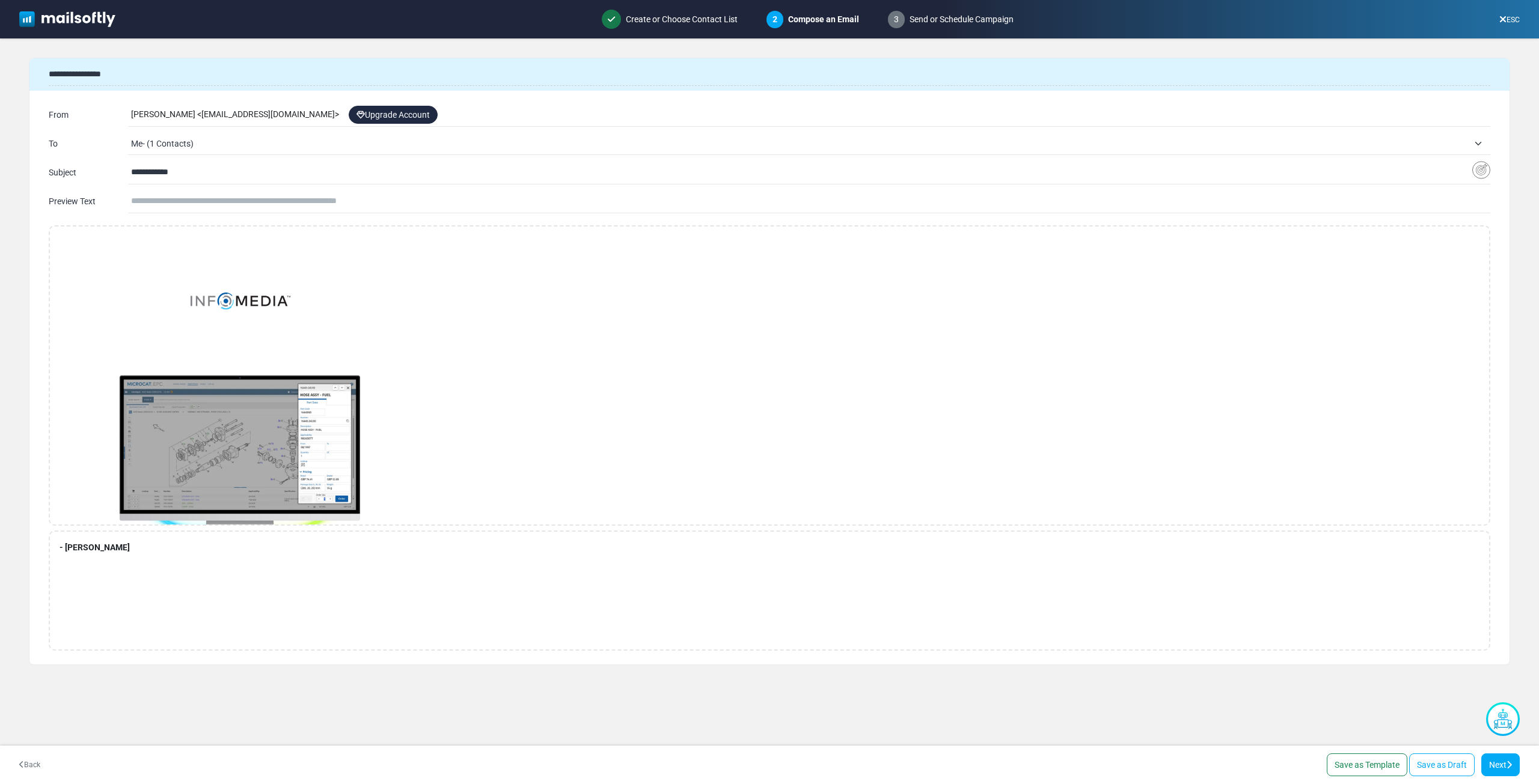
click at [216, 146] on span "Me- (1 Contacts)" at bounding box center [799, 143] width 1338 height 14
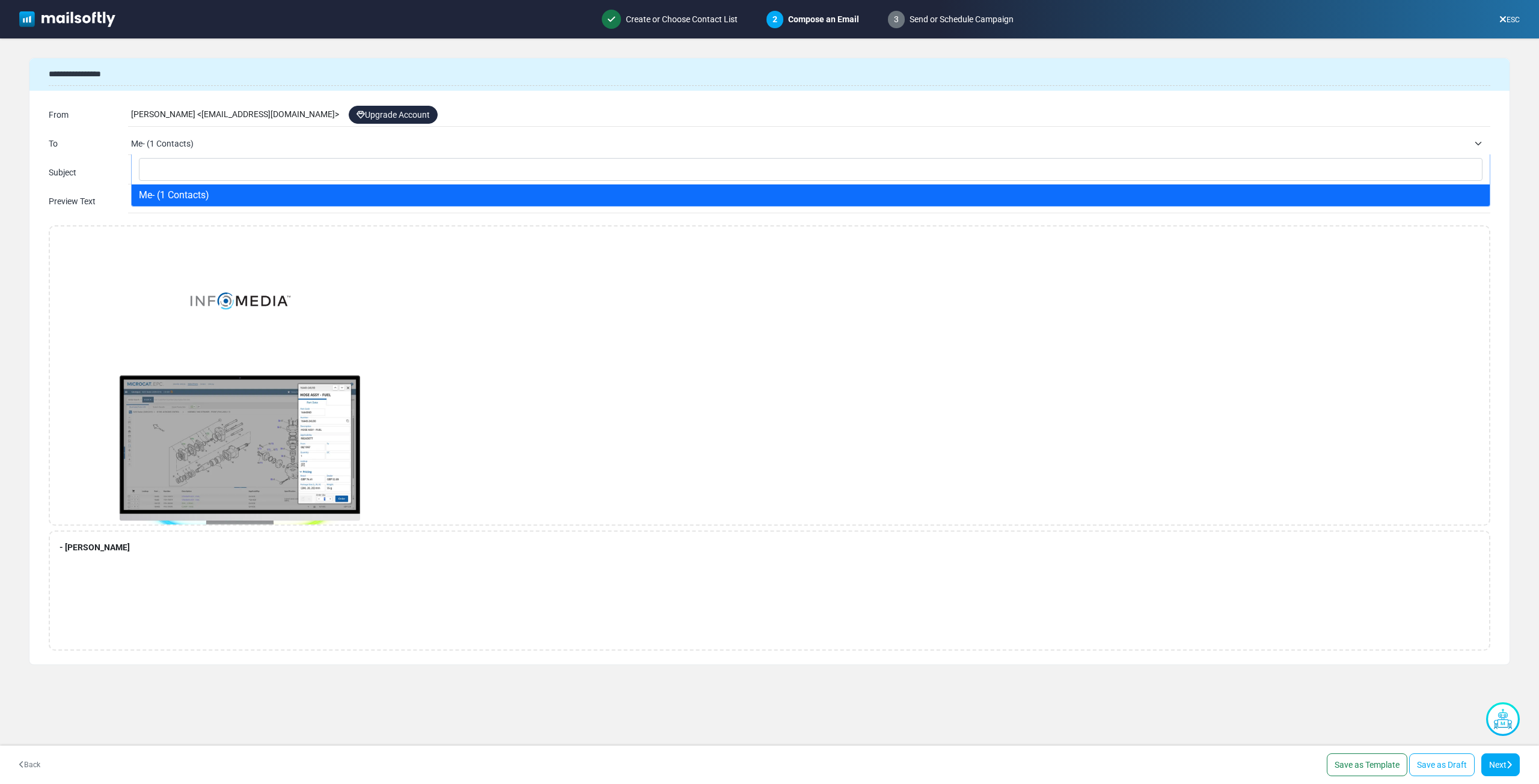
click at [214, 167] on input "Search" at bounding box center [811, 169] width 1344 height 23
type input "**********"
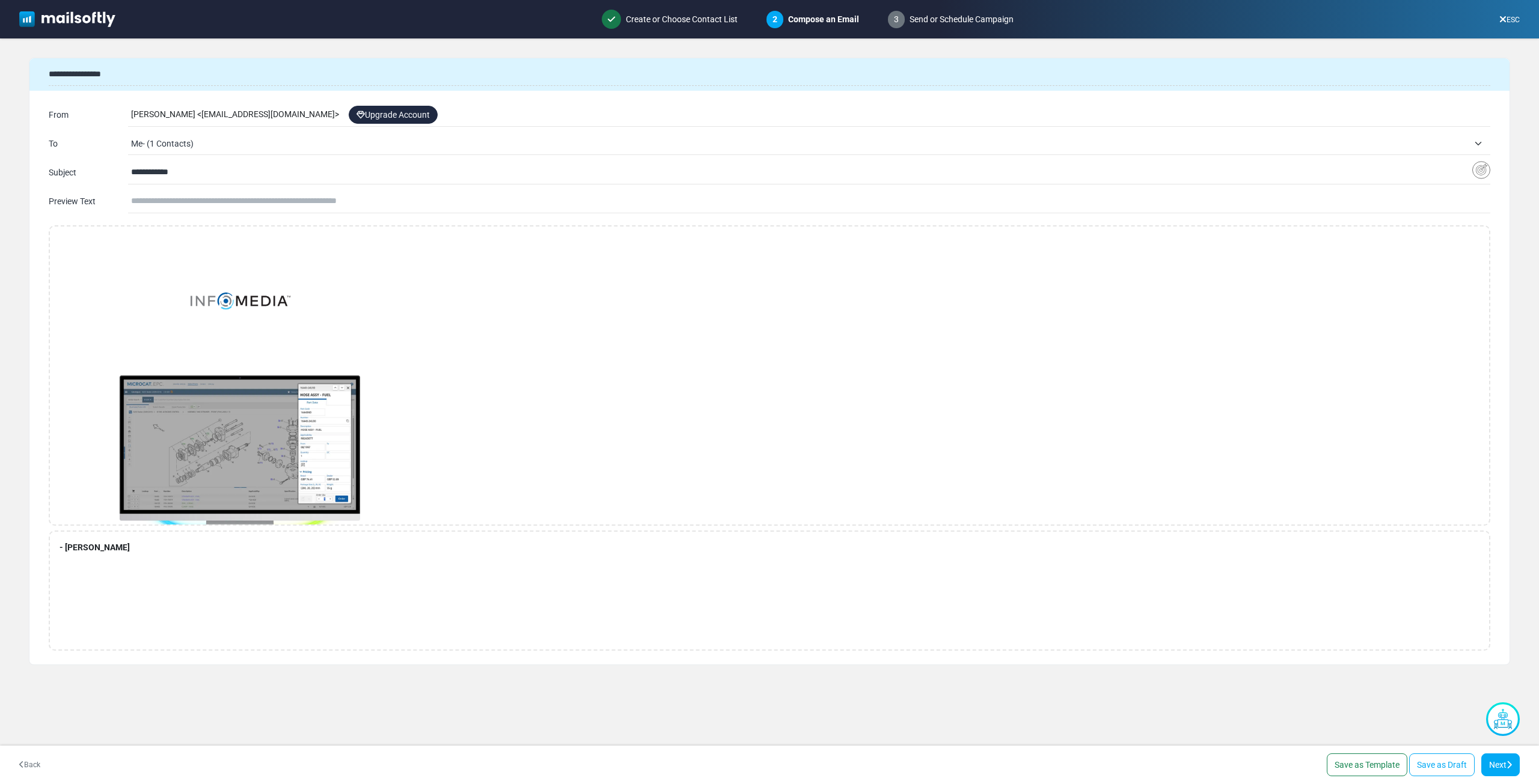
click at [299, 211] on input "text" at bounding box center [810, 201] width 1359 height 23
click at [252, 199] on input "text" at bounding box center [810, 201] width 1359 height 23
click at [1503, 20] on icon at bounding box center [1502, 19] width 7 height 1
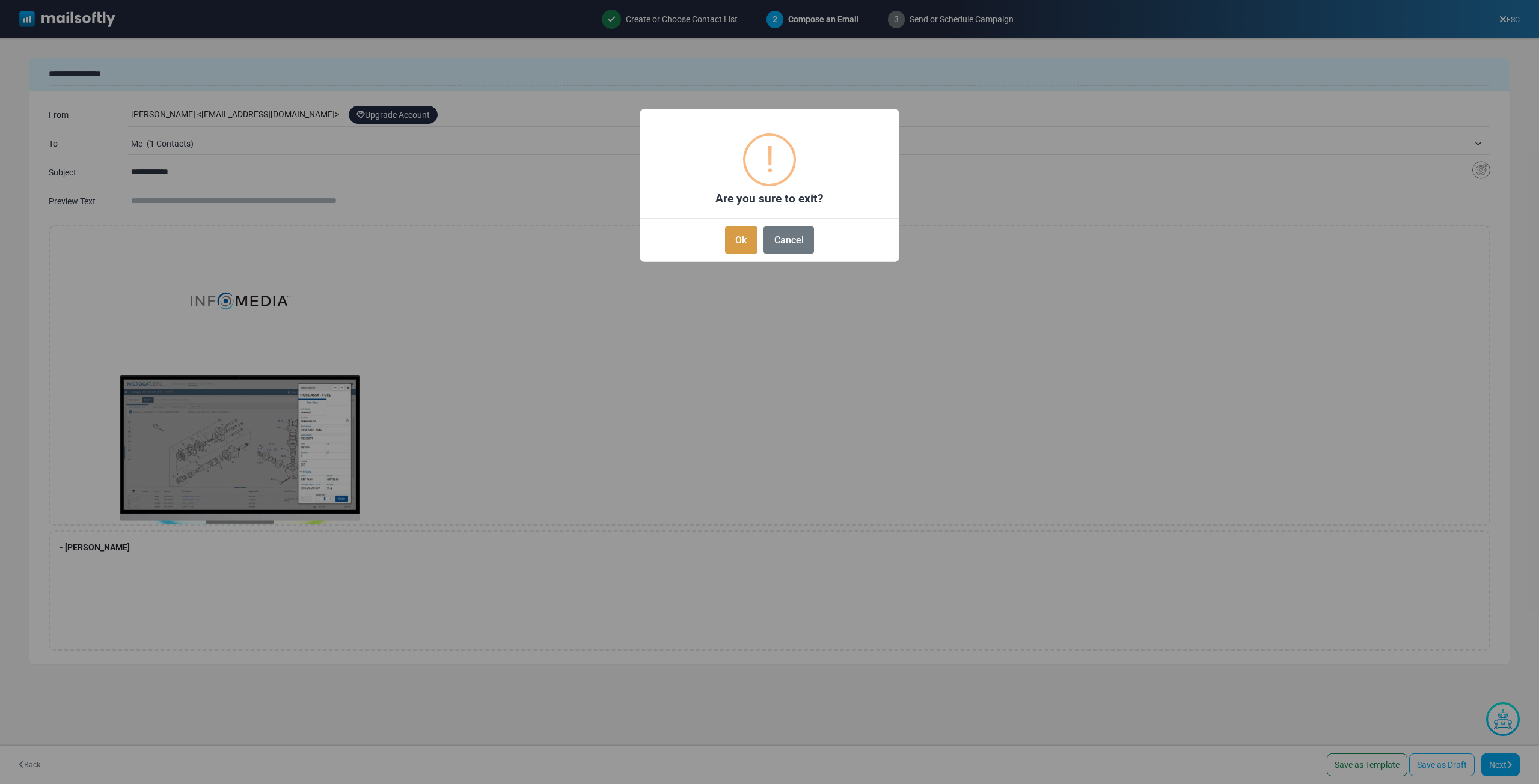
click at [751, 236] on button "Ok" at bounding box center [741, 240] width 33 height 27
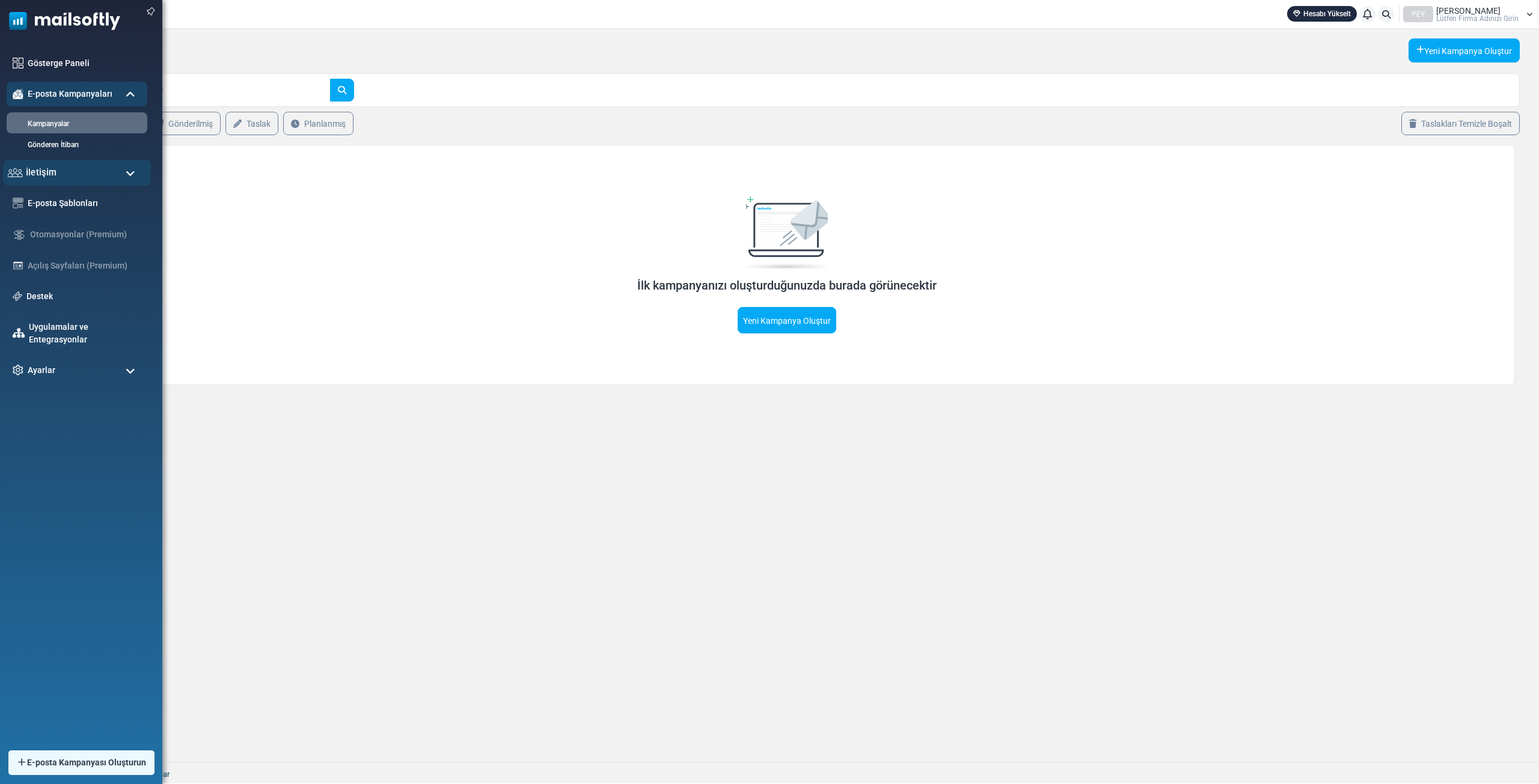
click at [65, 182] on div "İletişim" at bounding box center [77, 173] width 148 height 26
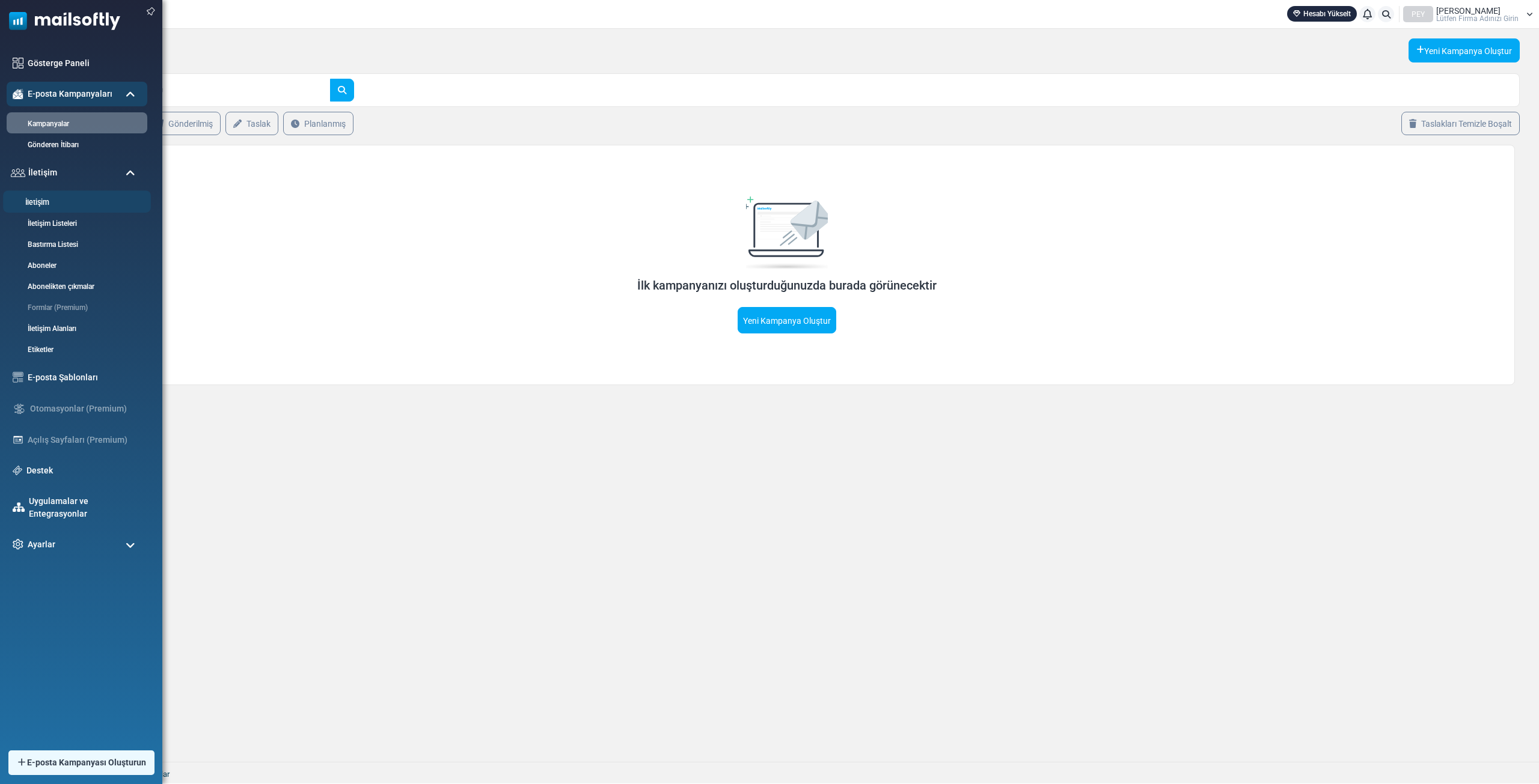
click at [71, 209] on li "İletişim" at bounding box center [77, 201] width 148 height 22
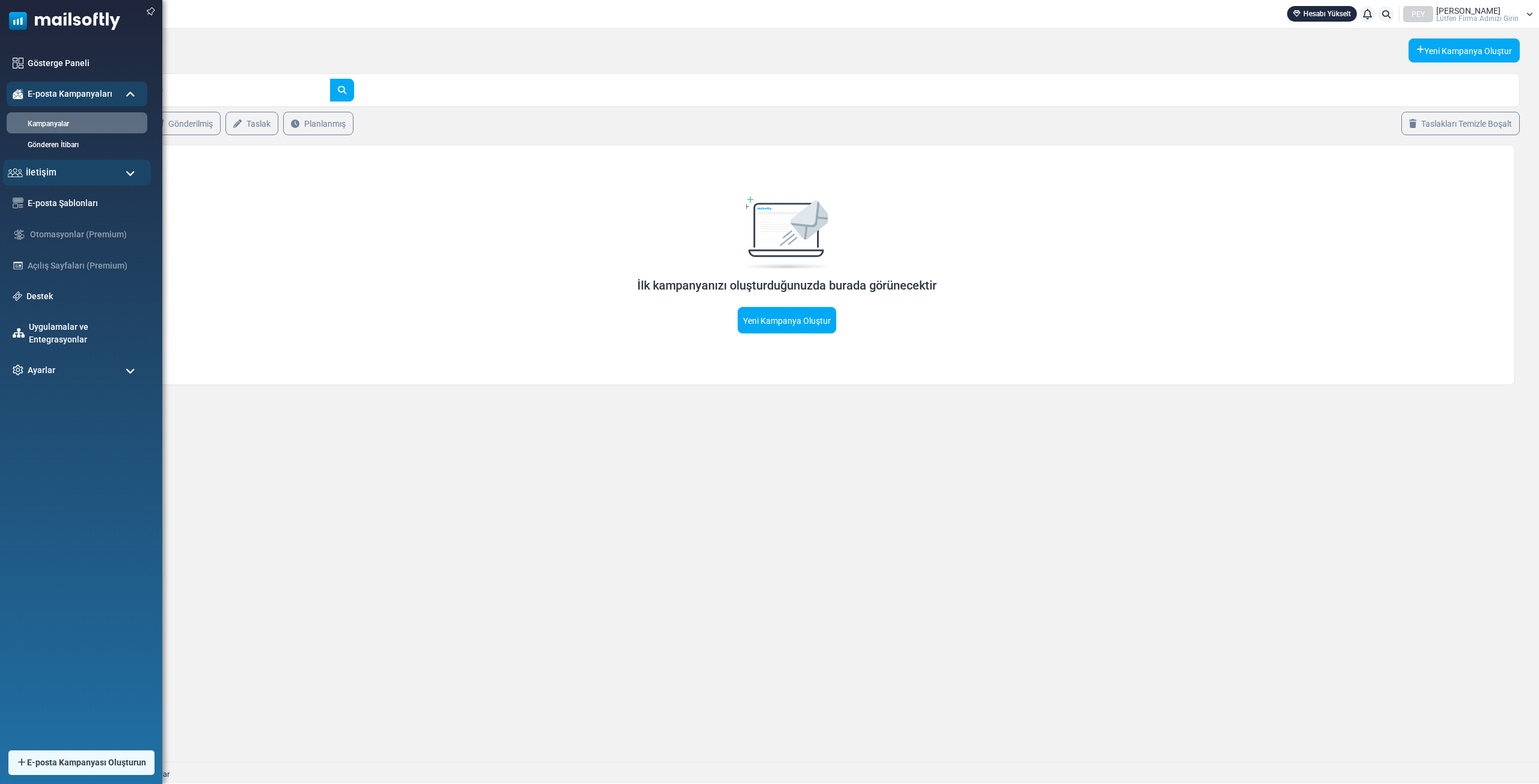
click at [82, 167] on div "İletişim" at bounding box center [77, 173] width 148 height 26
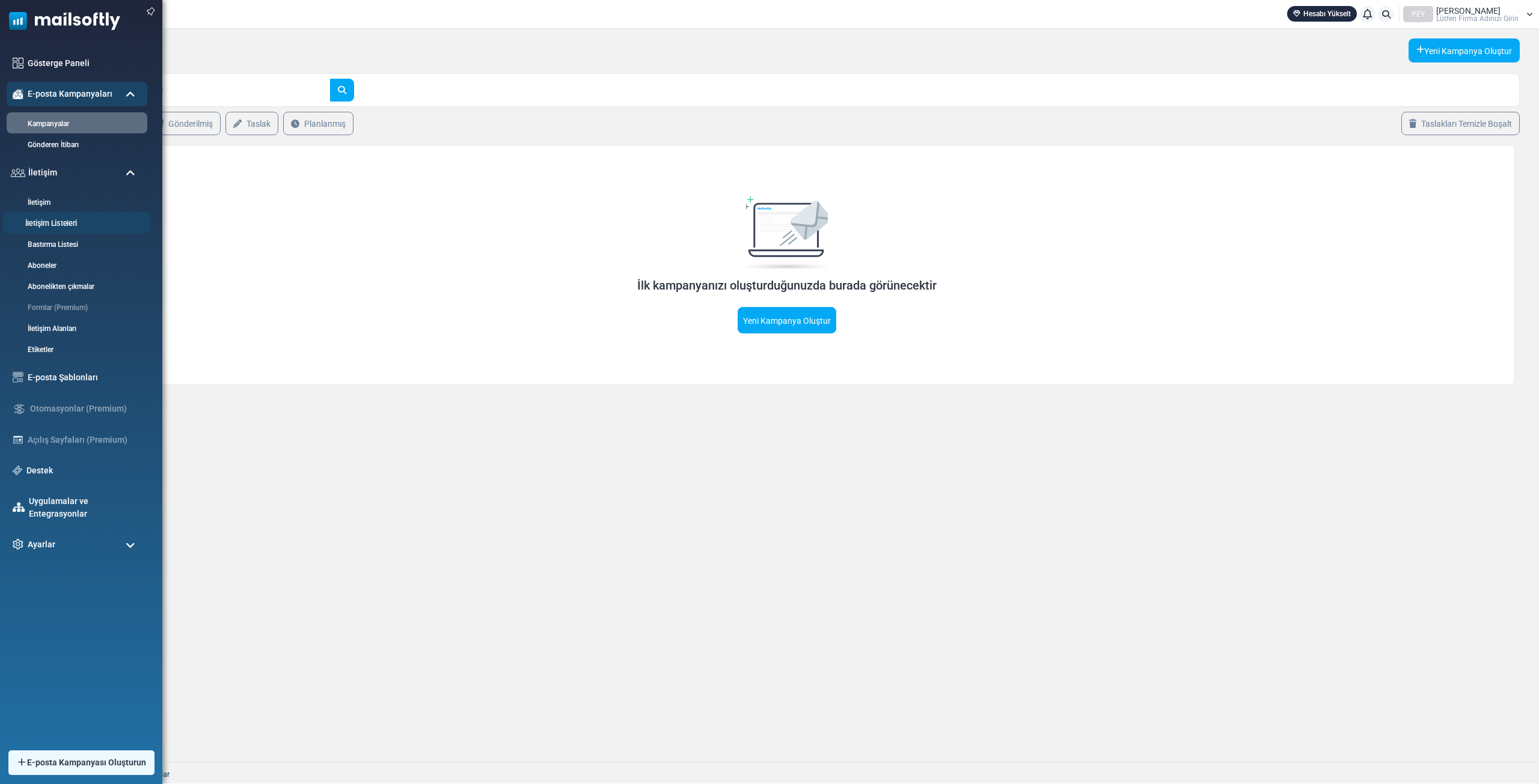
click at [50, 225] on font "İletişim Listeleri" at bounding box center [51, 224] width 52 height 9
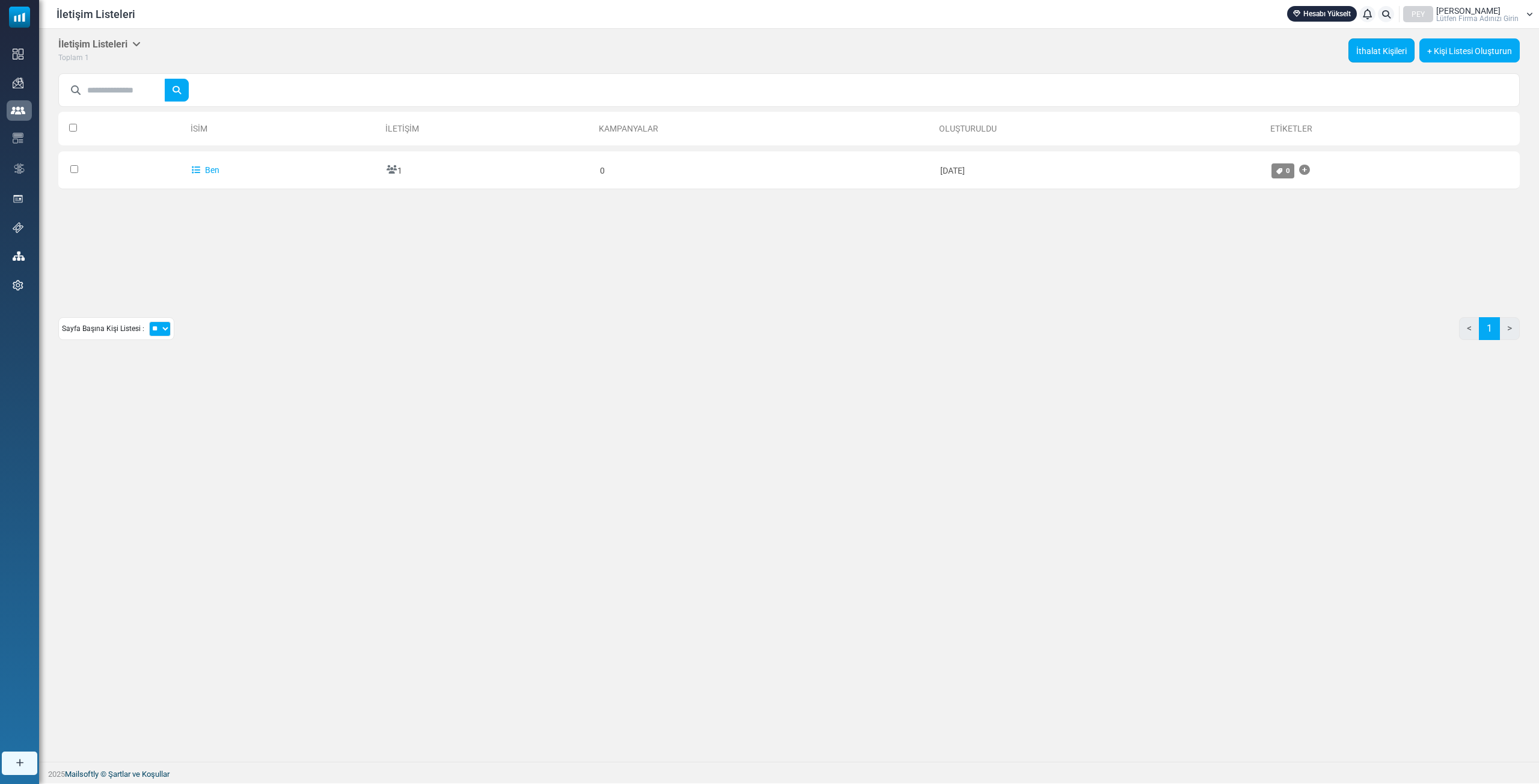
click at [1396, 47] on font "İthalat Kişileri" at bounding box center [1381, 51] width 50 height 9
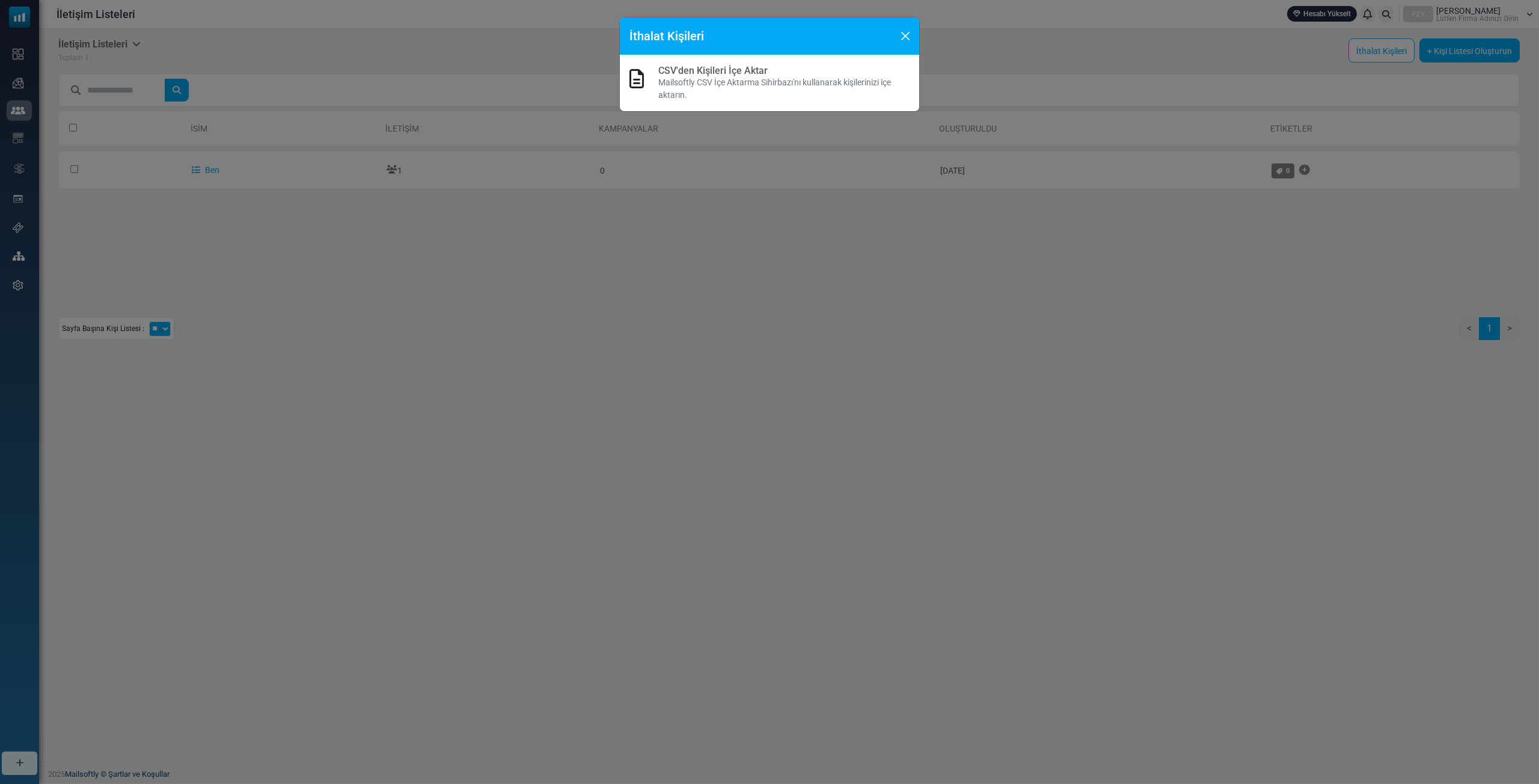
drag, startPoint x: 778, startPoint y: 73, endPoint x: 784, endPoint y: 68, distance: 7.8
click at [778, 73] on h6 "CSV'den Kişileri İçe Aktar" at bounding box center [784, 70] width 252 height 12
drag, startPoint x: 887, startPoint y: 28, endPoint x: 907, endPoint y: 28, distance: 20.0
click at [894, 26] on div "İthalat Kişileri" at bounding box center [770, 37] width 300 height 38
drag, startPoint x: 911, startPoint y: 30, endPoint x: 925, endPoint y: 42, distance: 18.4
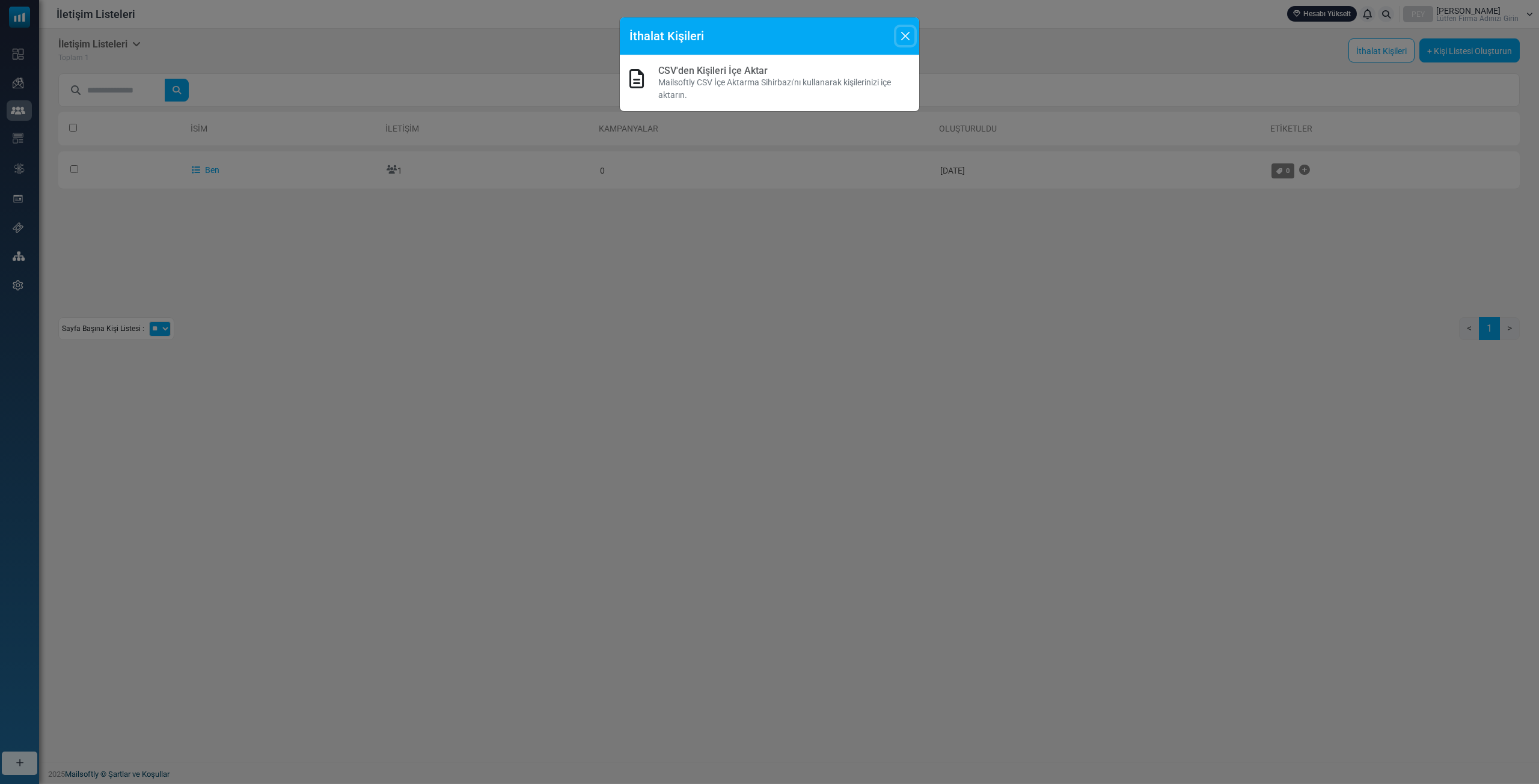
click at [915, 33] on div "İthalat Kişileri" at bounding box center [770, 37] width 300 height 38
click at [926, 42] on div "İthalat Kişileri CSV'den Kişileri İçe Aktar Mailsoftly CSV İçe Aktarma Sihirbaz…" at bounding box center [770, 392] width 1539 height 784
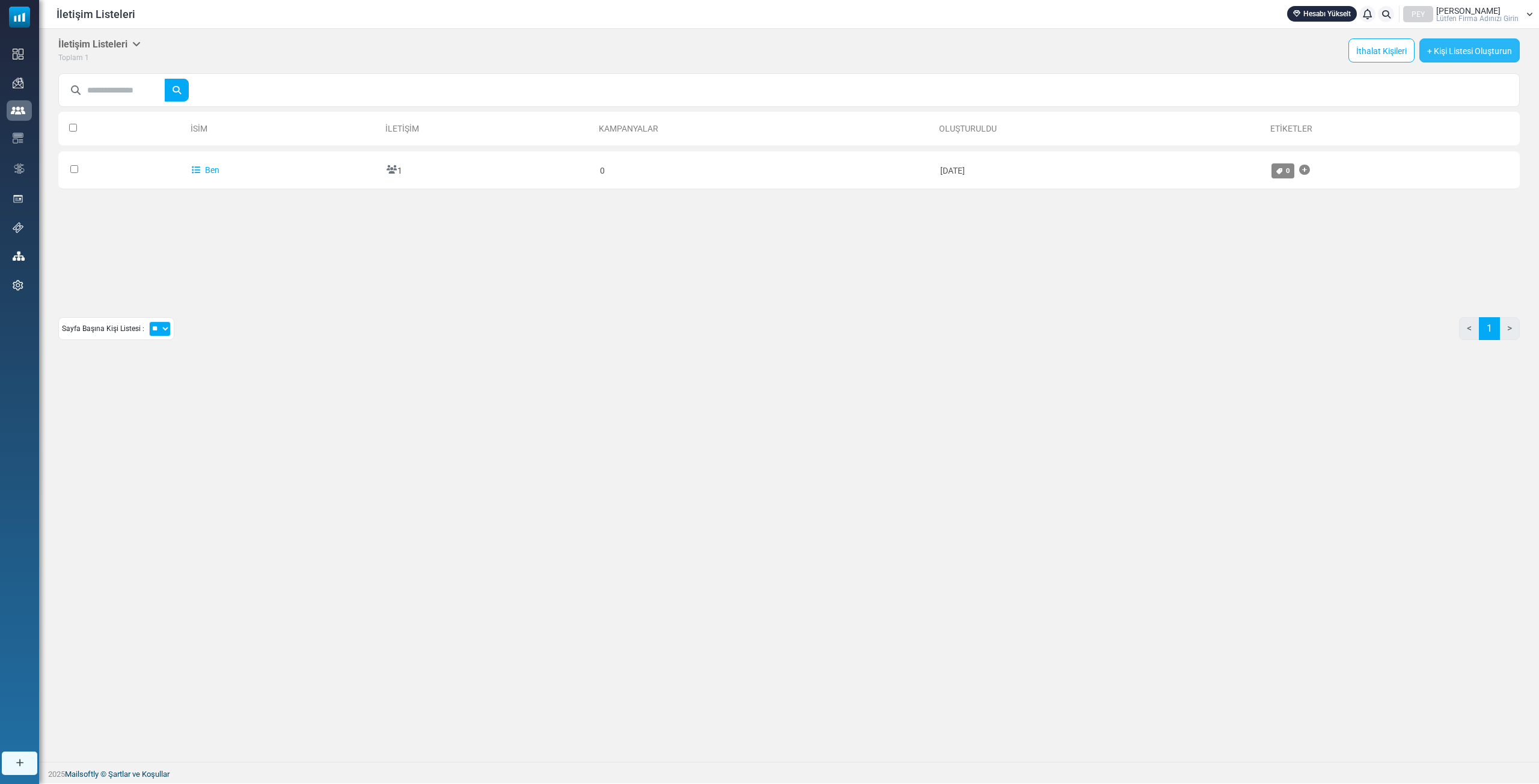
click at [1439, 50] on font "+ Kişi Listesi Oluşturun" at bounding box center [1469, 51] width 85 height 9
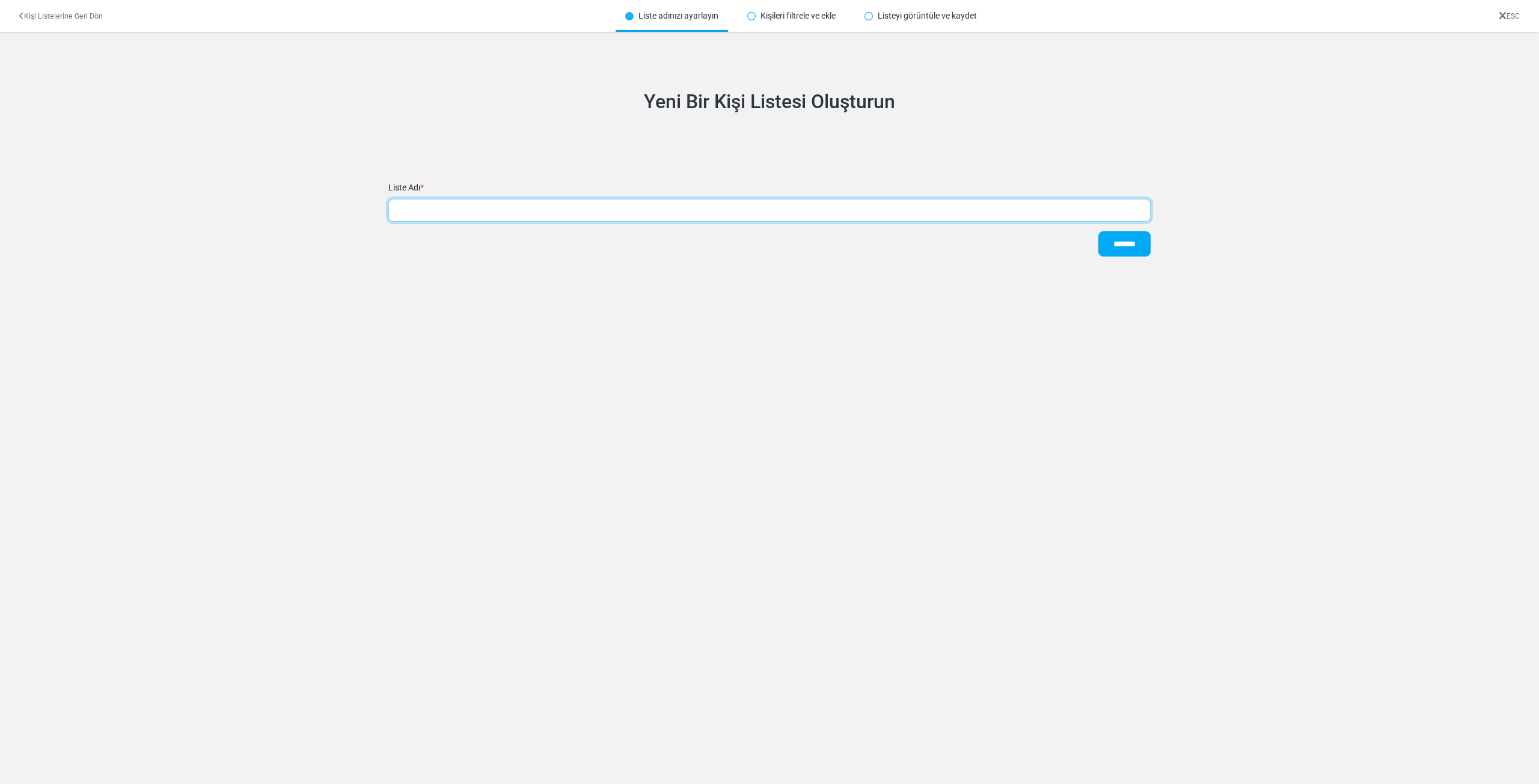
click at [586, 204] on input "text" at bounding box center [770, 210] width 762 height 23
type input "****"
click at [1122, 236] on input "*******" at bounding box center [1124, 243] width 52 height 25
type input "****"
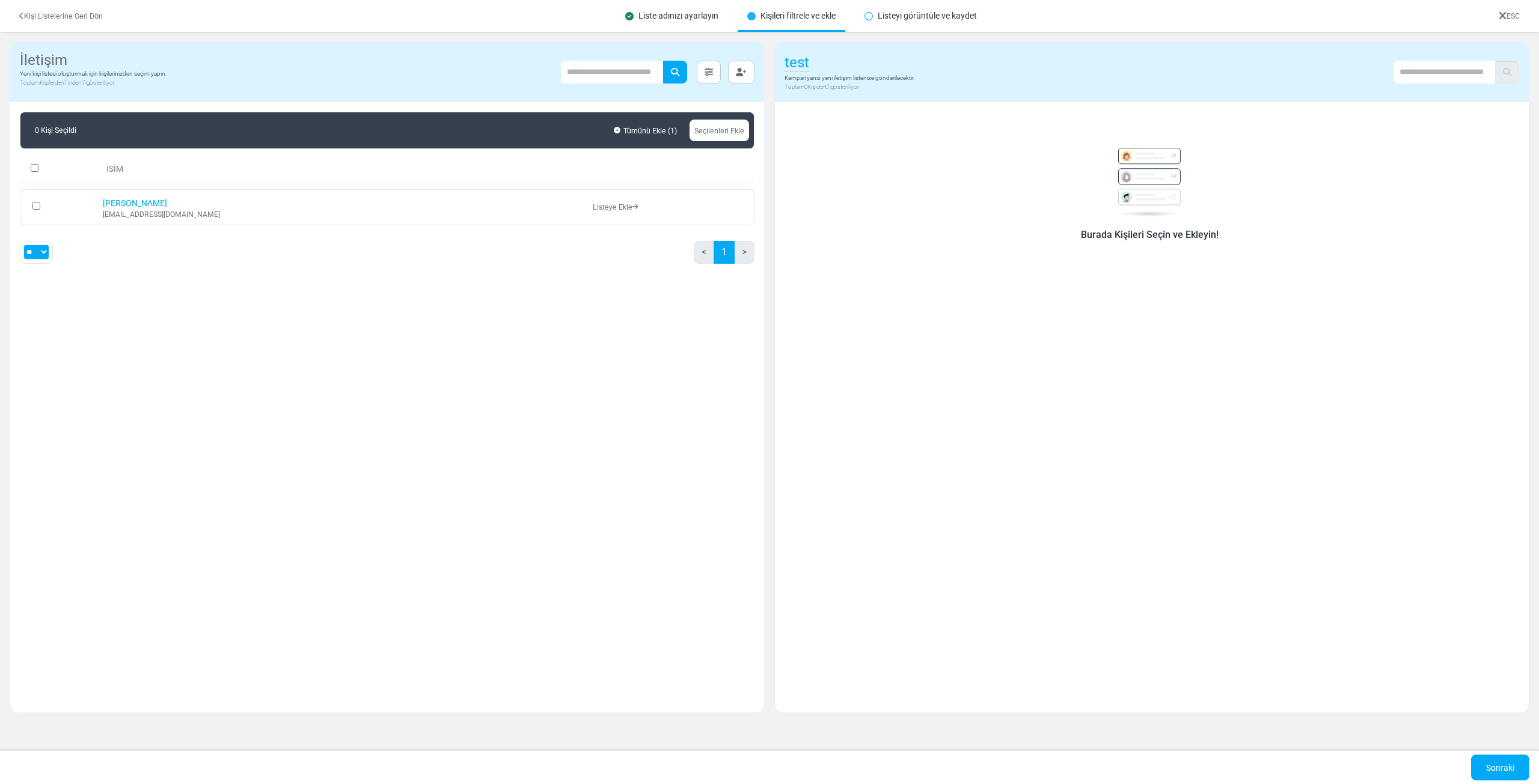
click at [715, 138] on link "Seçilenleri Ekle" at bounding box center [719, 130] width 60 height 22
click at [747, 71] on button "button" at bounding box center [741, 73] width 26 height 23
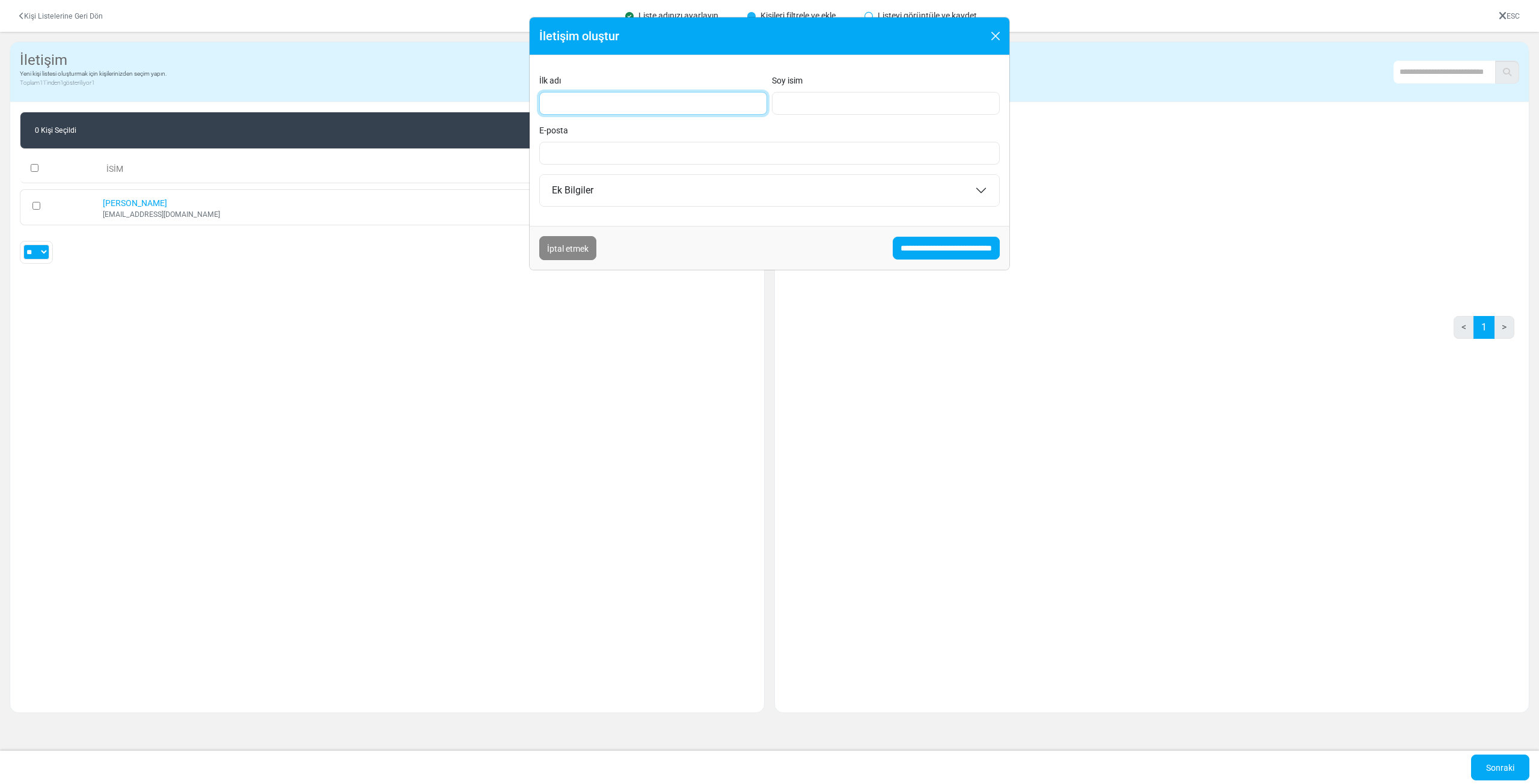
click at [641, 95] on input "İlk adı" at bounding box center [653, 104] width 228 height 23
click at [646, 95] on input "****" at bounding box center [653, 104] width 228 height 23
type input "****"
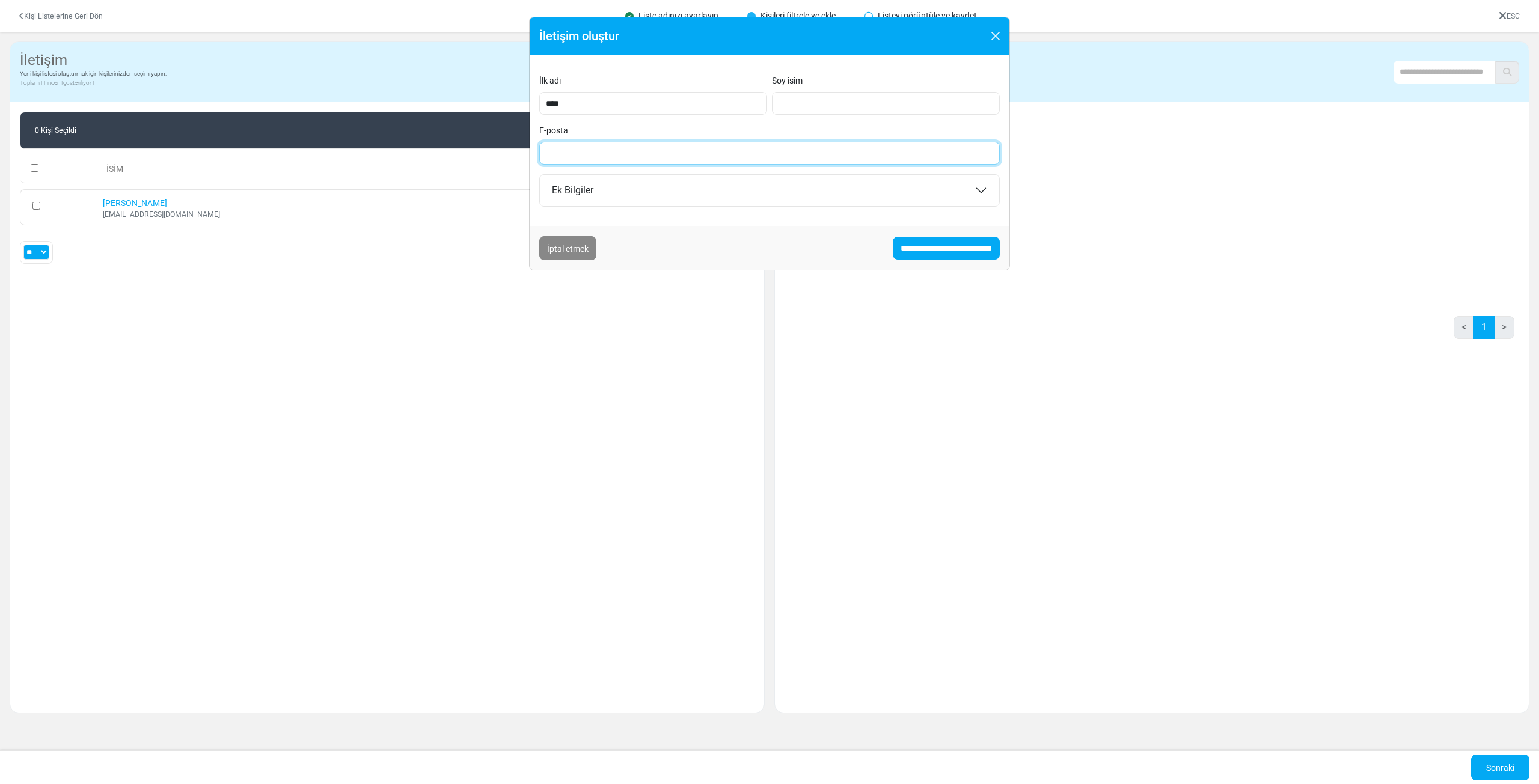
click at [668, 152] on input "E-posta" at bounding box center [769, 153] width 460 height 23
paste input "**********"
type input "**********"
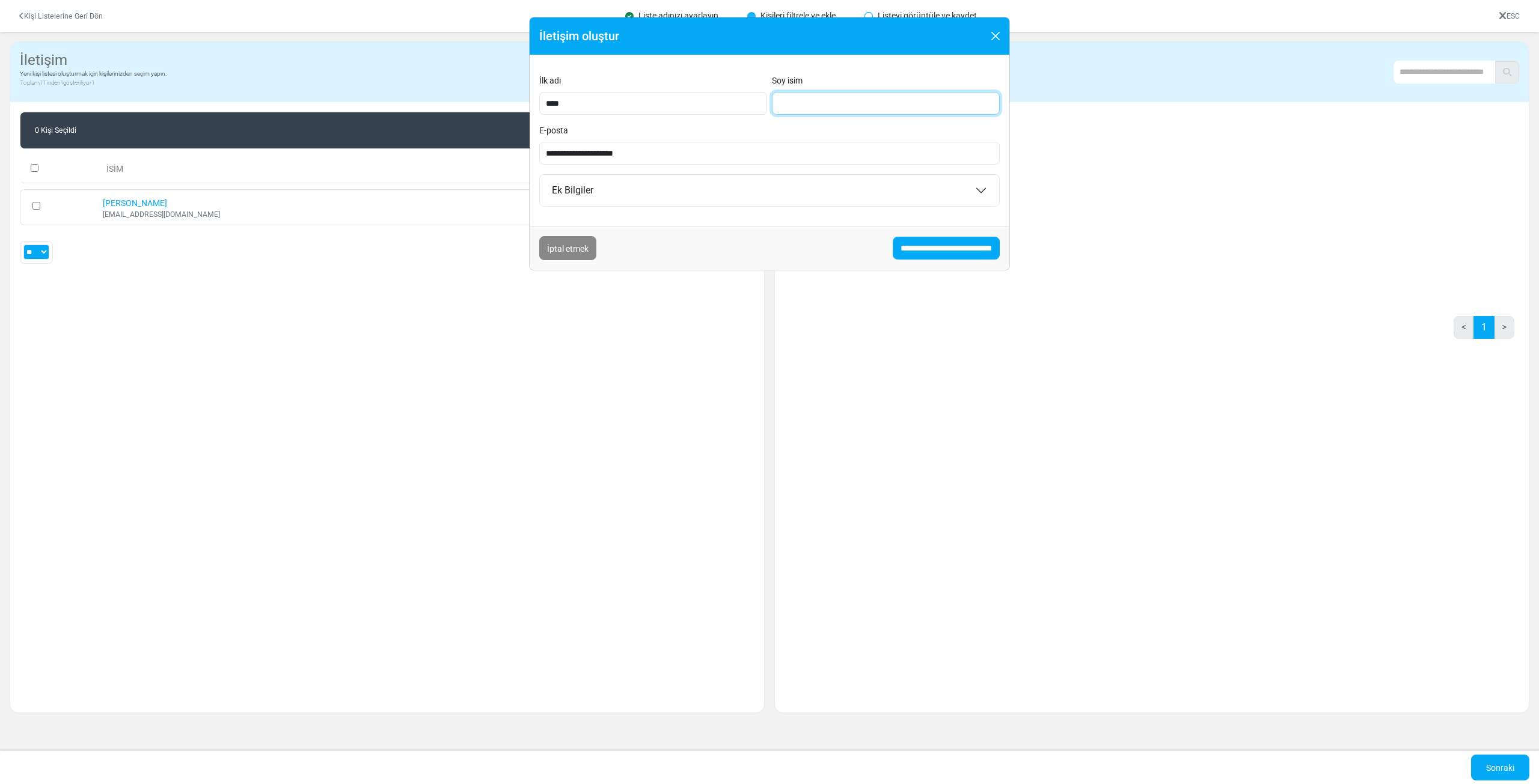
drag, startPoint x: 781, startPoint y: 102, endPoint x: 799, endPoint y: 100, distance: 18.1
click at [786, 102] on input "Soy isim" at bounding box center [885, 104] width 228 height 23
type input "****"
click at [936, 247] on input "**********" at bounding box center [946, 248] width 107 height 23
type input "**********"
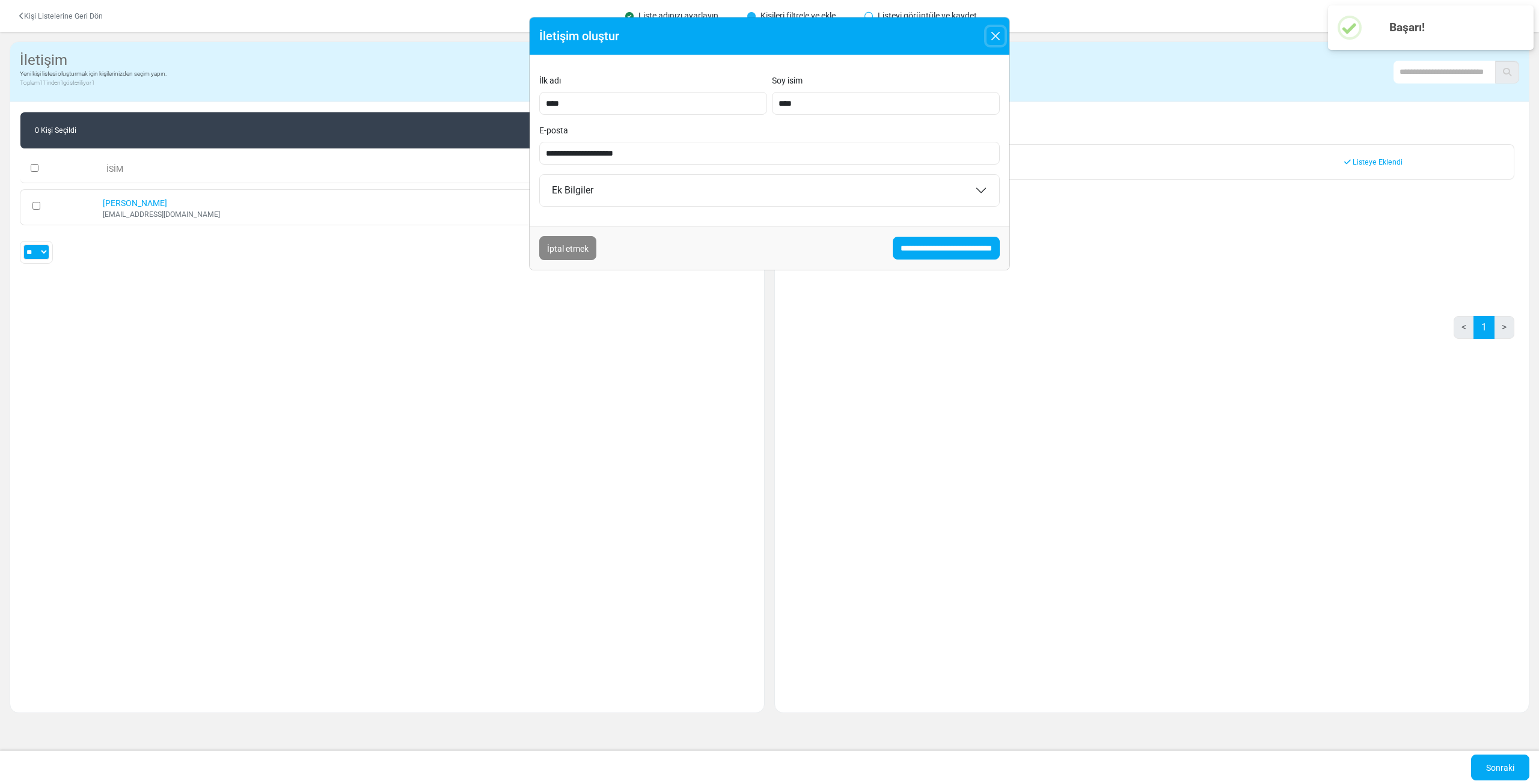
click at [994, 40] on button "Kapalı" at bounding box center [995, 36] width 18 height 18
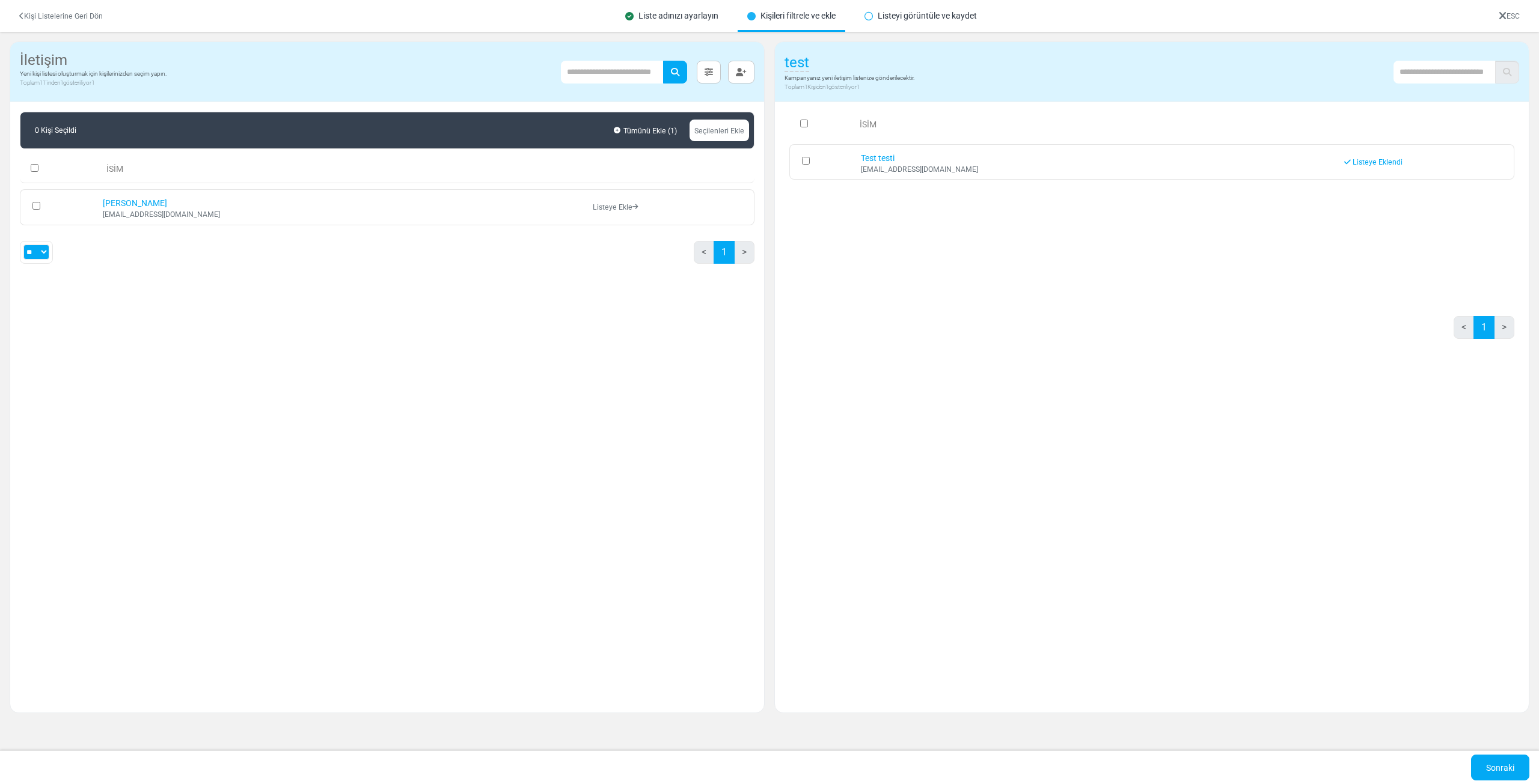
click at [1508, 11] on div "ESC" at bounding box center [1508, 16] width 40 height 22
click at [1509, 14] on font "ESC" at bounding box center [1513, 16] width 14 height 8
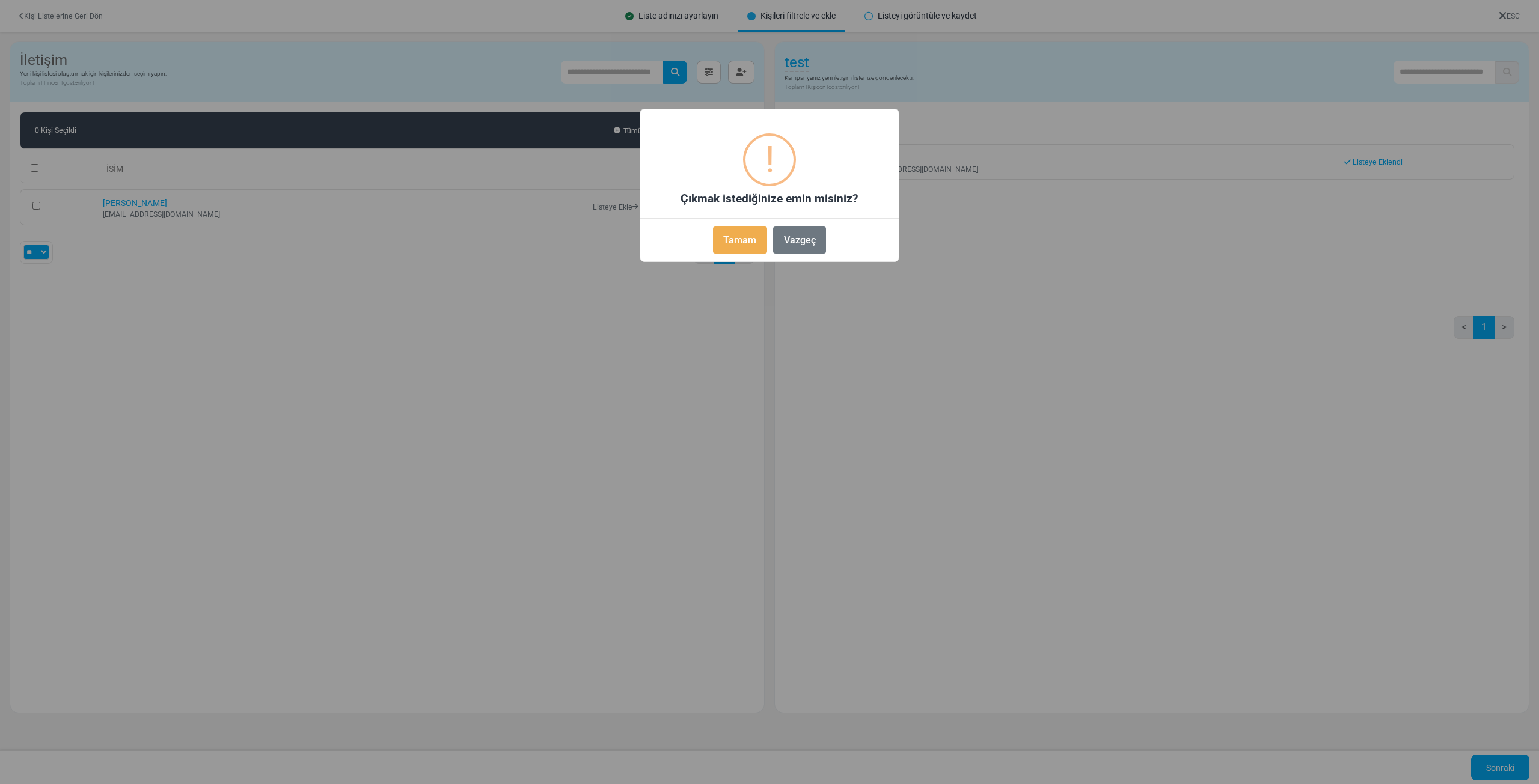
click at [738, 245] on font "Tamam" at bounding box center [740, 240] width 33 height 12
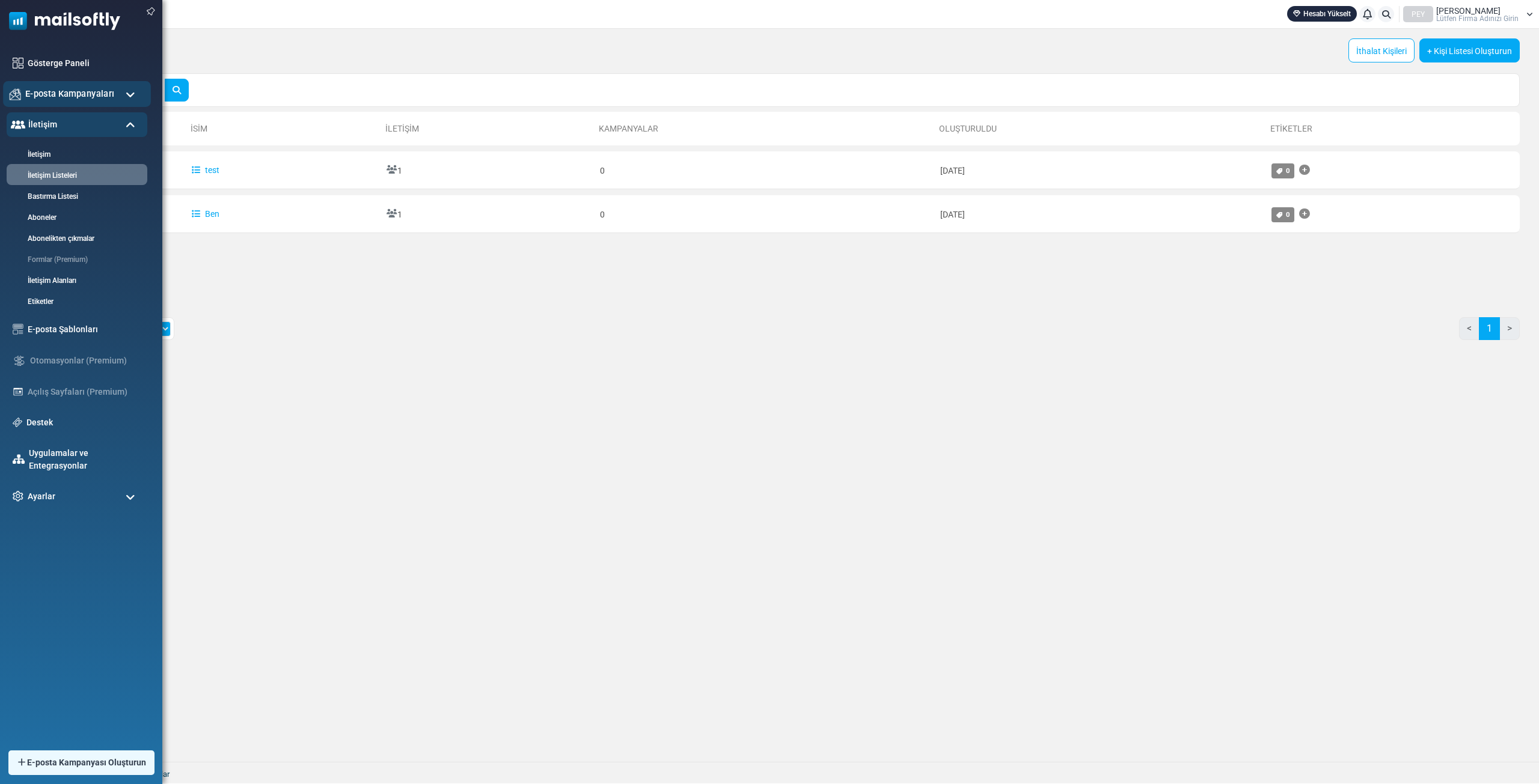
click at [82, 85] on div "E-posta Kampanyaları" at bounding box center [77, 94] width 148 height 26
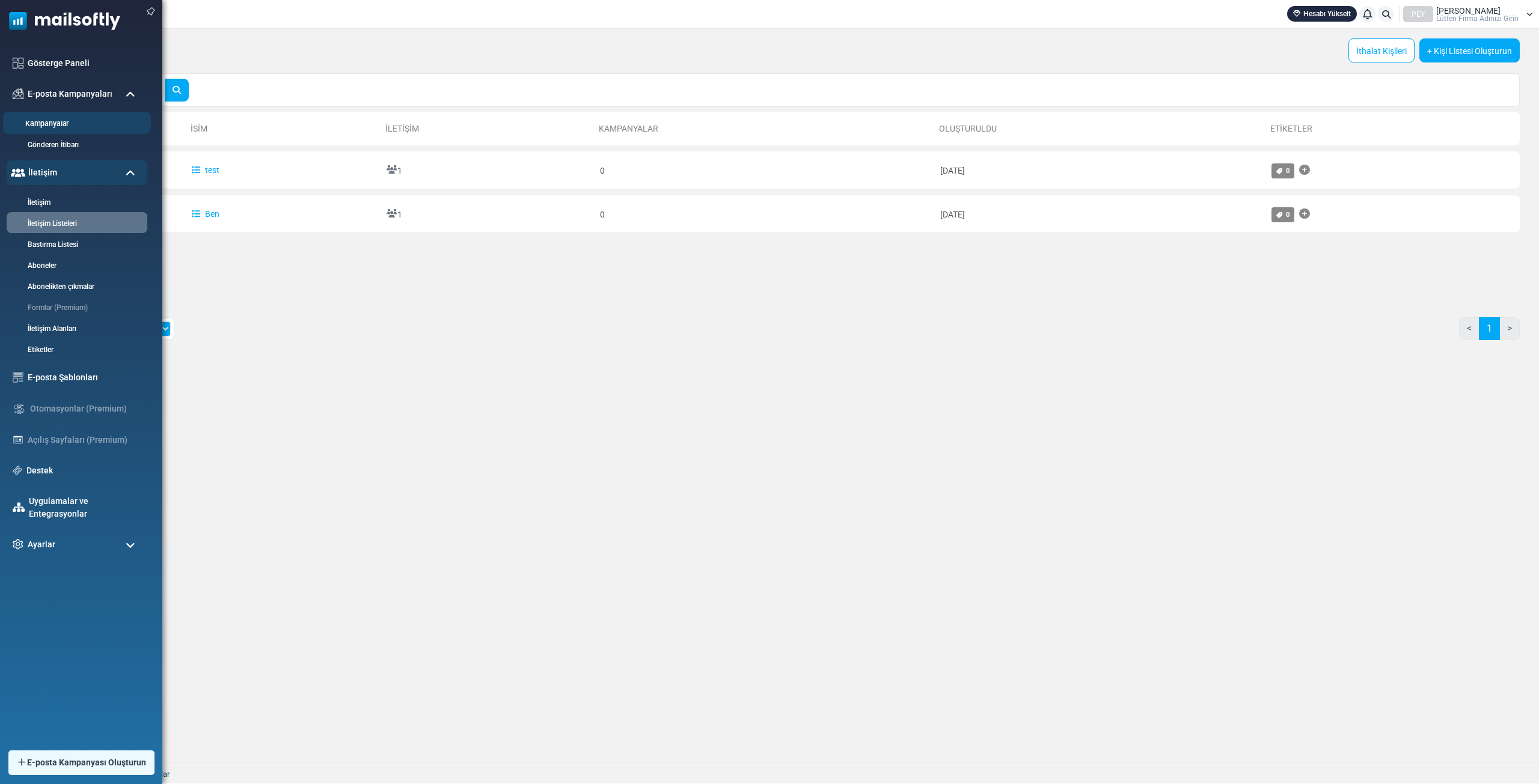
click at [69, 114] on li "Kampanyalar" at bounding box center [77, 123] width 148 height 22
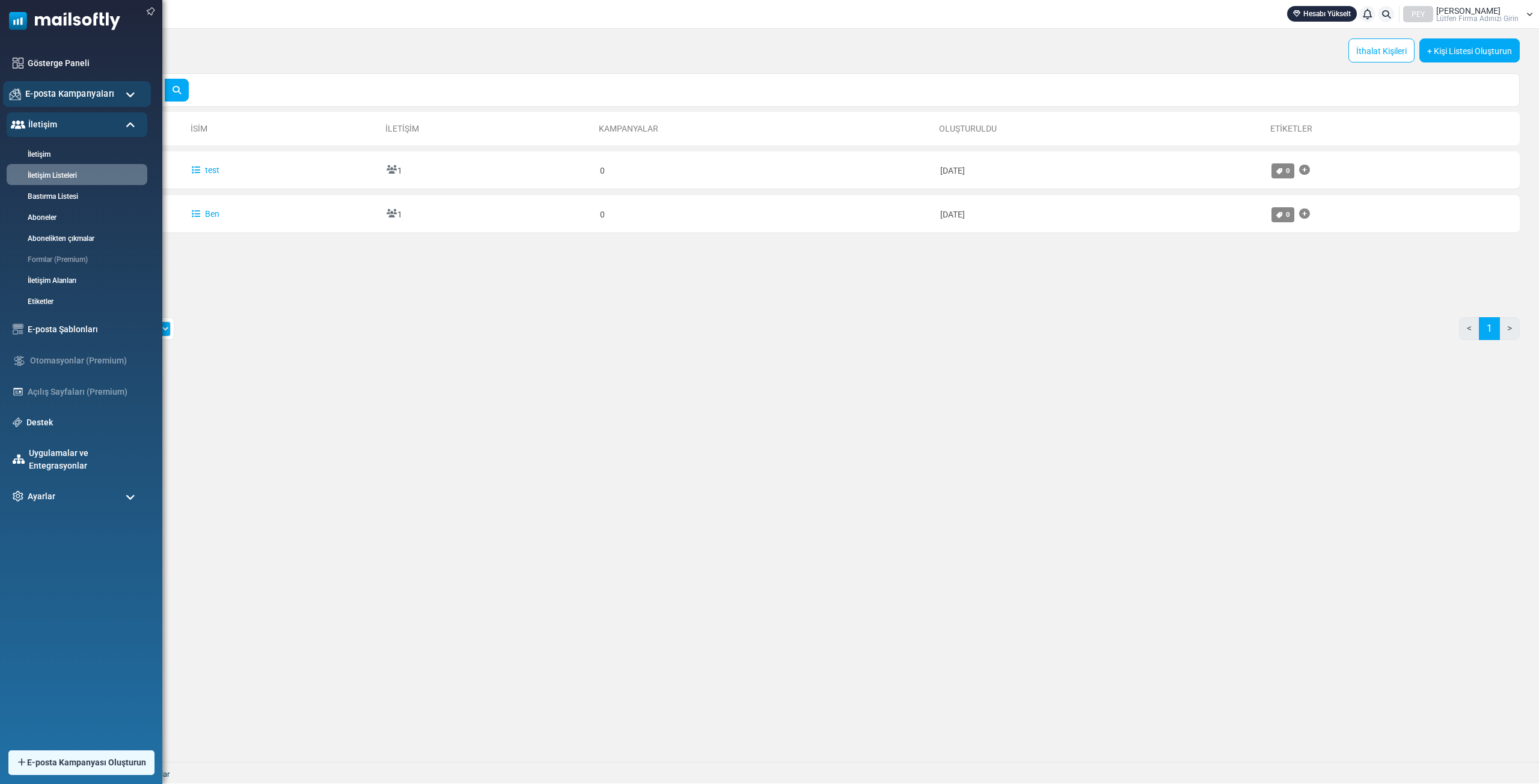
click at [90, 96] on font "E-posta Kampanyaları" at bounding box center [69, 93] width 89 height 10
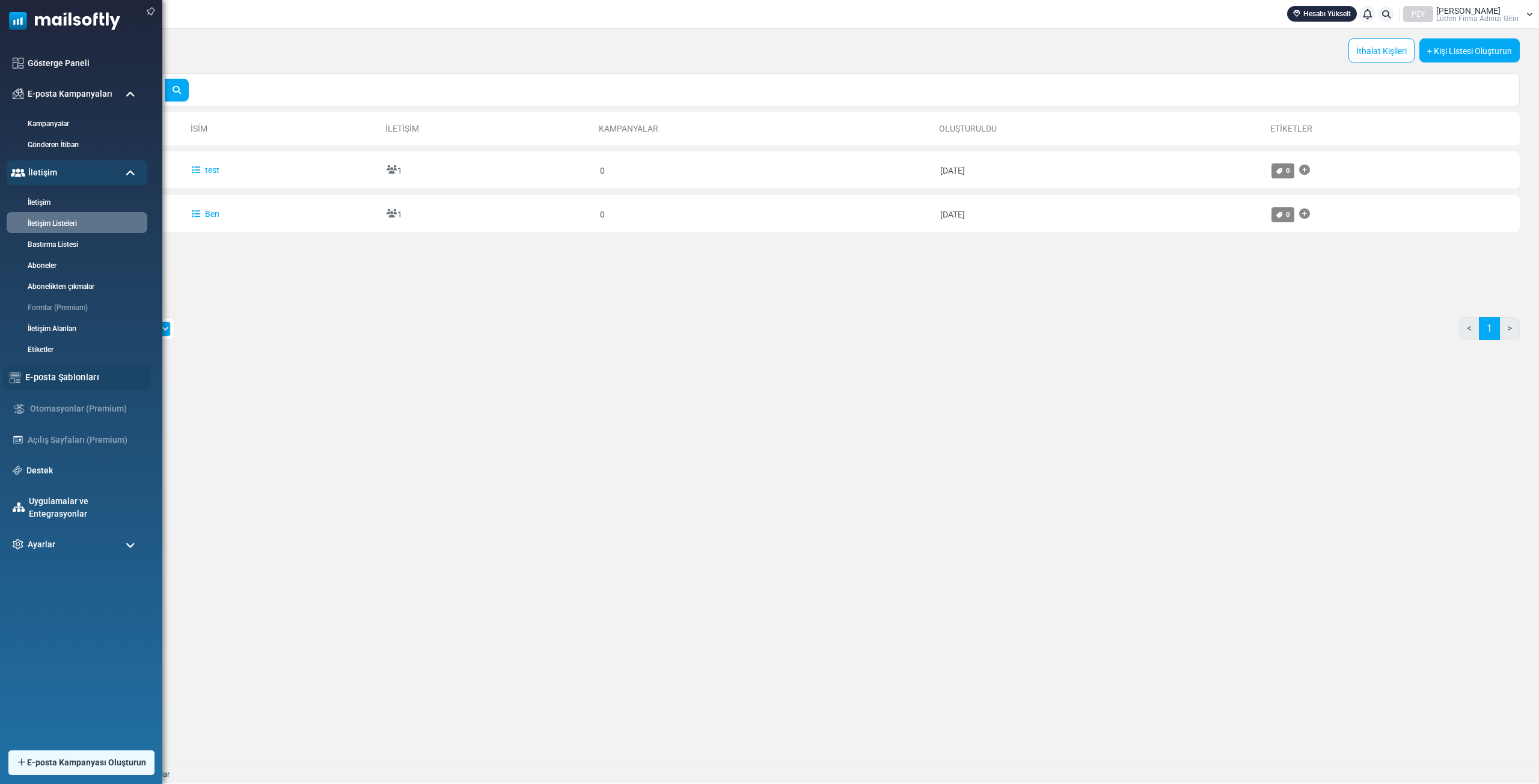
click at [96, 386] on div "E-posta Şablonları" at bounding box center [77, 377] width 148 height 26
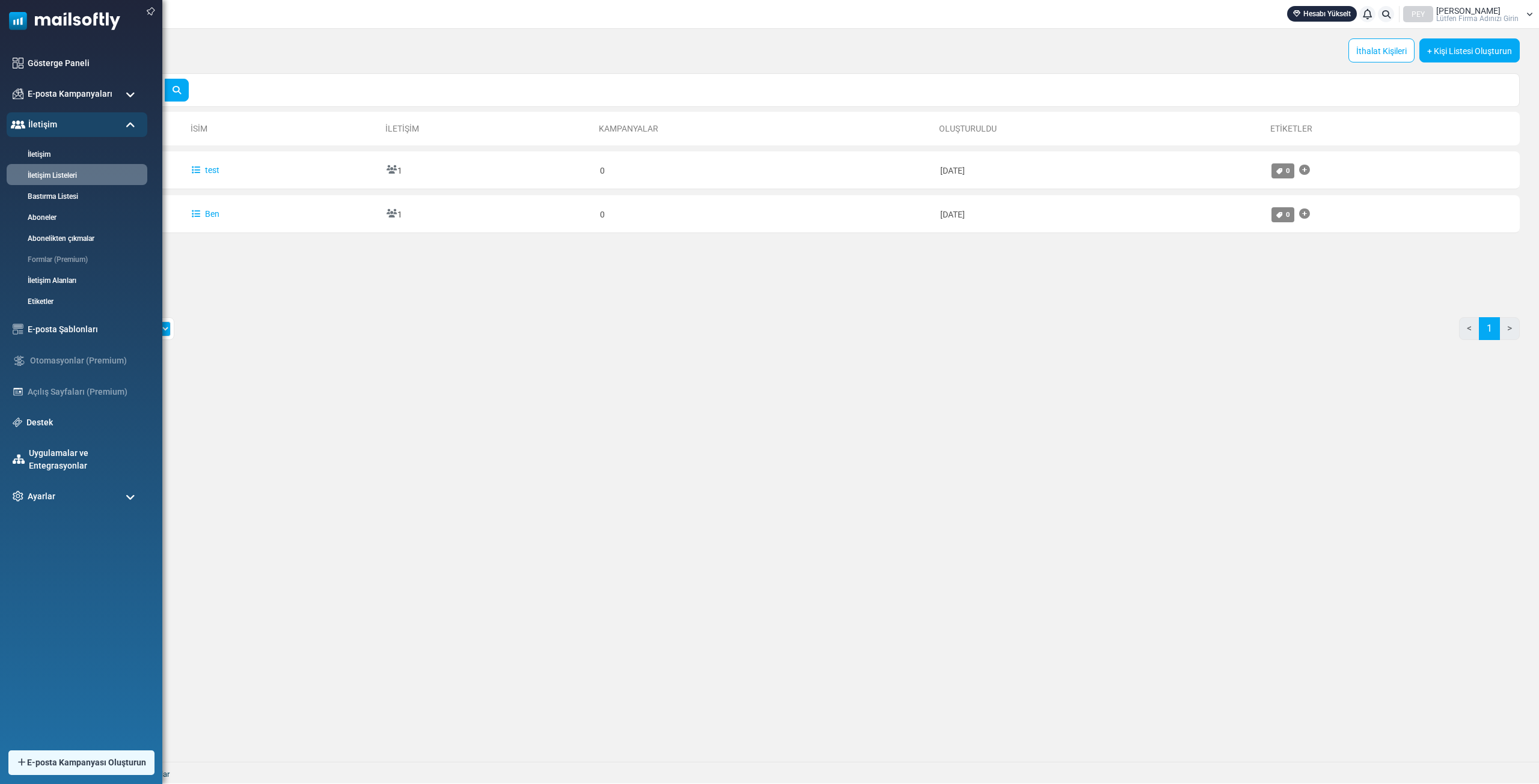
click at [26, 22] on img at bounding box center [60, 18] width 120 height 36
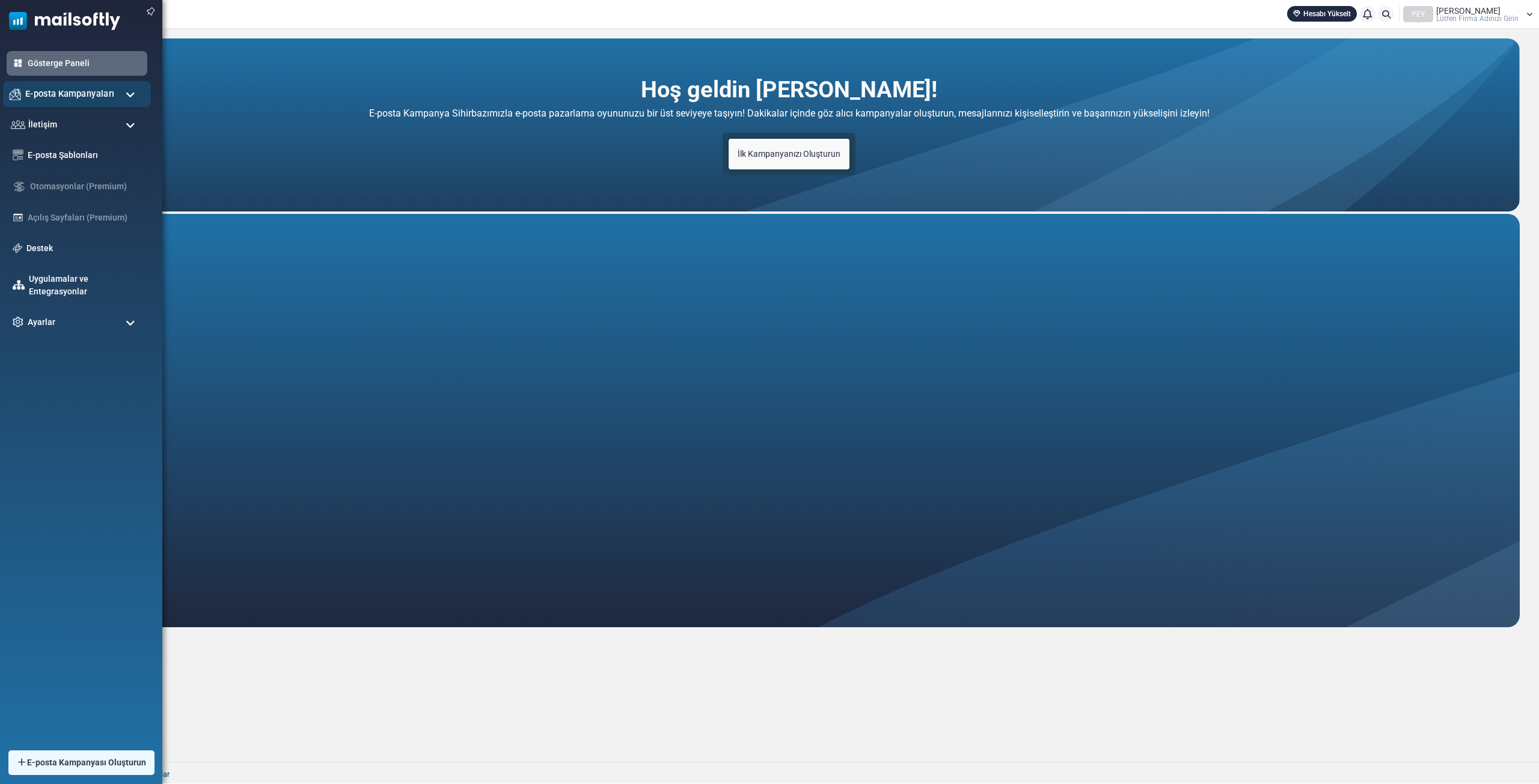
click at [45, 91] on font "E-posta Kampanyaları" at bounding box center [69, 93] width 89 height 10
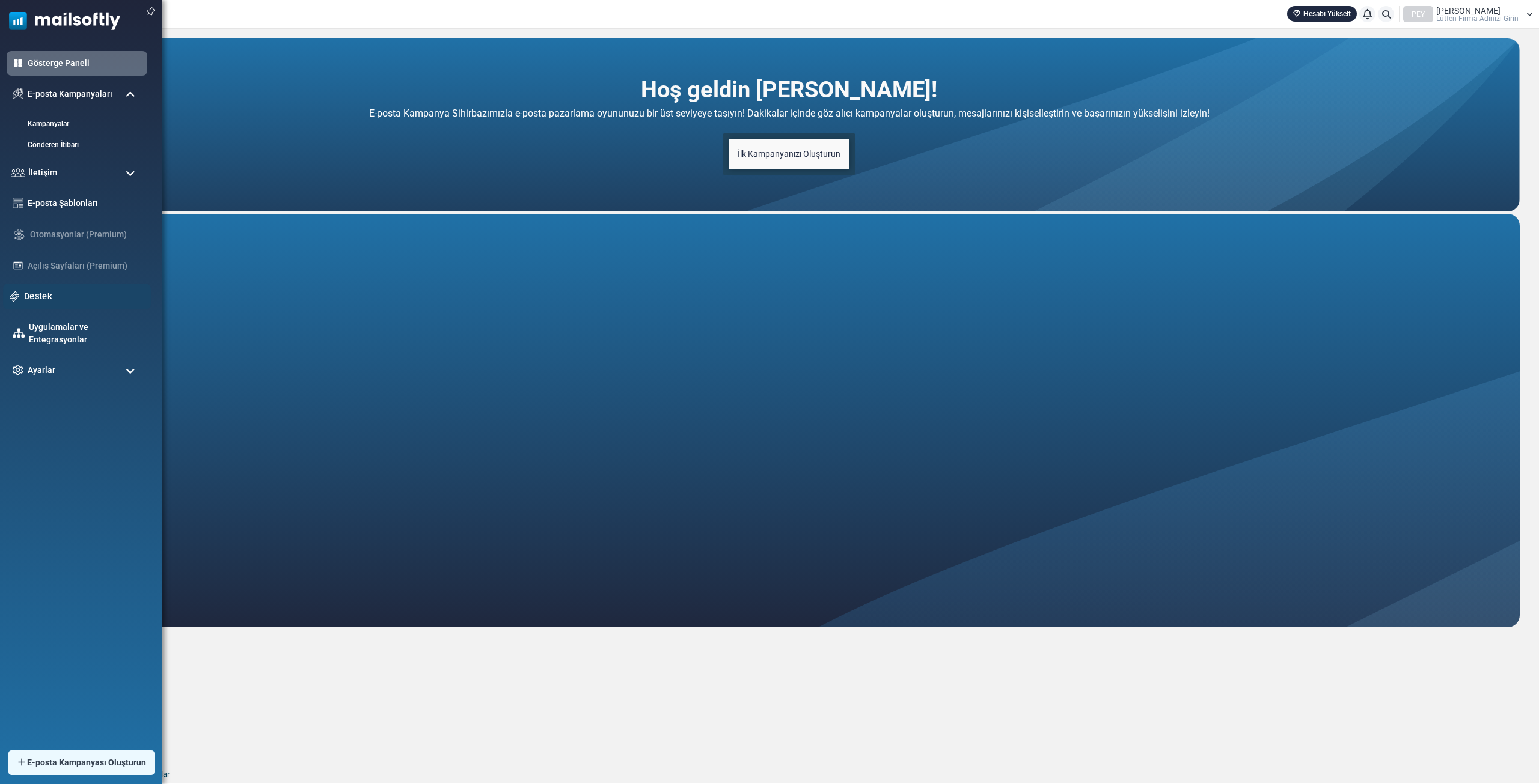
click at [52, 287] on div "Destek" at bounding box center [77, 297] width 148 height 26
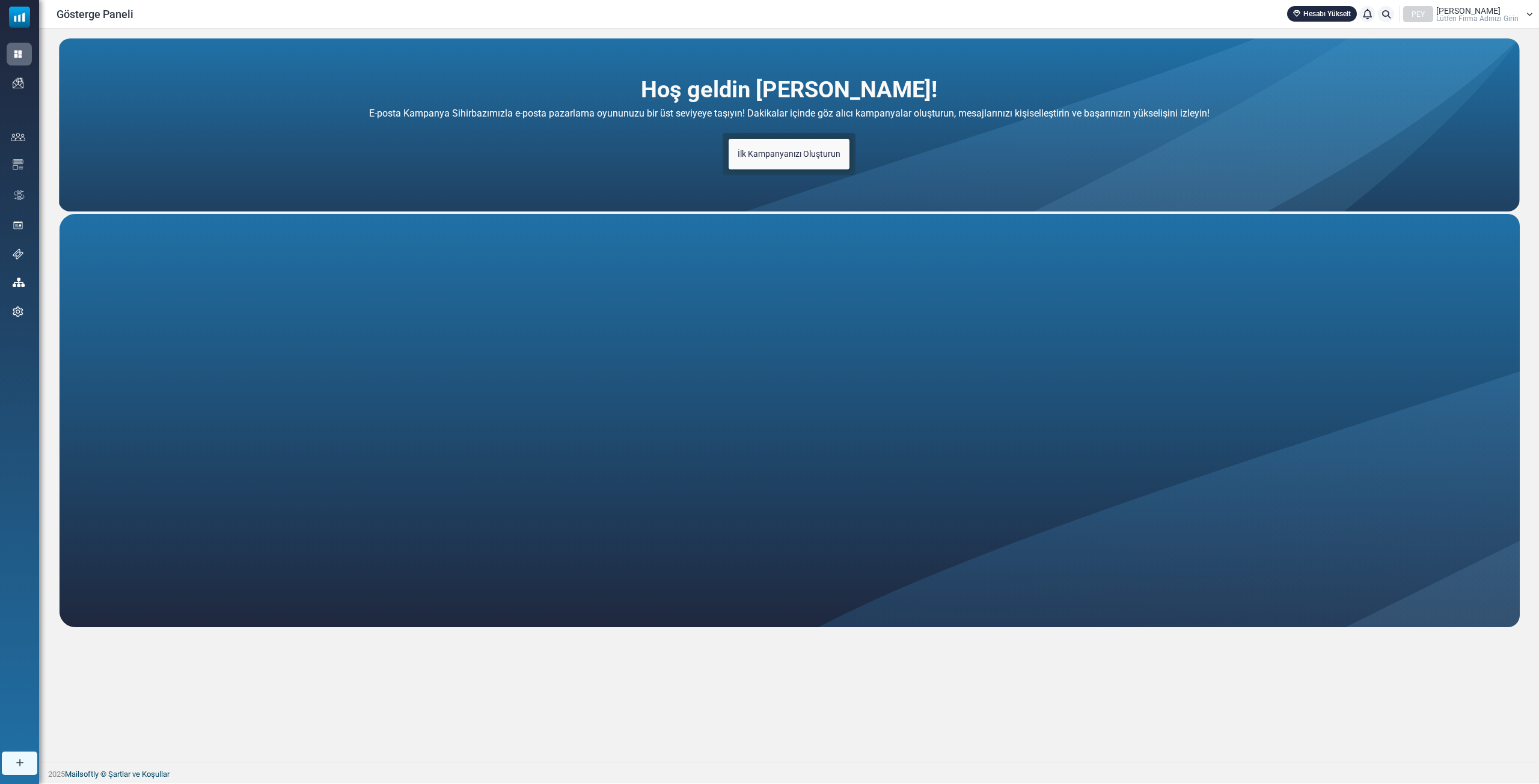
click at [0, 0] on font "Uygulamalar ve Entegrasyonlar" at bounding box center [0, 0] width 0 height 0
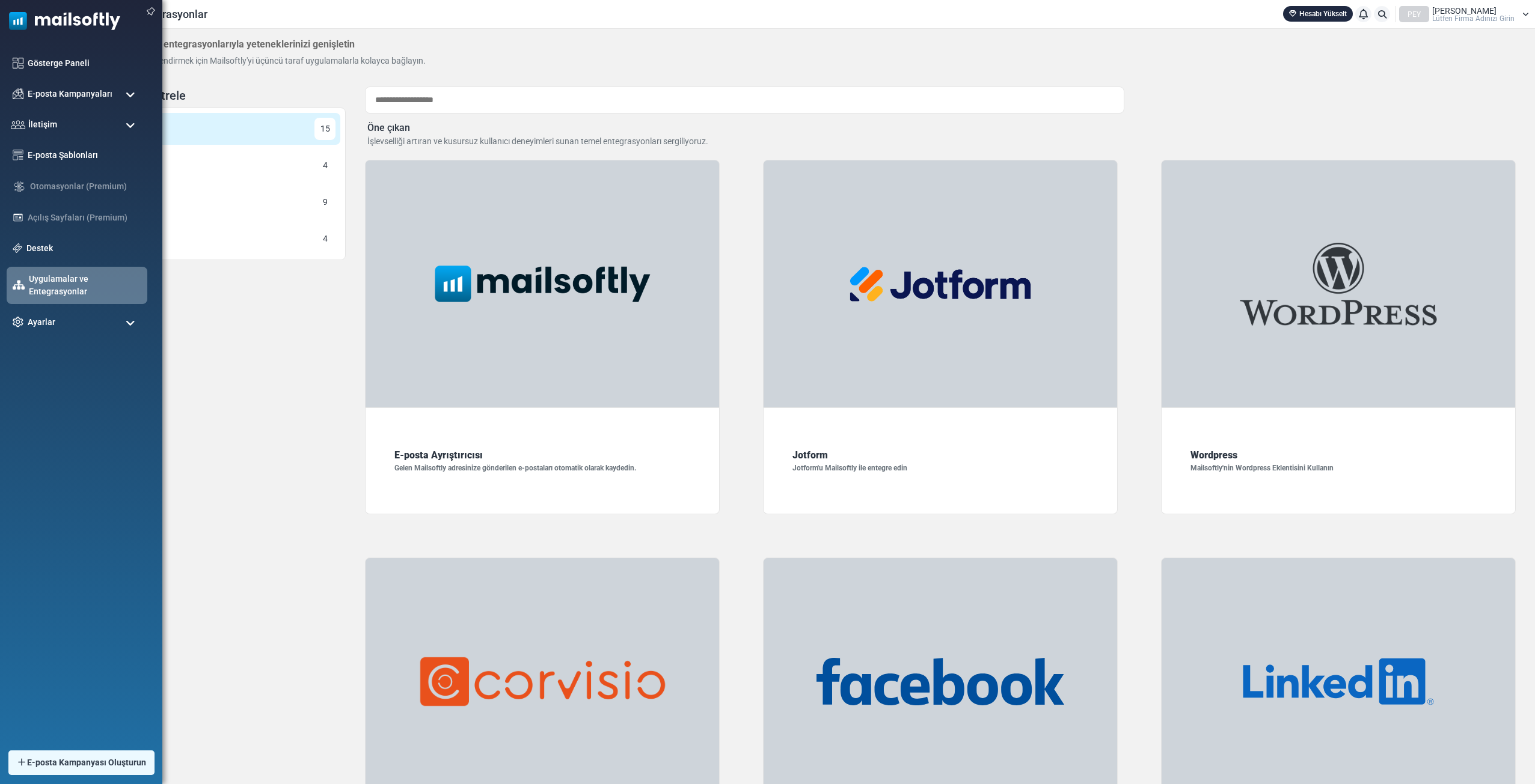
click at [119, 140] on ul "Gösterge Paneli E-posta Kampanyaları [GEOGRAPHIC_DATA] Gönderen İtibarı İletişi…" at bounding box center [78, 192] width 157 height 284
click at [115, 150] on div "E-posta Şablonları" at bounding box center [77, 155] width 148 height 26
click at [115, 150] on link "E-posta Şablonları" at bounding box center [85, 155] width 119 height 14
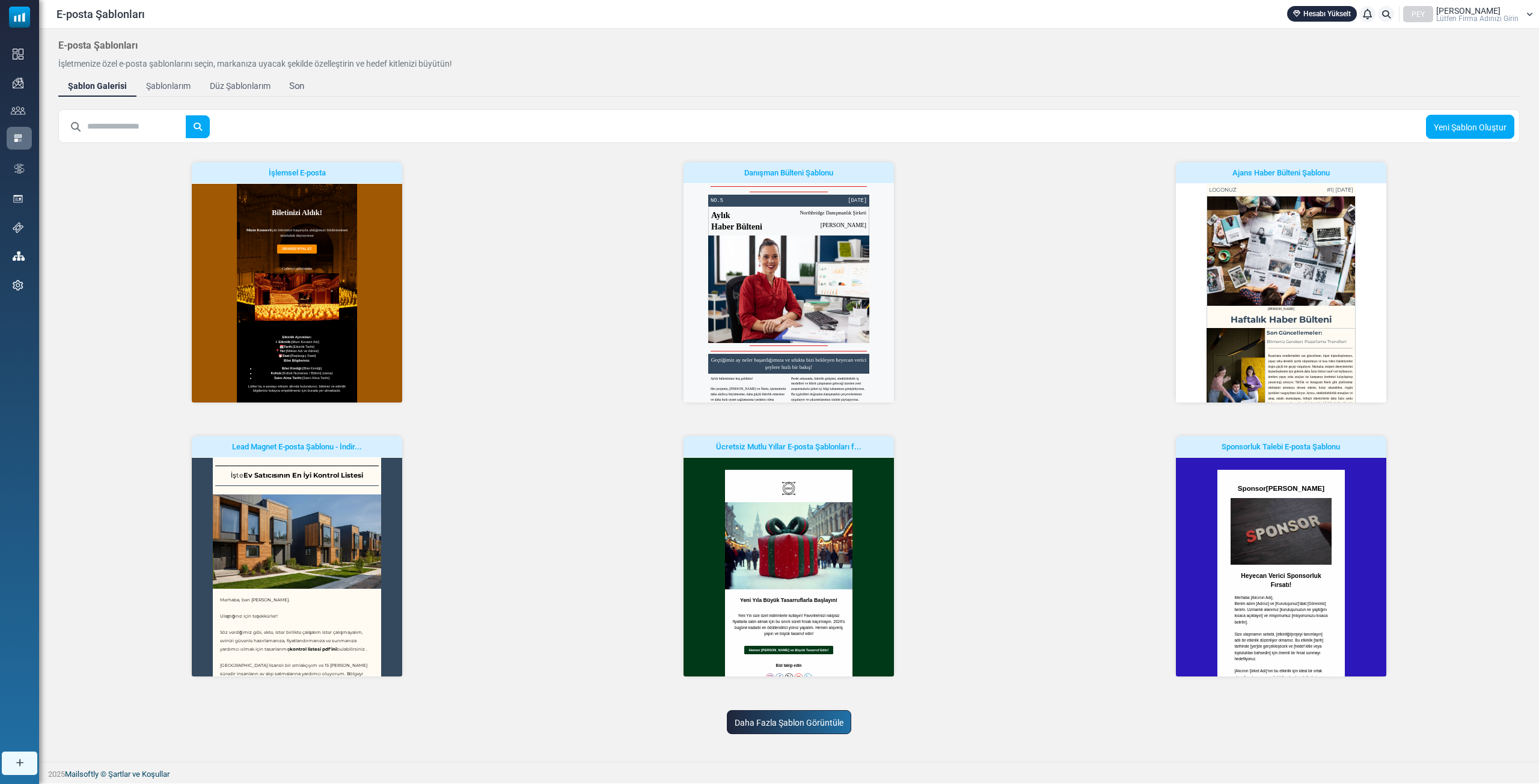
click at [294, 87] on font "Son" at bounding box center [296, 86] width 16 height 11
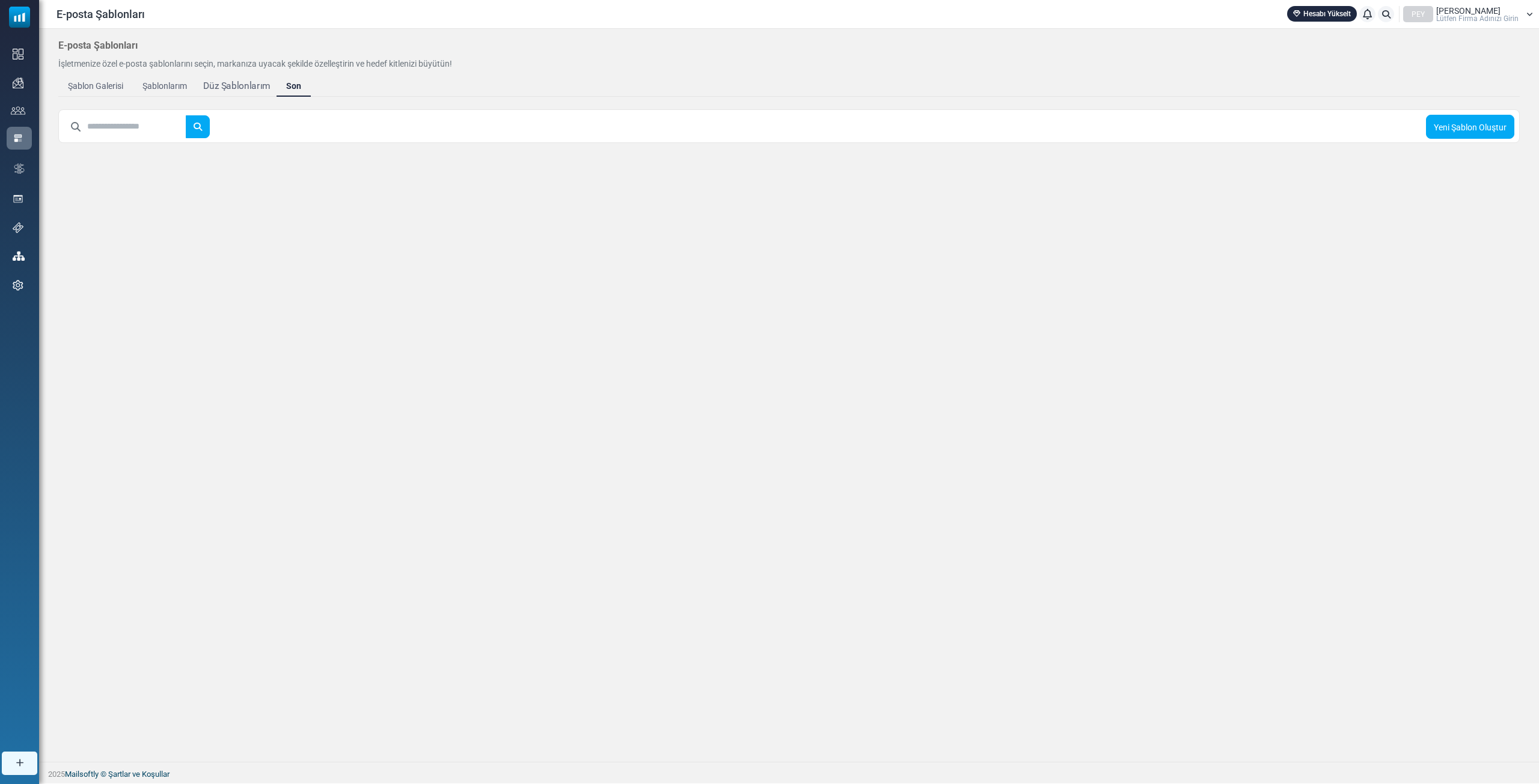
click at [252, 89] on font "Düz Şablonlarım" at bounding box center [237, 86] width 66 height 11
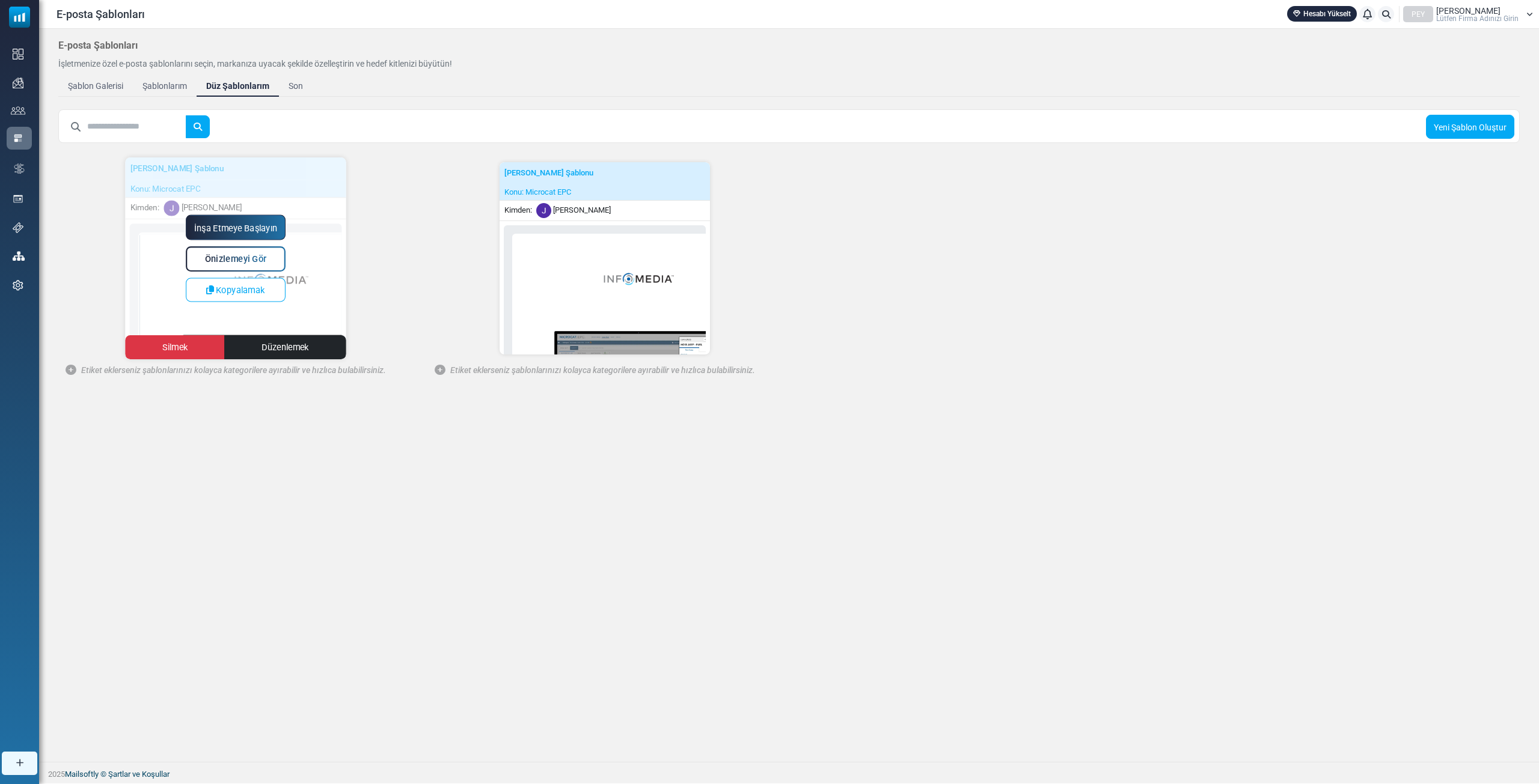
click at [256, 228] on font "İnşa Etmeye Başlayın" at bounding box center [235, 228] width 83 height 10
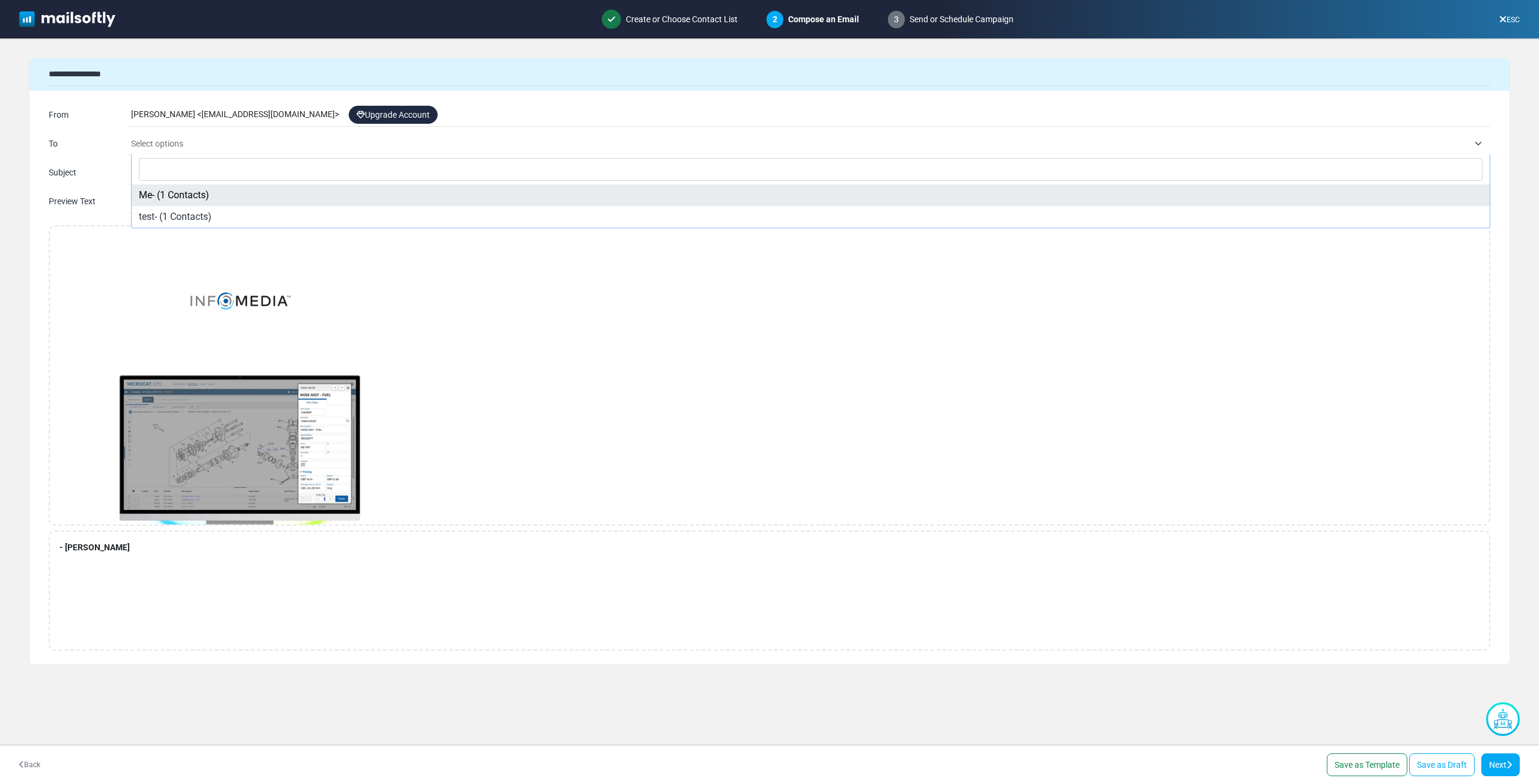
click at [372, 144] on span "Select options" at bounding box center [799, 143] width 1338 height 14
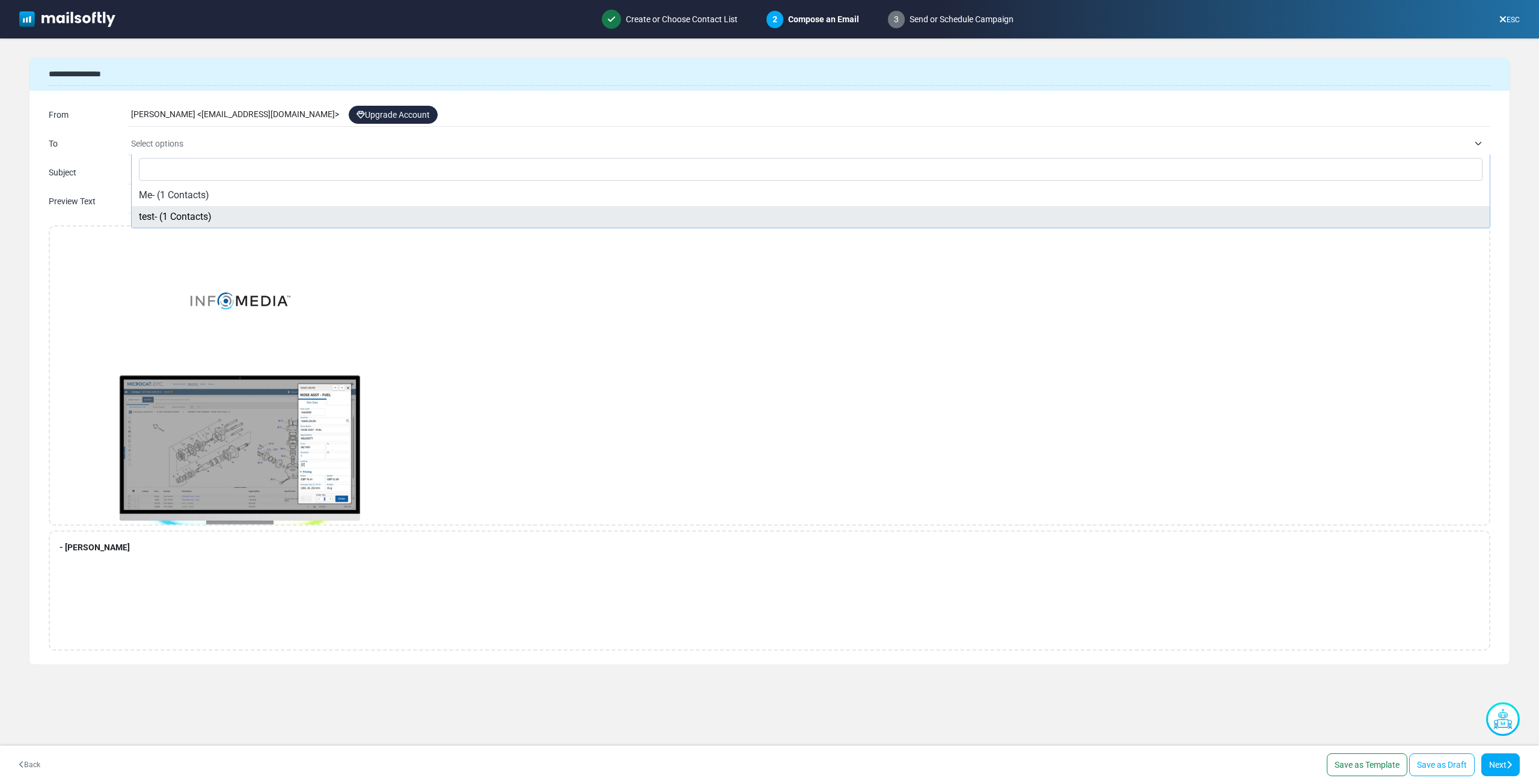
select select "*****"
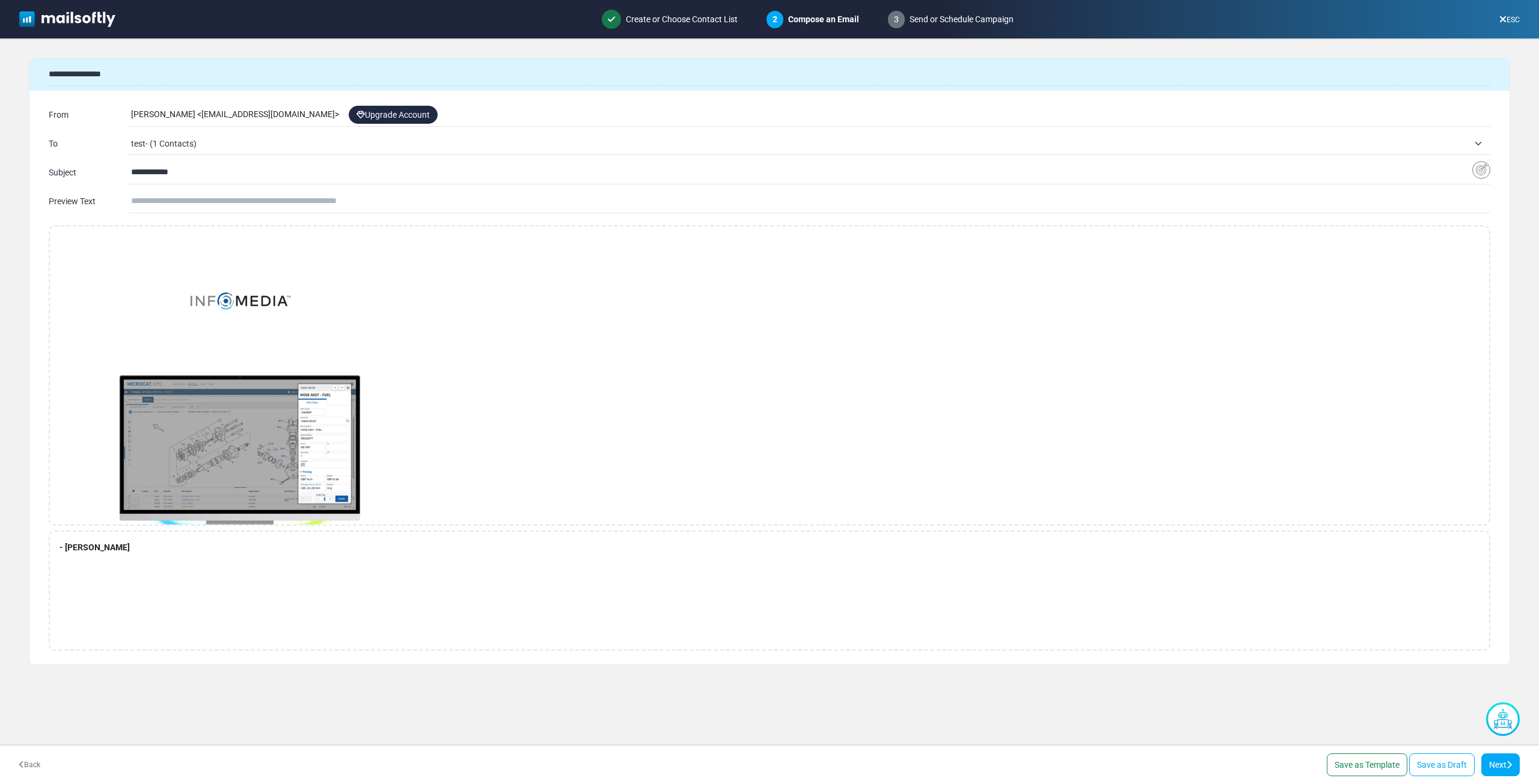
click at [294, 189] on div "**********" at bounding box center [769, 158] width 1480 height 115
click at [294, 191] on input "text" at bounding box center [810, 201] width 1359 height 23
click at [1497, 766] on link "Next" at bounding box center [1500, 765] width 39 height 23
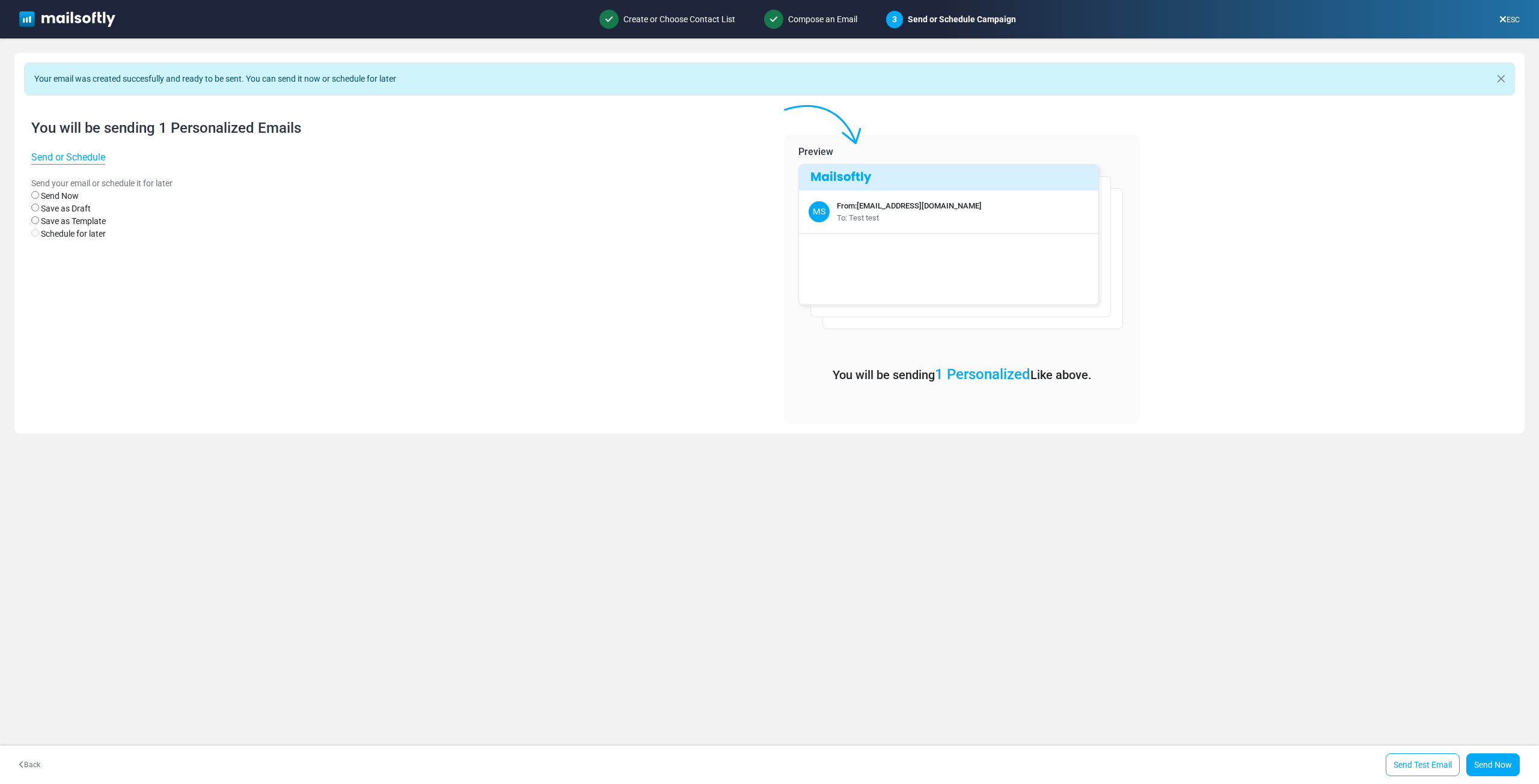
click at [50, 207] on label "Save as Draft" at bounding box center [66, 209] width 50 height 13
click at [48, 216] on label "Save as Template" at bounding box center [73, 221] width 65 height 13
click at [41, 190] on label "Send Now" at bounding box center [60, 196] width 38 height 13
click at [820, 191] on div "MS From: jimenamendez5601-gmail@cc.mailsends.net To: Test test" at bounding box center [948, 211] width 300 height 43
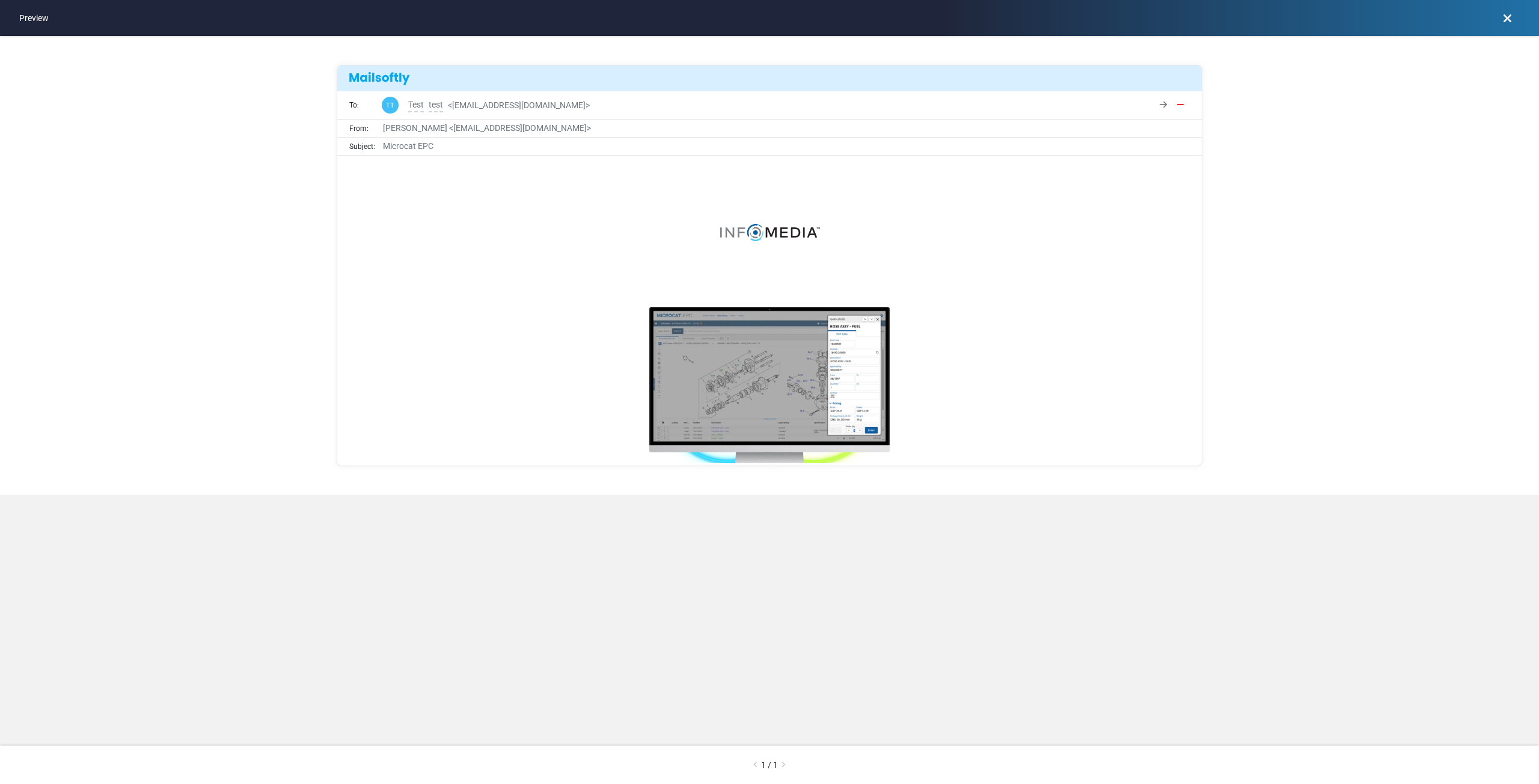
click at [583, 125] on span "Jimena Mendez < jimenamendez5601-gmail@cc.mailsends.net >" at bounding box center [487, 128] width 208 height 13
click at [550, 127] on span "Jimena Mendez < jimenamendez5601-gmail@cc.mailsends.net >" at bounding box center [487, 128] width 208 height 13
click at [544, 126] on span "Jimena Mendez < jimenamendez5601-gmail@cc.mailsends.net >" at bounding box center [487, 128] width 208 height 13
click at [546, 130] on span "Jimena Mendez < jimenamendez5601-gmail@cc.mailsends.net >" at bounding box center [487, 128] width 208 height 13
click at [546, 131] on span "Jimena Mendez < jimenamendez5601-gmail@cc.mailsends.net >" at bounding box center [487, 128] width 208 height 13
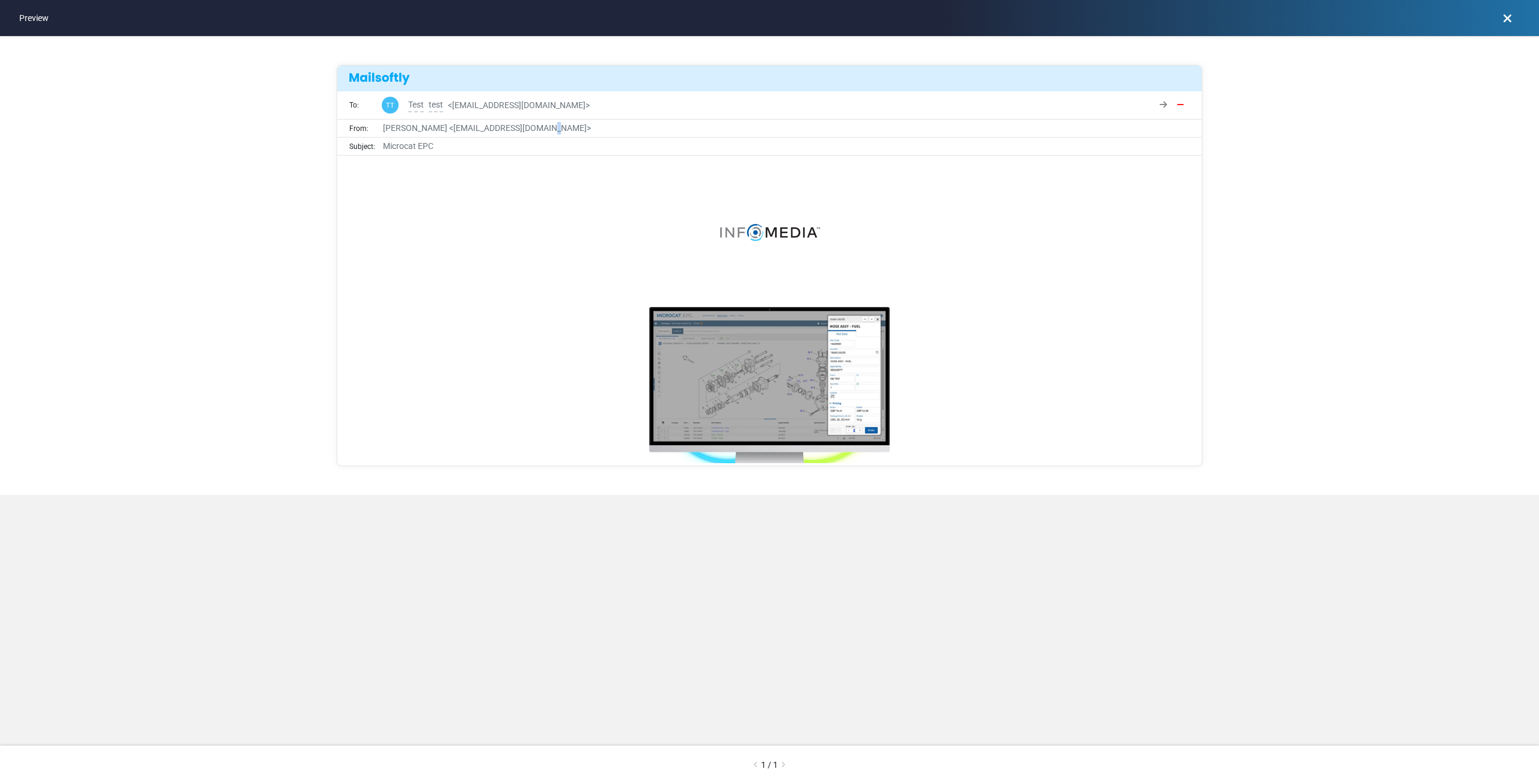
click at [546, 131] on span "Jimena Mendez < jimenamendez5601-gmail@cc.mailsends.net >" at bounding box center [487, 128] width 208 height 13
click at [544, 130] on span "Jimena Mendez < jimenamendez5601-gmail@cc.mailsends.net >" at bounding box center [487, 128] width 208 height 13
click at [538, 130] on span "Jimena Mendez < jimenamendez5601-gmail@cc.mailsends.net >" at bounding box center [487, 128] width 208 height 13
click at [538, 130] on span "Jimena Mendez < jimenamendez5601-gmail@cc.mailsends.net >" at bounding box center [487, 128] width 208 height 13
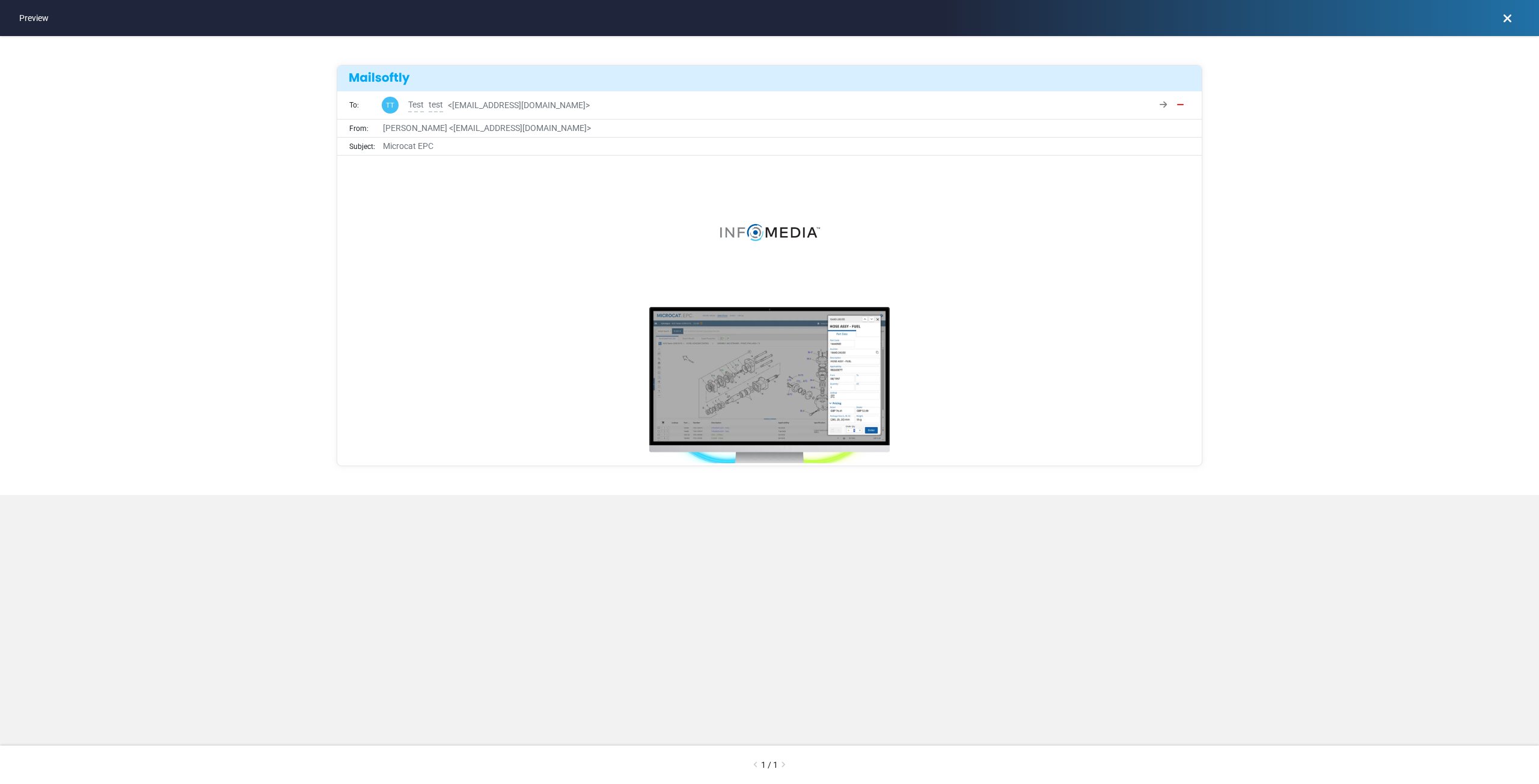
click at [500, 143] on div "Subject: Microcat EPC" at bounding box center [769, 146] width 864 height 18
click at [485, 146] on div "Subject: Microcat EPC" at bounding box center [769, 146] width 864 height 18
click at [462, 148] on div "Subject: Microcat EPC" at bounding box center [769, 146] width 864 height 18
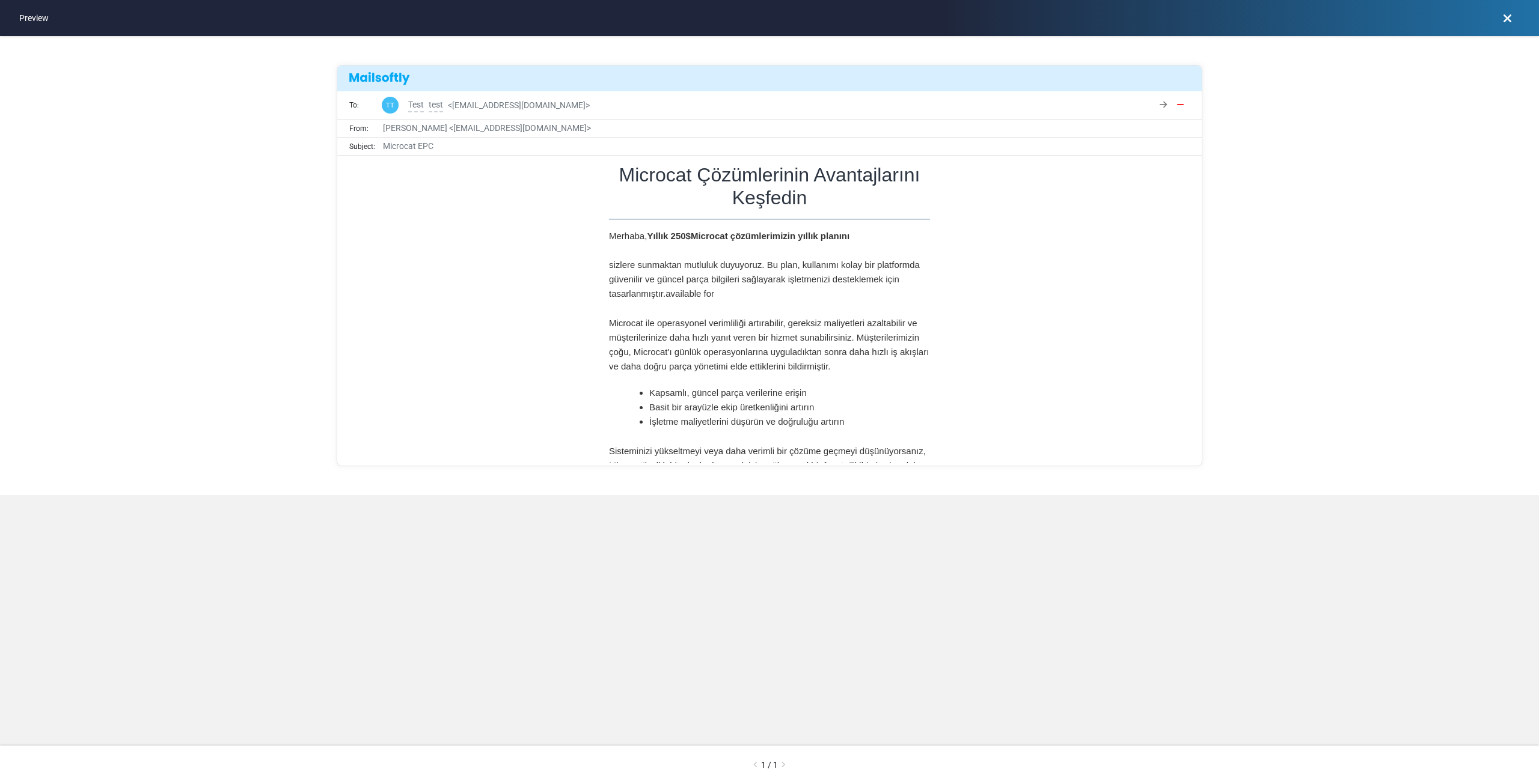
scroll to position [360, 0]
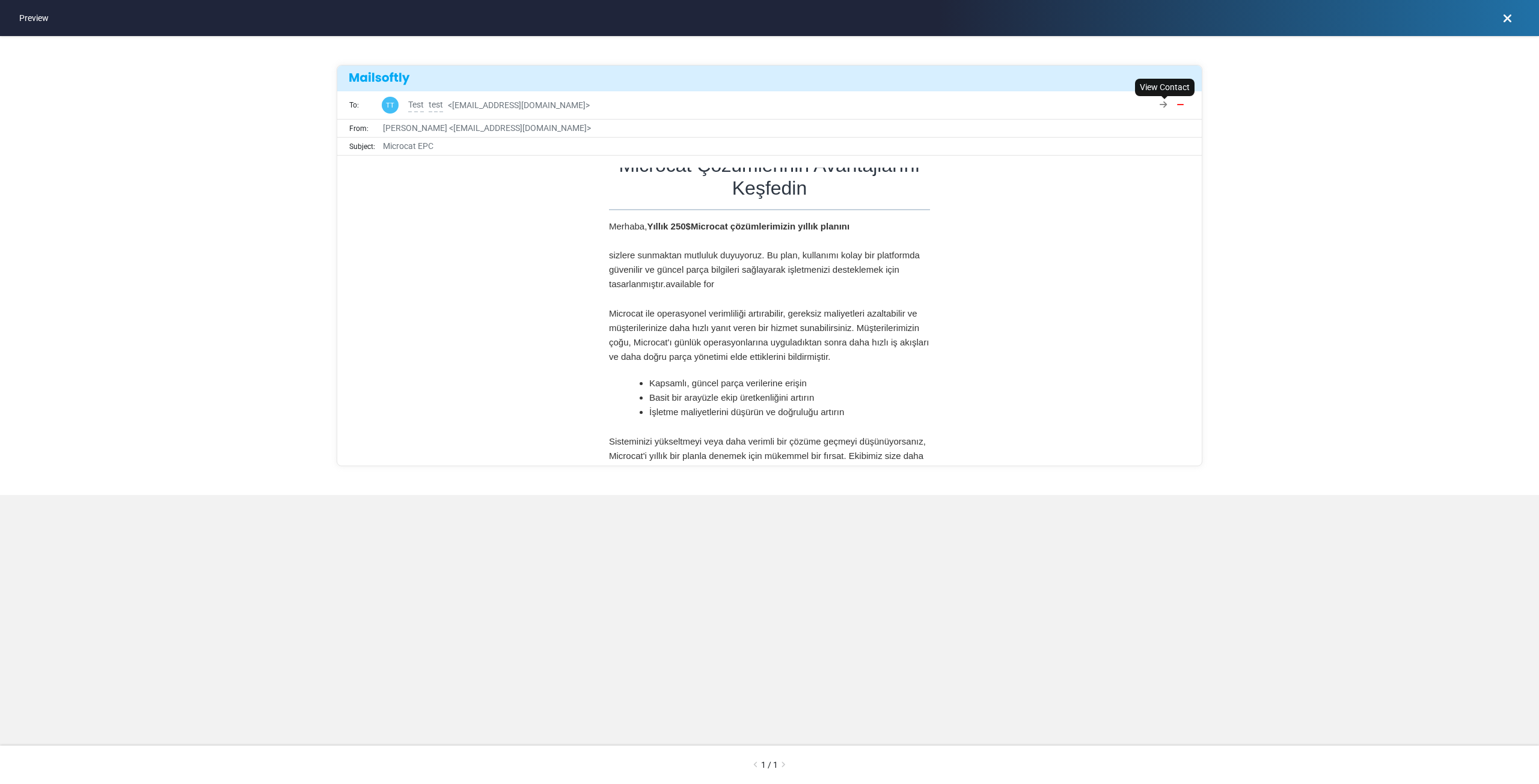
click at [1166, 106] on icon "View Contact" at bounding box center [1163, 104] width 7 height 8
click at [1509, 18] on icon at bounding box center [1507, 18] width 9 height 1
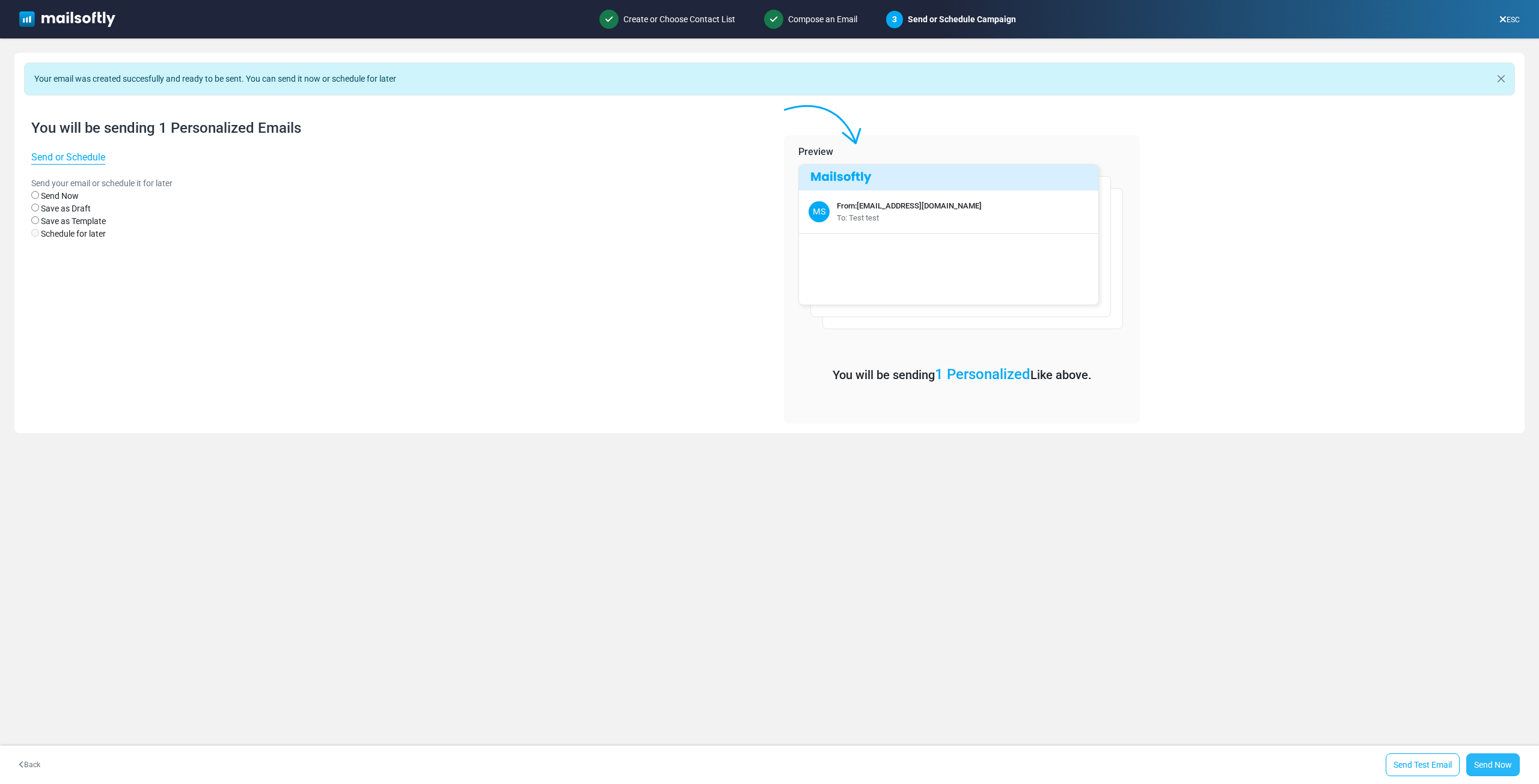
click at [1485, 765] on link "Send Now" at bounding box center [1493, 765] width 54 height 23
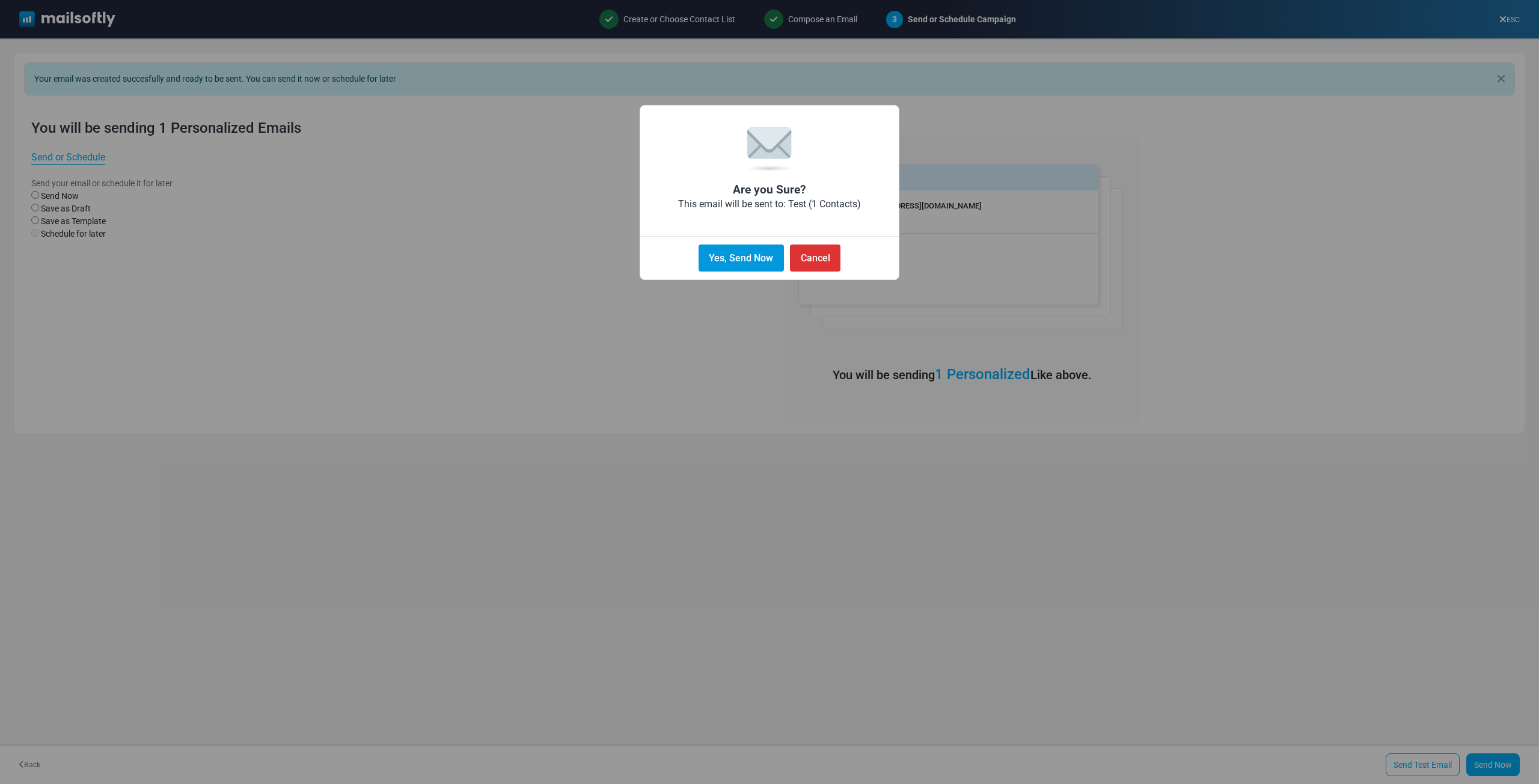
click at [743, 251] on button "Yes, Send Now" at bounding box center [741, 258] width 85 height 27
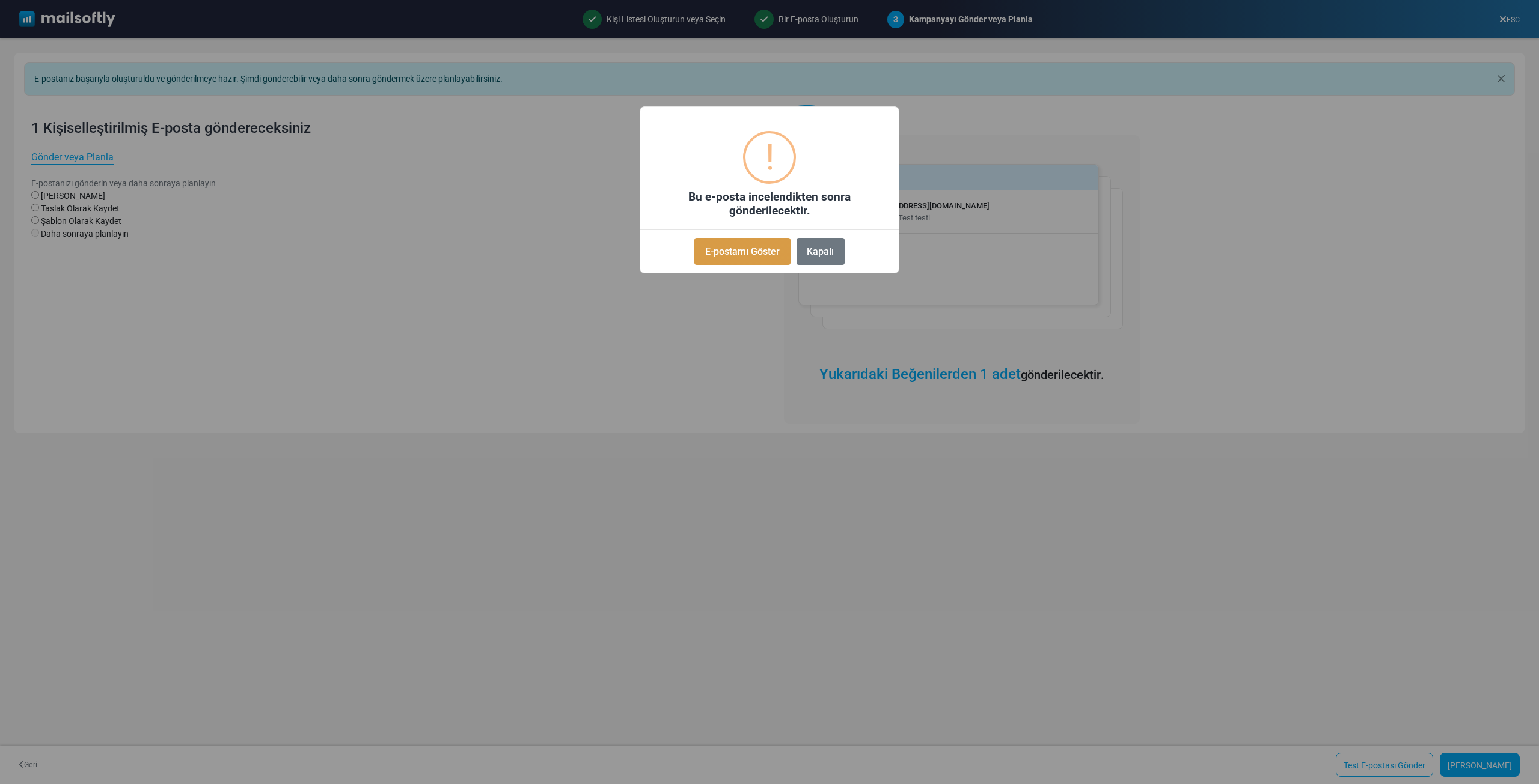
click at [754, 252] on font "E-postamı Göster" at bounding box center [742, 251] width 75 height 12
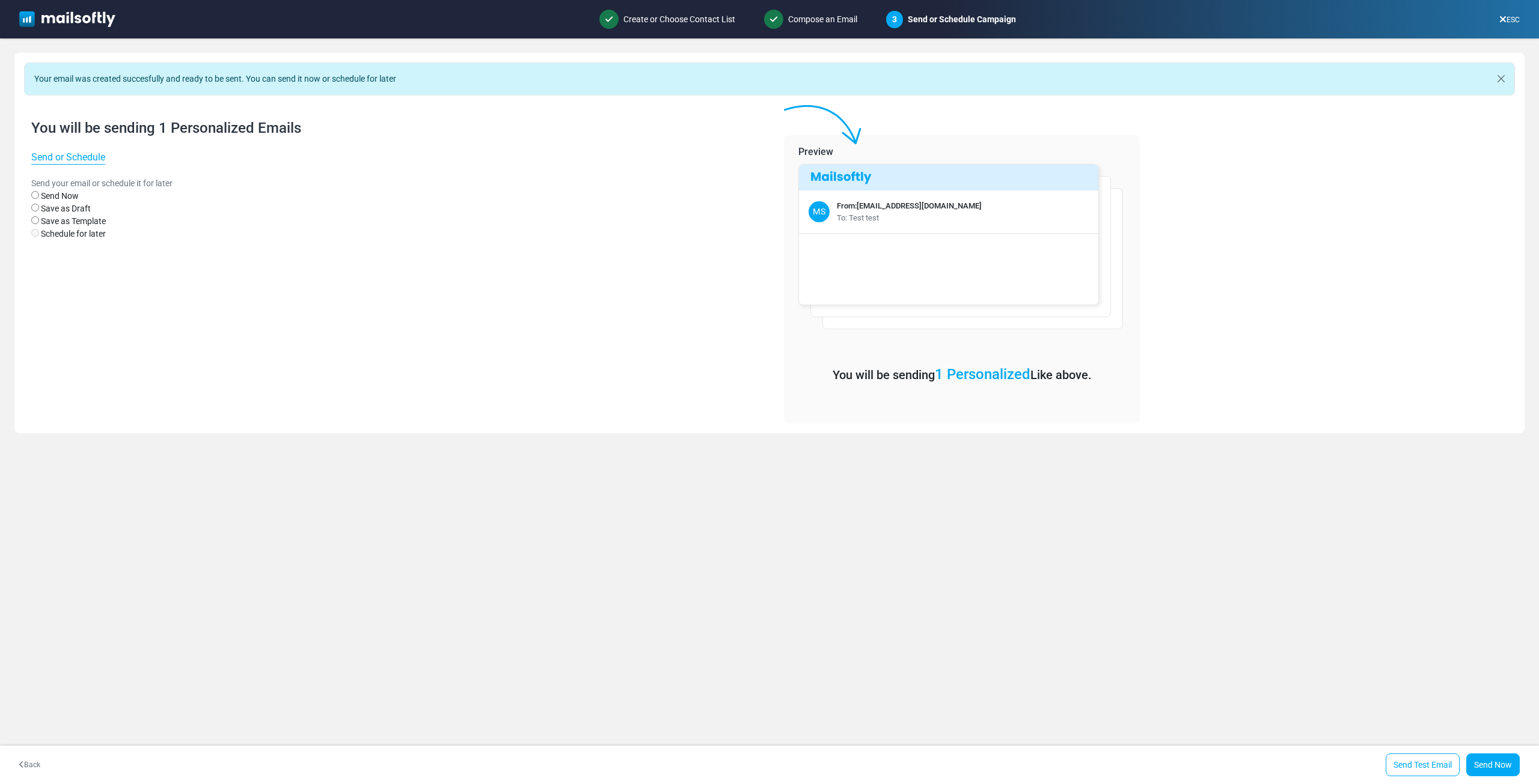
click at [1426, 748] on div "Back Send Test Email Send Now Save and Finish Save as Template Save as Draft Wi…" at bounding box center [770, 764] width 1539 height 39
click at [1426, 757] on link "Send Test Email" at bounding box center [1422, 765] width 74 height 23
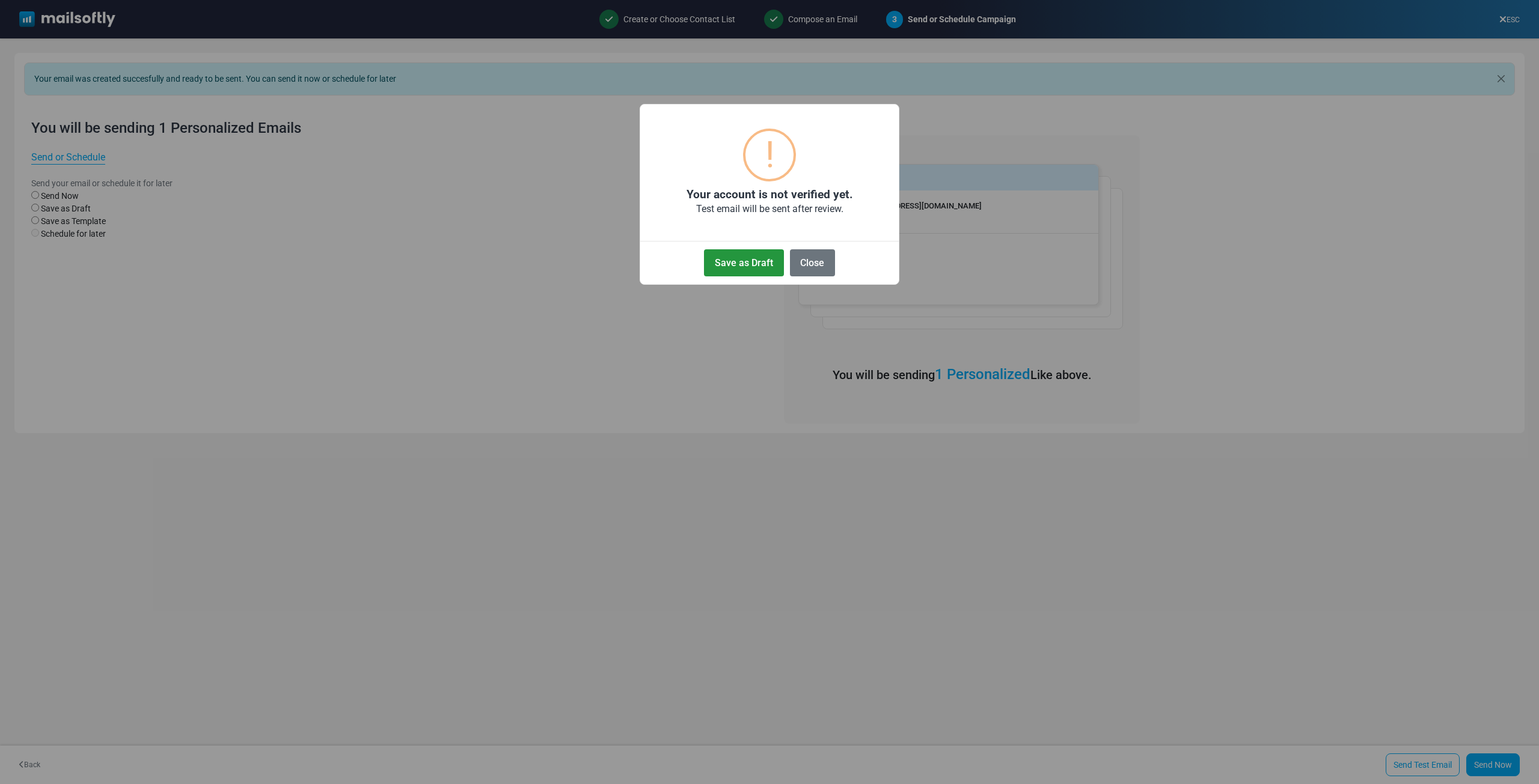
click at [771, 268] on button "Save as Draft" at bounding box center [743, 263] width 79 height 27
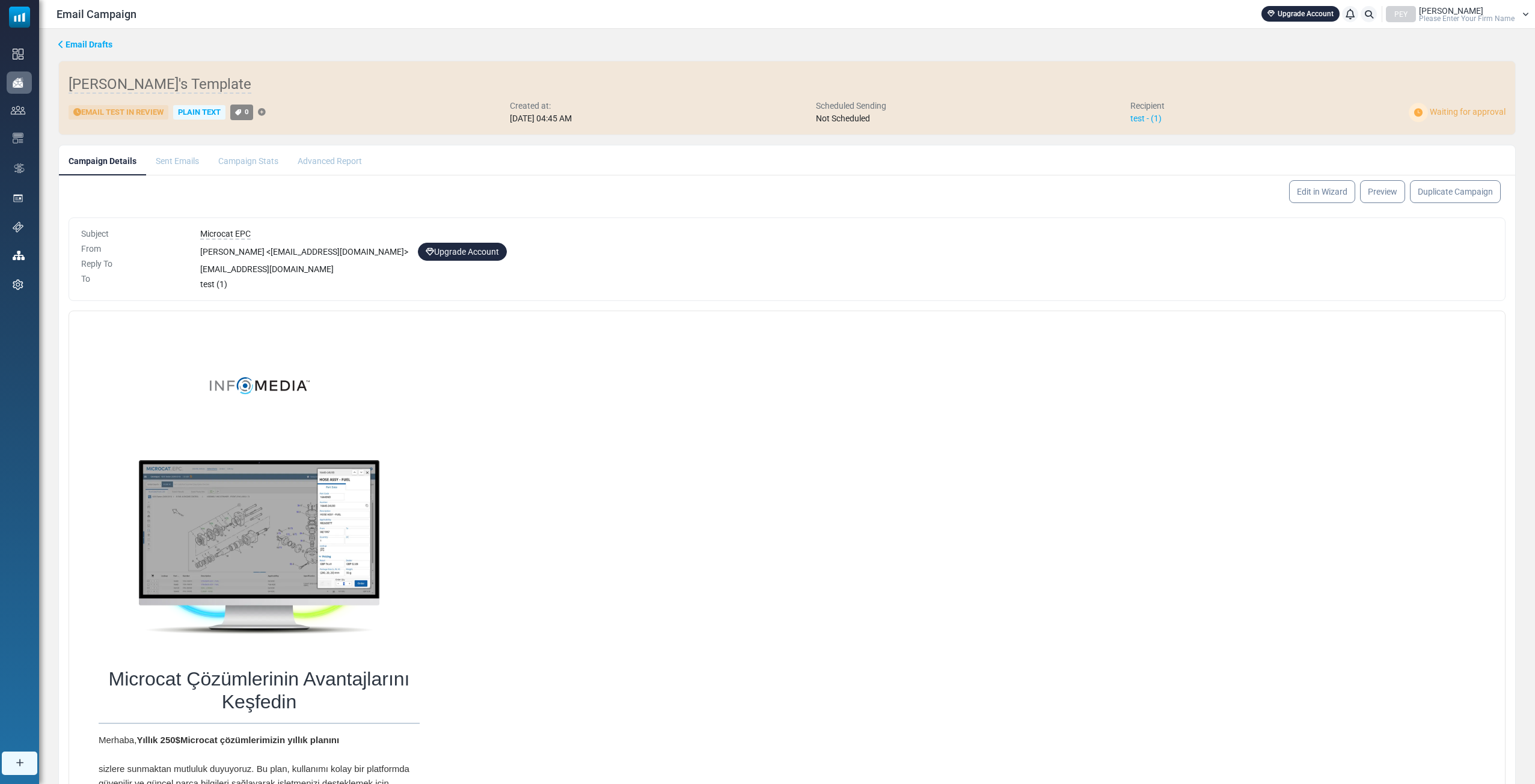
click at [1439, 14] on span "[PERSON_NAME]" at bounding box center [1451, 11] width 64 height 8
click at [1419, 50] on link "Profile & Preferences" at bounding box center [1446, 43] width 107 height 22
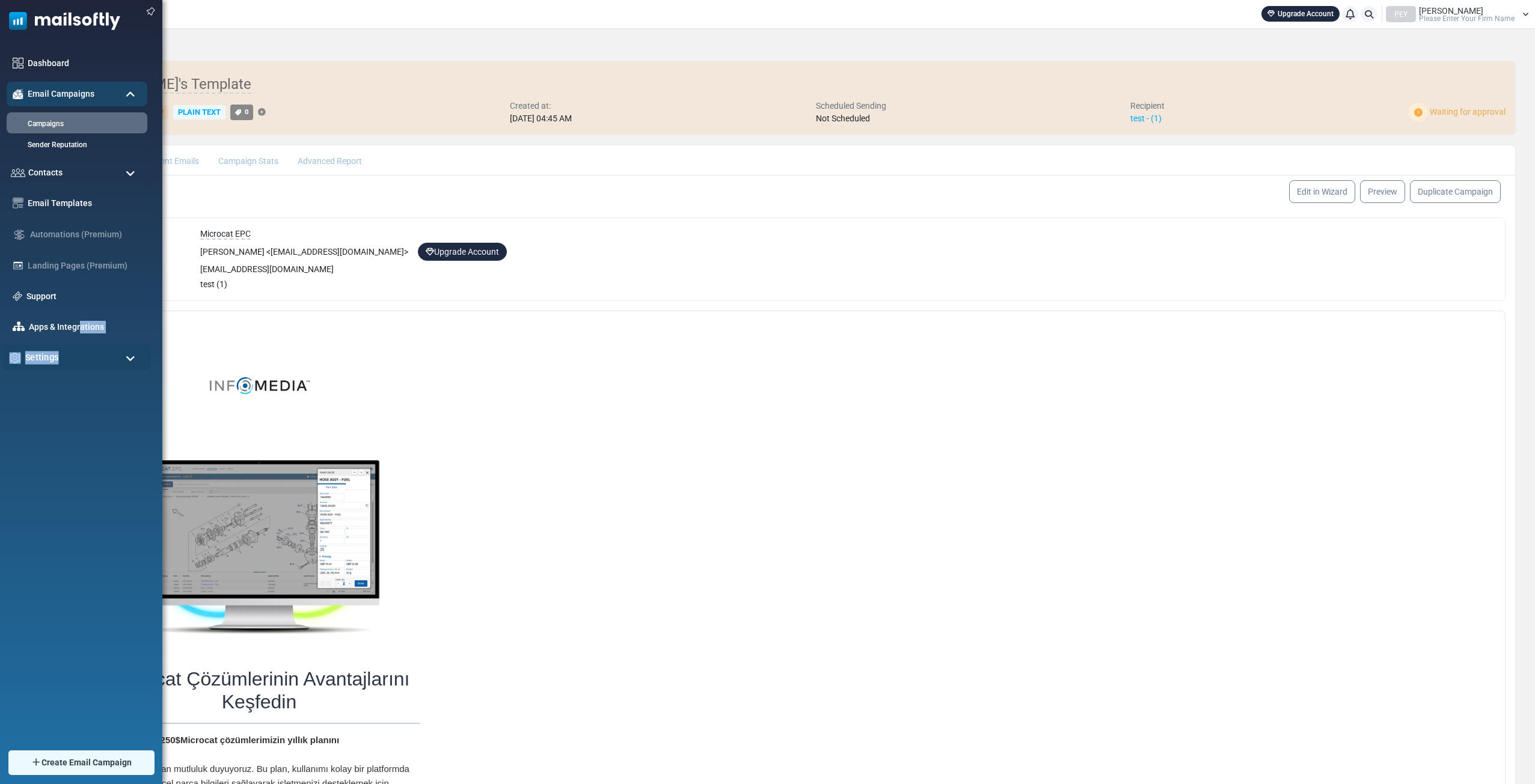
drag, startPoint x: 81, startPoint y: 342, endPoint x: 79, endPoint y: 353, distance: 11.2
click at [80, 349] on ul "Dashboard Email Campaigns Campaigns Sender Reputation Contacts Contacts Contact…" at bounding box center [78, 210] width 157 height 319
click at [79, 353] on div "Settings" at bounding box center [77, 358] width 148 height 26
click at [98, 406] on link "Profile & Preferences" at bounding box center [75, 408] width 144 height 12
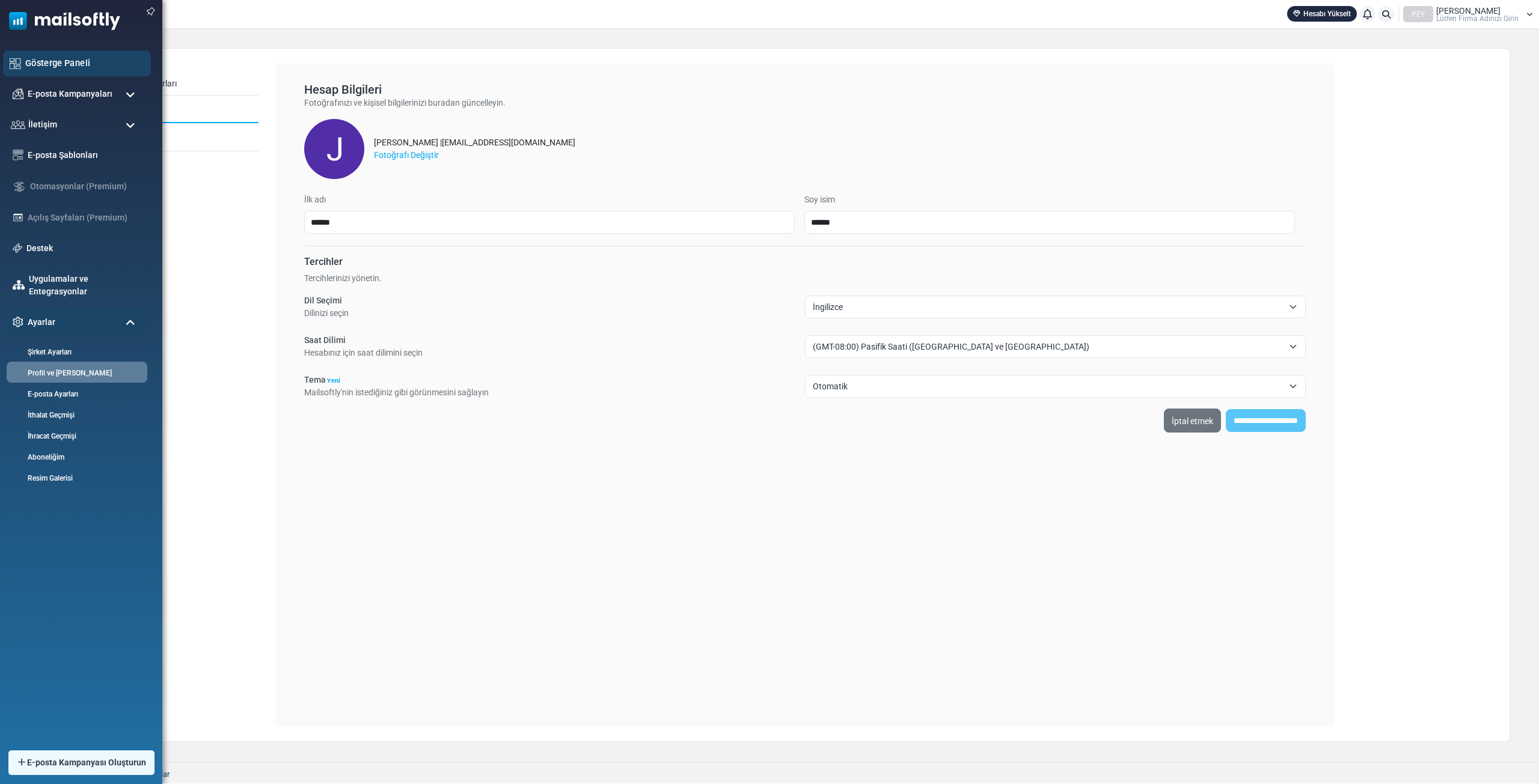
click at [94, 51] on div "Gösterge Paneli" at bounding box center [77, 63] width 148 height 26
click at [94, 64] on link "Gösterge Paneli" at bounding box center [85, 63] width 119 height 14
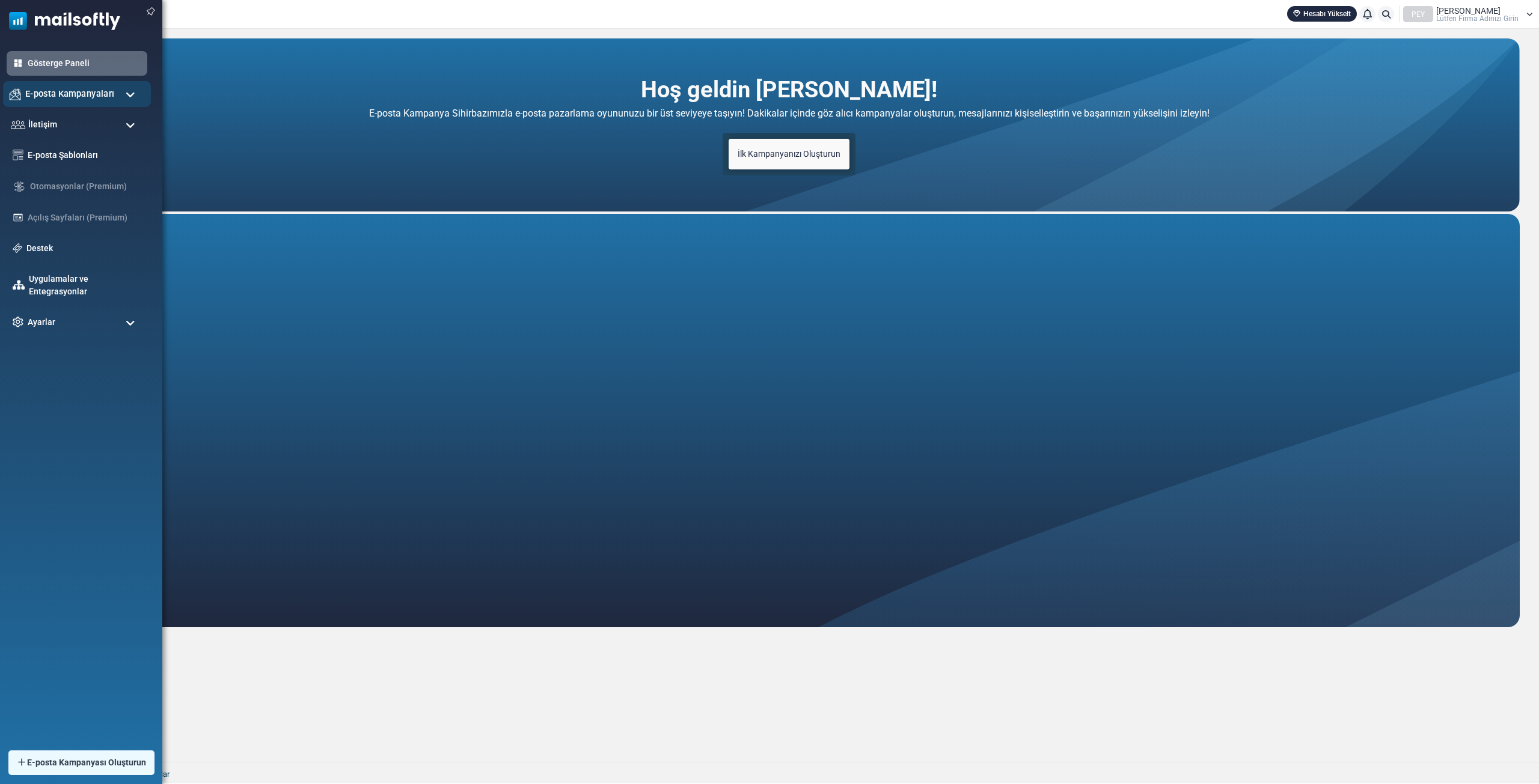
click at [61, 97] on font "E-posta Kampanyaları" at bounding box center [69, 93] width 89 height 10
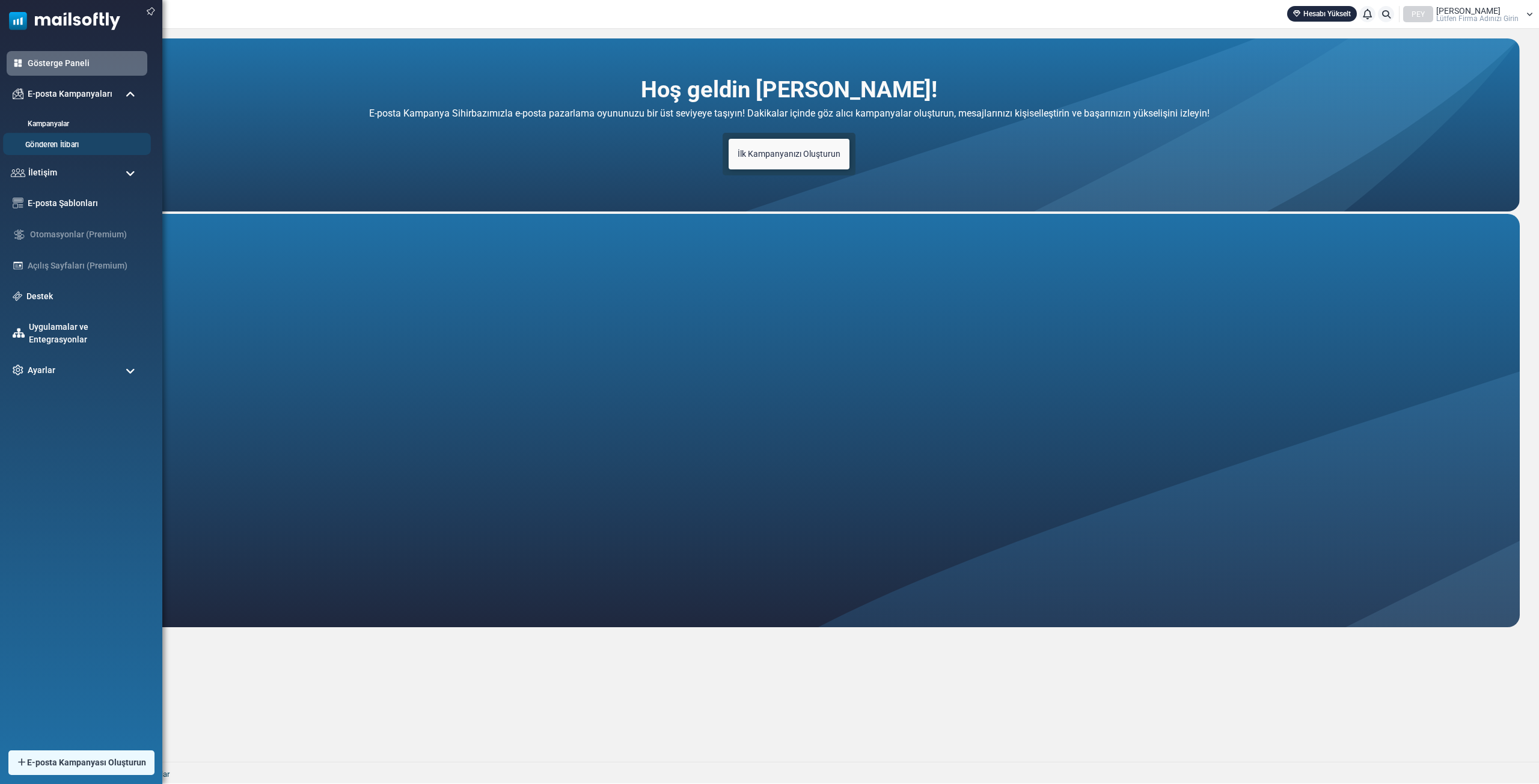
click at [66, 144] on font "Gönderen İtibarı" at bounding box center [52, 144] width 54 height 9
